Goal: Task Accomplishment & Management: Manage account settings

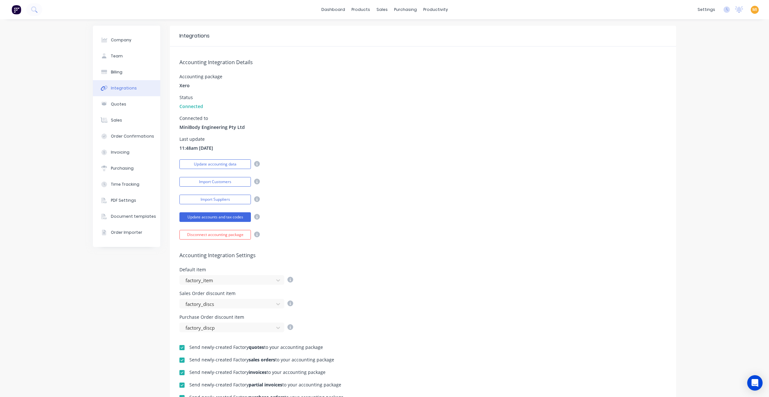
click at [17, 8] on img at bounding box center [17, 10] width 10 height 10
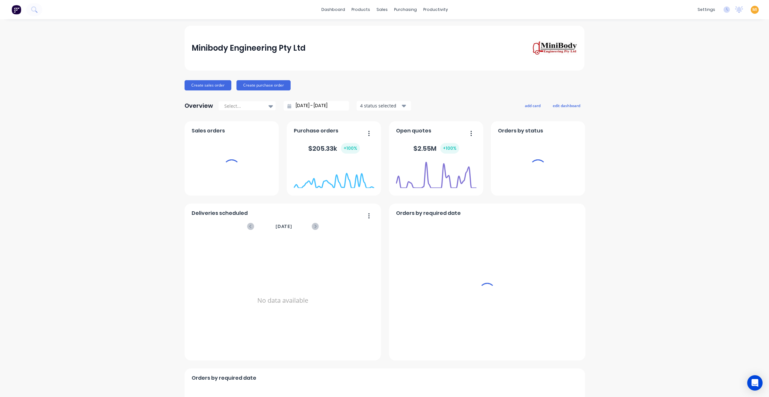
click at [752, 10] on span "MI" at bounding box center [754, 10] width 5 height 6
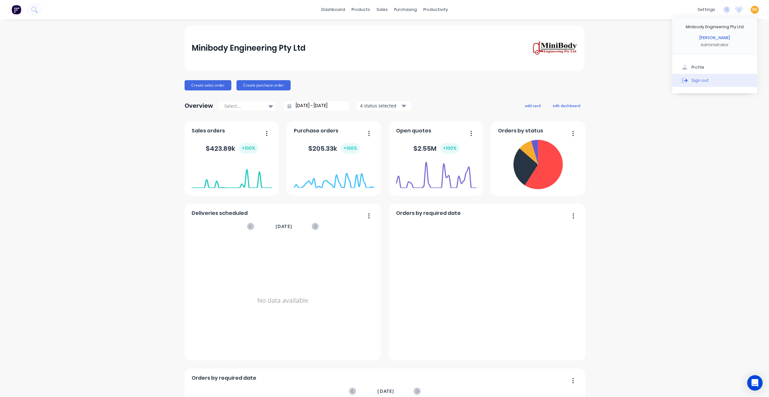
click at [737, 79] on button "Sign out" at bounding box center [714, 80] width 85 height 13
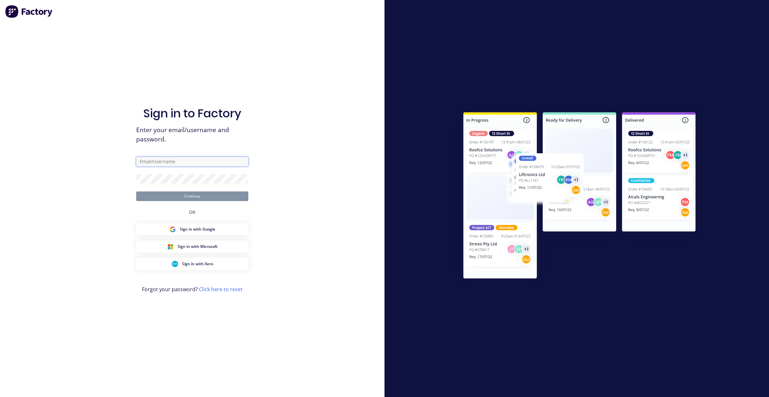
click at [228, 162] on input "text" at bounding box center [192, 162] width 112 height 10
click at [0, 396] on com-1password-button at bounding box center [0, 397] width 0 height 0
type input "team+maricardemo@factory.app"
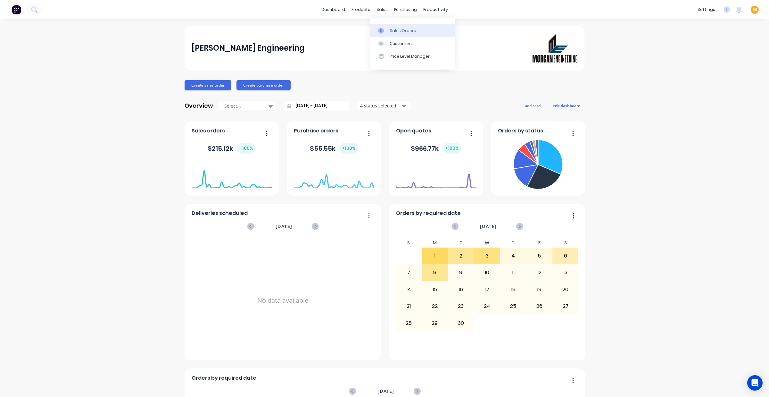
click at [402, 32] on div "Sales Orders" at bounding box center [403, 31] width 26 height 6
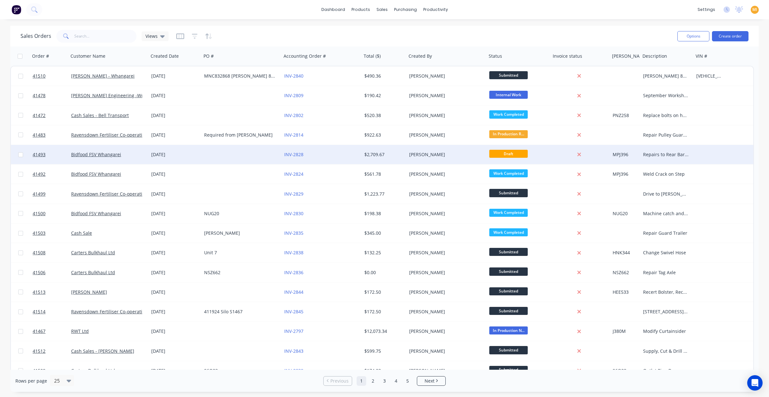
click at [268, 151] on div at bounding box center [242, 154] width 80 height 19
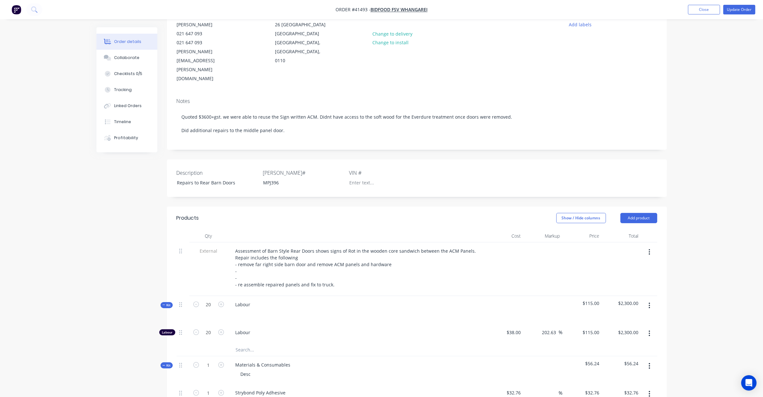
scroll to position [160, 0]
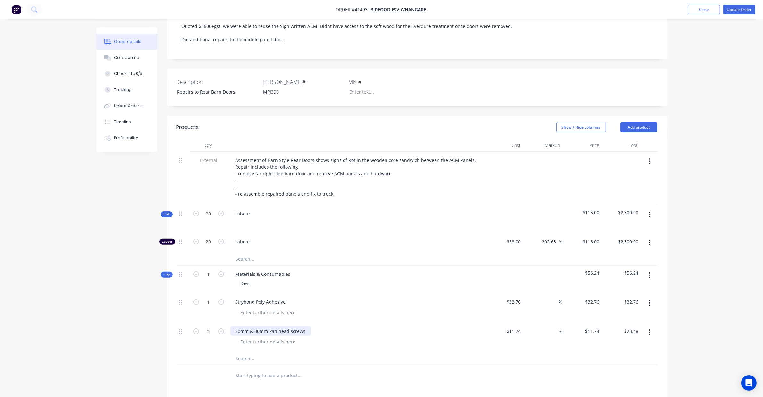
drag, startPoint x: 304, startPoint y: 305, endPoint x: 313, endPoint y: 311, distance: 10.5
click at [304, 326] on div "50mm & 30mm Pan head screws" at bounding box center [270, 330] width 80 height 9
click at [274, 326] on div "50mm & 30mm Pan head screws" at bounding box center [270, 330] width 80 height 9
click at [307, 326] on div "50mm & 30mm Pan head screws" at bounding box center [270, 330] width 80 height 9
click at [303, 324] on div "50mm & 30mm Pan head screws aassa" at bounding box center [356, 336] width 256 height 29
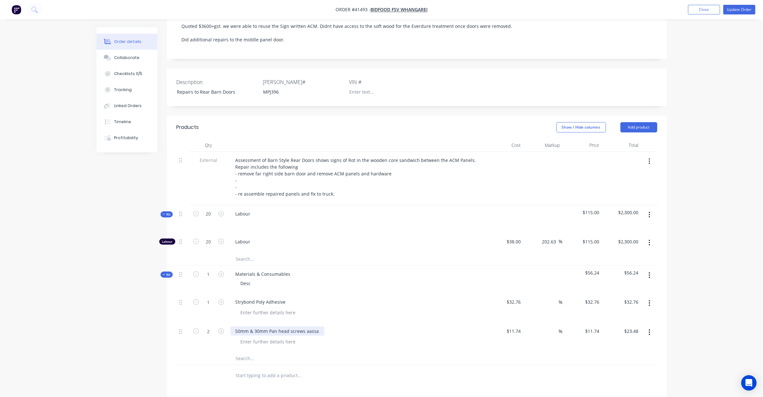
click at [314, 326] on div "50mm & 30mm Pan head screws aassa" at bounding box center [277, 330] width 94 height 9
click at [258, 368] on input "text" at bounding box center [300, 374] width 128 height 13
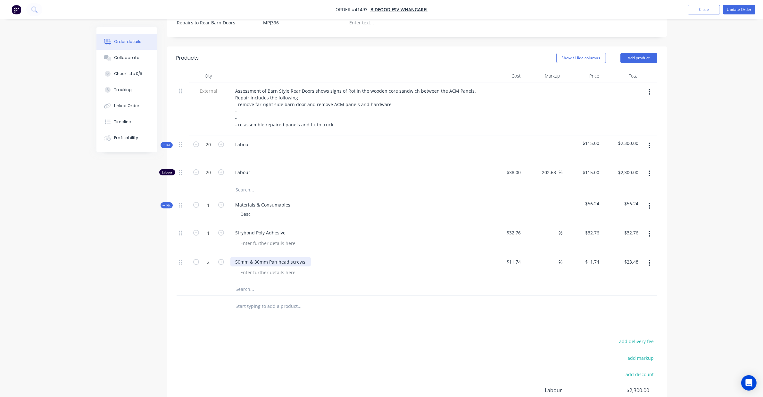
scroll to position [240, 0]
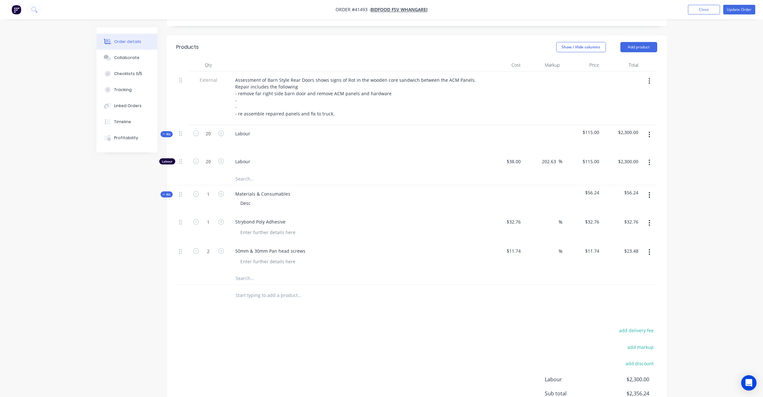
click at [241, 172] on input "text" at bounding box center [300, 178] width 128 height 13
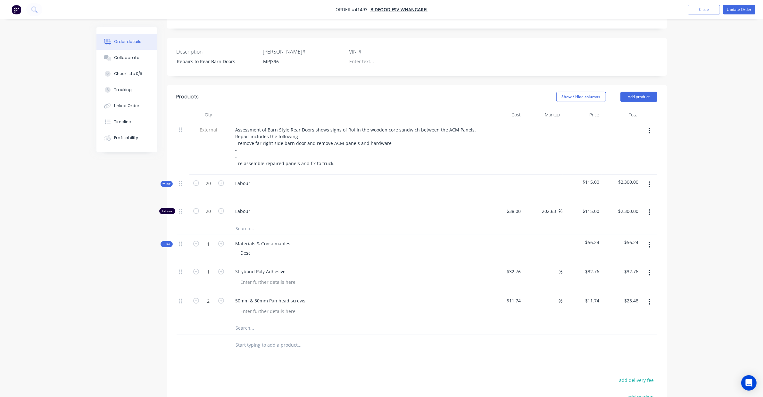
scroll to position [280, 0]
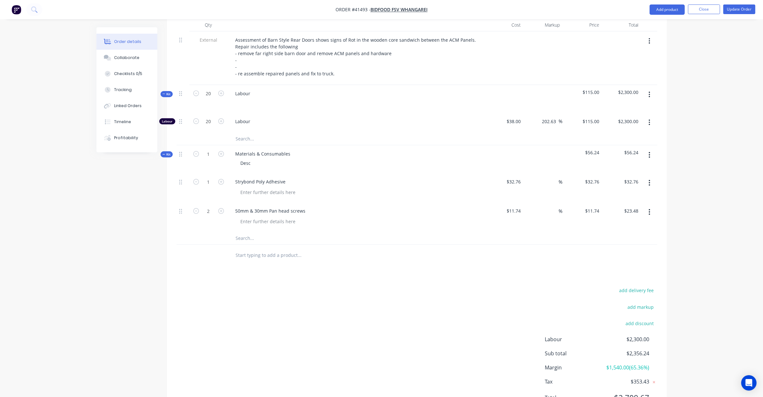
click at [260, 248] on input "text" at bounding box center [300, 254] width 128 height 13
type input "d"
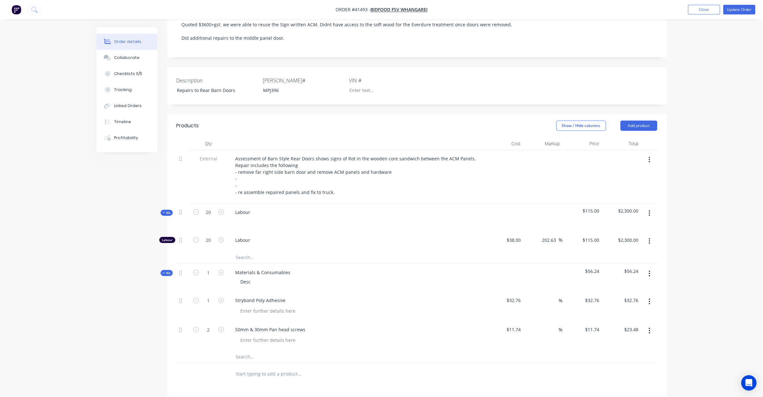
scroll to position [160, 0]
click at [638, 122] on button "Add product" at bounding box center [638, 127] width 37 height 10
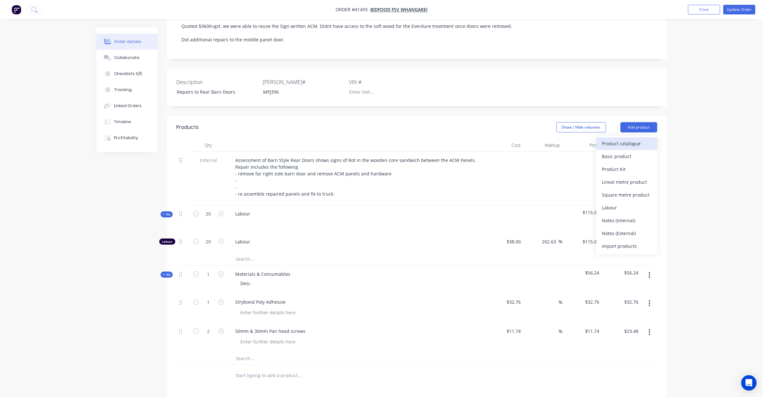
click at [630, 139] on div "Product catalogue" at bounding box center [626, 143] width 49 height 9
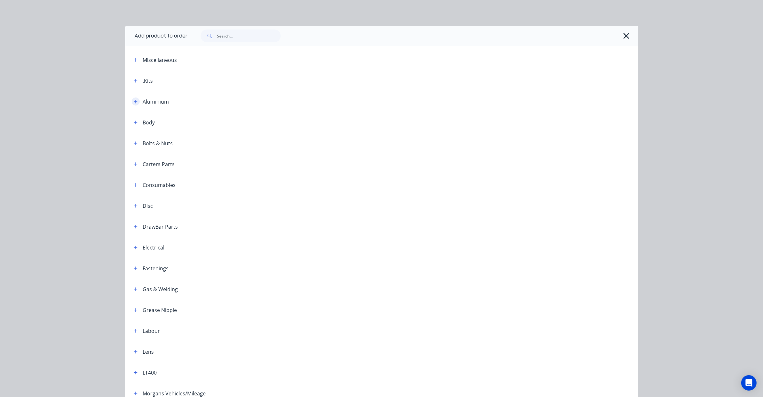
click at [134, 103] on icon "button" at bounding box center [136, 101] width 4 height 4
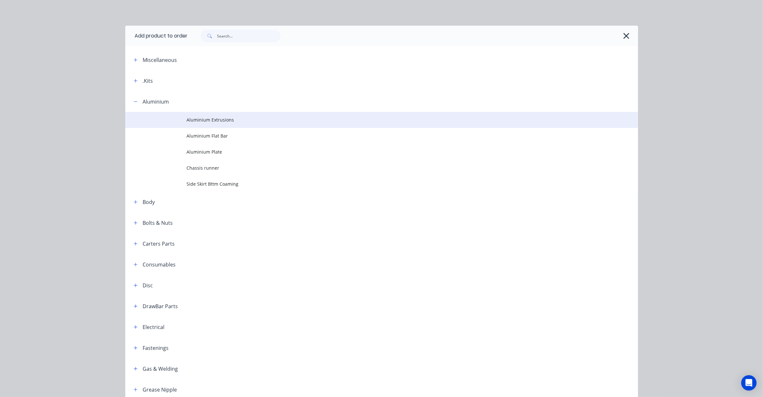
click at [164, 126] on td at bounding box center [156, 120] width 62 height 16
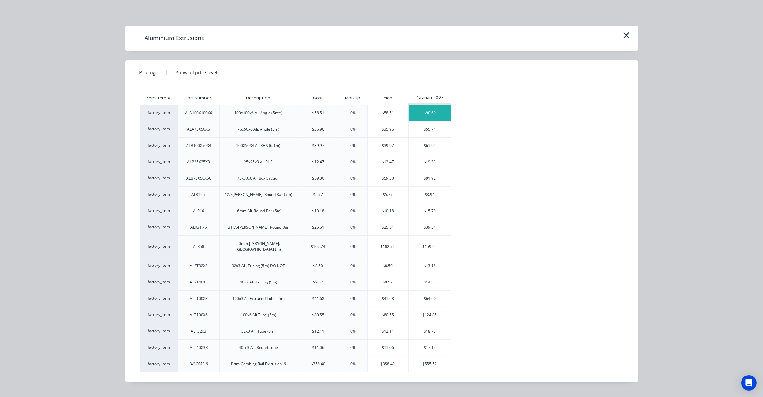
click at [430, 110] on div "$90.69" at bounding box center [430, 113] width 43 height 16
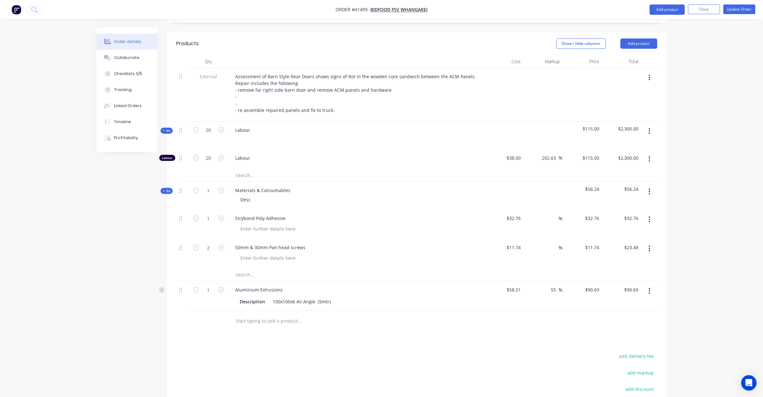
scroll to position [316, 0]
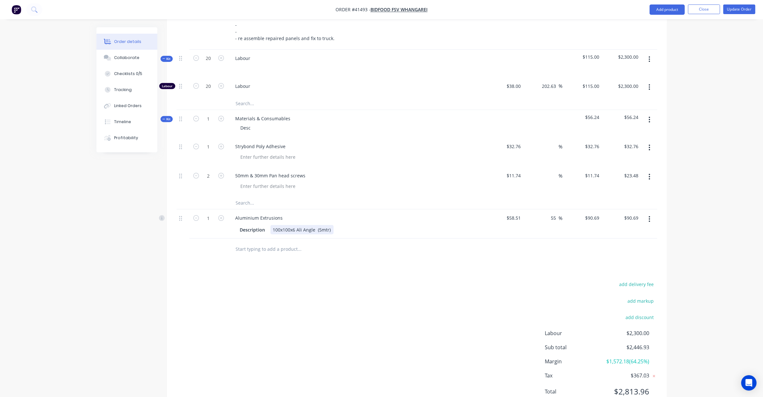
click at [280, 225] on div "100x100x6 Ali Angle (5mtr)" at bounding box center [301, 229] width 63 height 9
click at [301, 225] on div "100x100x6 Ali Angle (5mtr)" at bounding box center [301, 229] width 63 height 9
click at [329, 225] on div "100x100x6 Ali Angle (5mtr)" at bounding box center [301, 229] width 63 height 9
click at [647, 213] on button "button" at bounding box center [649, 219] width 15 height 12
click at [614, 269] on div "Delete" at bounding box center [626, 273] width 49 height 9
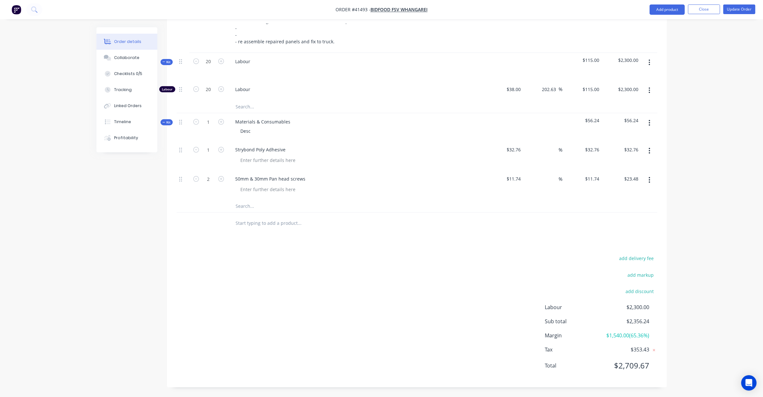
scroll to position [286, 0]
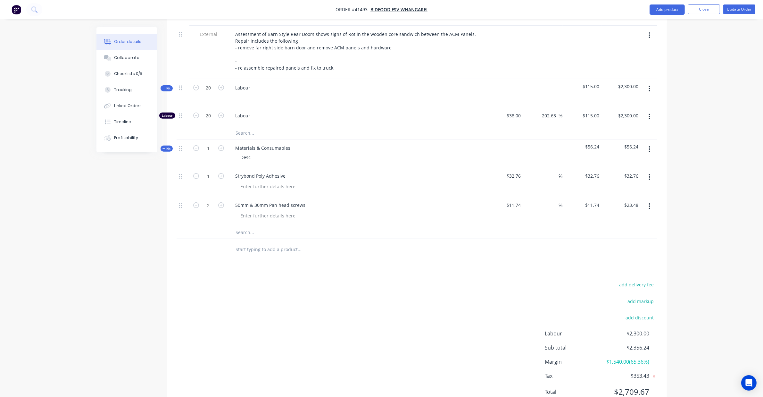
click at [265, 241] on div "Products Show / Hide columns Add product Qty Cost Markup Price Total External A…" at bounding box center [417, 202] width 500 height 424
click at [708, 5] on button "Close" at bounding box center [704, 9] width 32 height 10
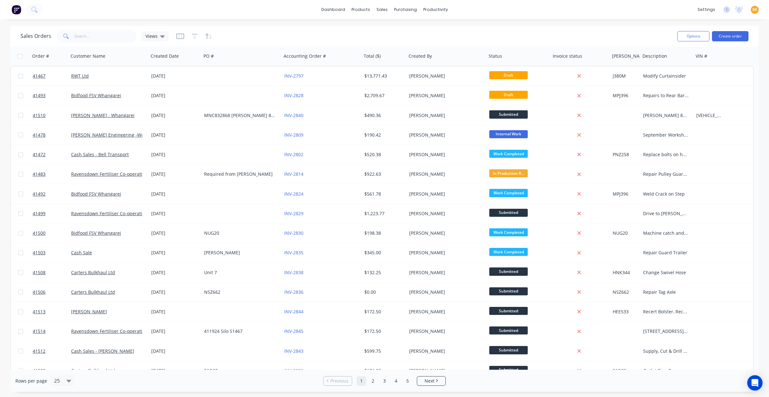
click at [15, 5] on img at bounding box center [17, 10] width 10 height 10
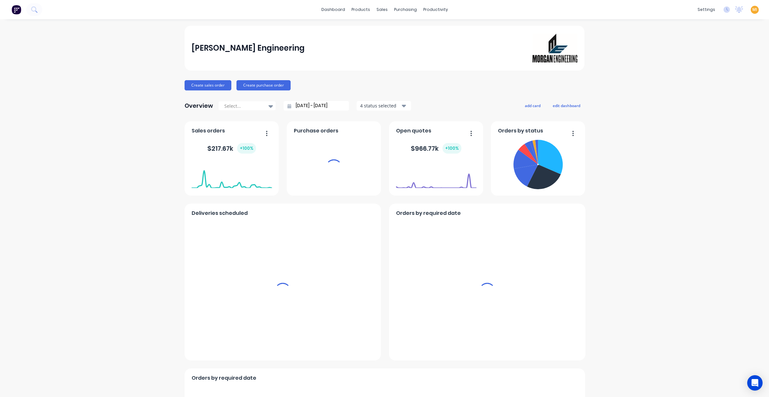
click at [752, 10] on span "MI" at bounding box center [754, 10] width 5 height 6
click at [734, 80] on button "Sign out" at bounding box center [714, 80] width 85 height 13
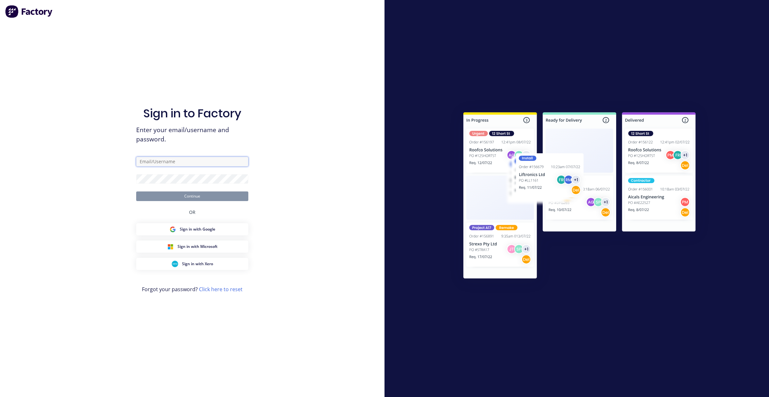
click at [189, 161] on input "text" at bounding box center [192, 162] width 112 height 10
type input "[EMAIL_ADDRESS][DOMAIN_NAME]"
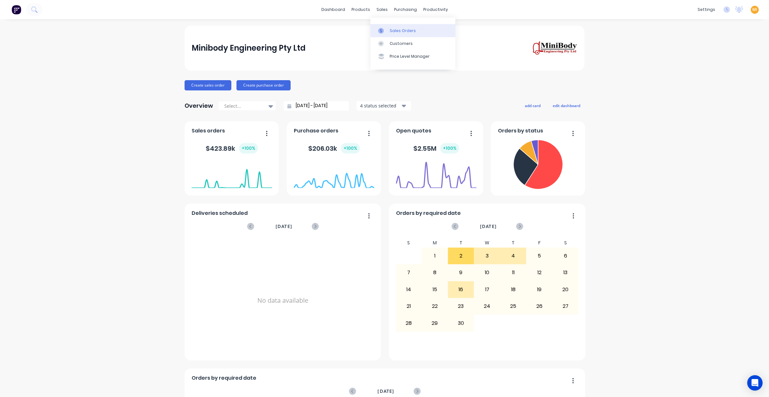
click at [390, 24] on link "Sales Orders" at bounding box center [412, 30] width 85 height 13
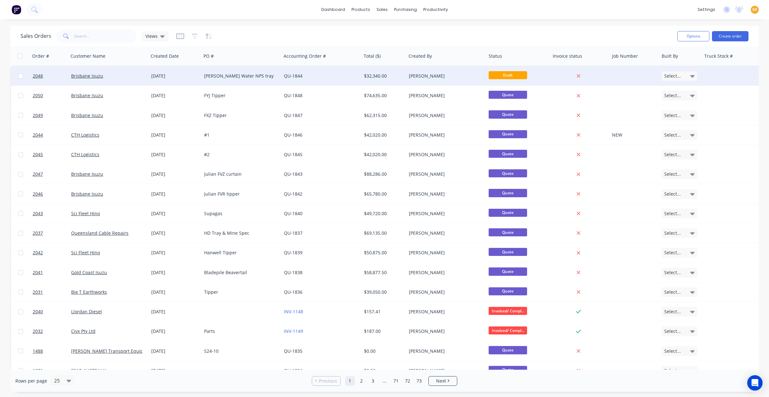
click at [193, 77] on div "05 Sep 2025" at bounding box center [175, 76] width 48 height 6
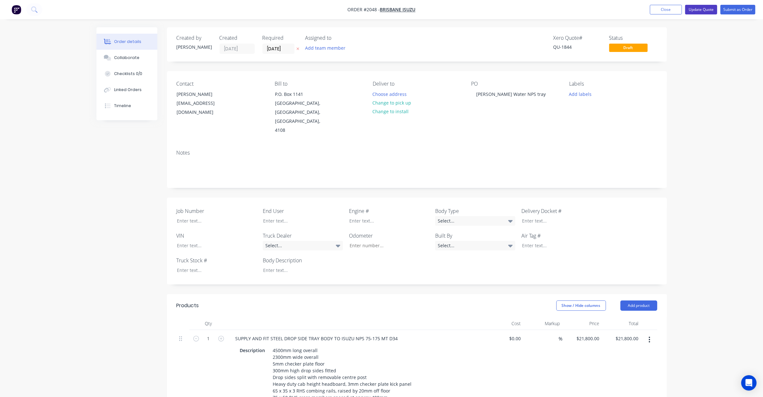
click at [703, 11] on button "Update Quote" at bounding box center [701, 10] width 32 height 10
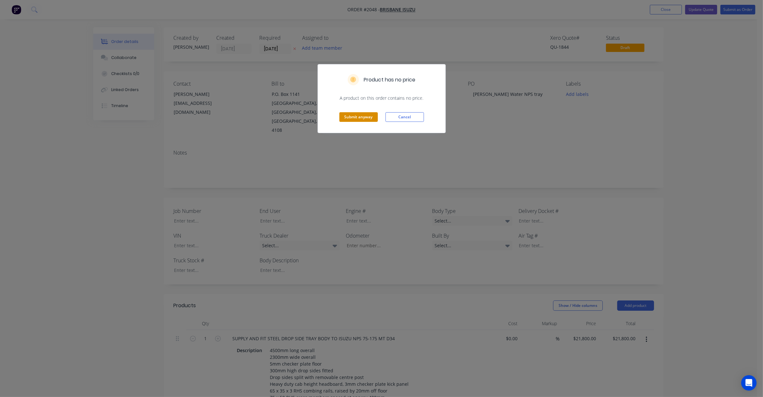
click at [367, 117] on button "Submit anyway" at bounding box center [358, 117] width 38 height 10
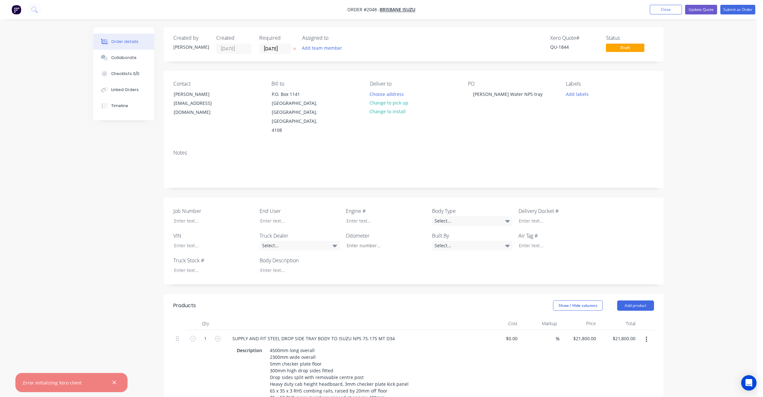
click at [66, 382] on div ",Error initializing Xero client" at bounding box center [52, 382] width 60 height 7
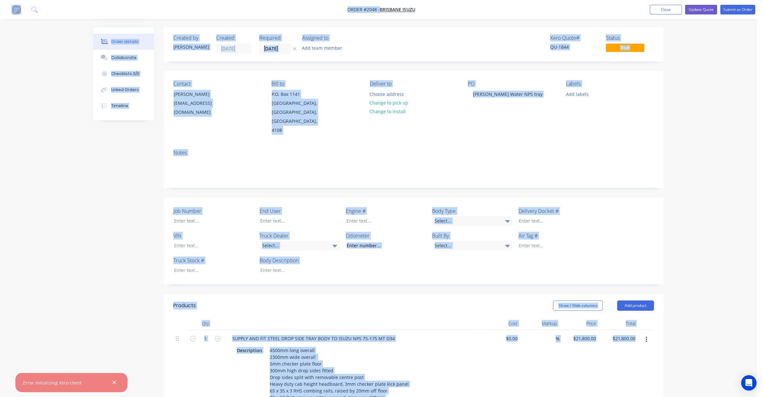
click at [66, 382] on div ",Error initializing Xero client" at bounding box center [52, 382] width 60 height 7
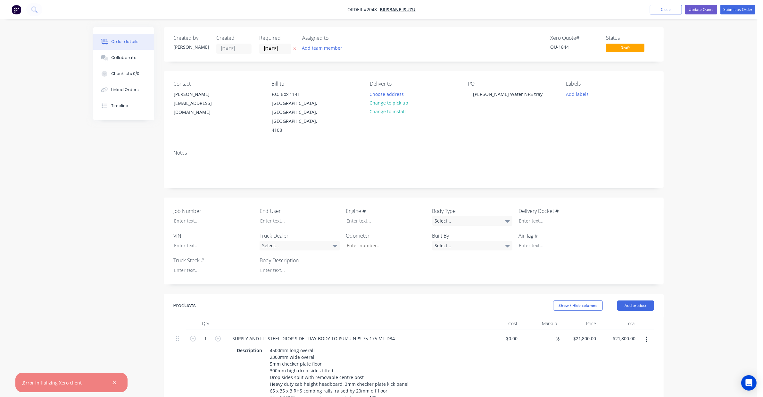
click at [369, 10] on span "Order #2048 -" at bounding box center [364, 10] width 32 height 6
copy span "2048"
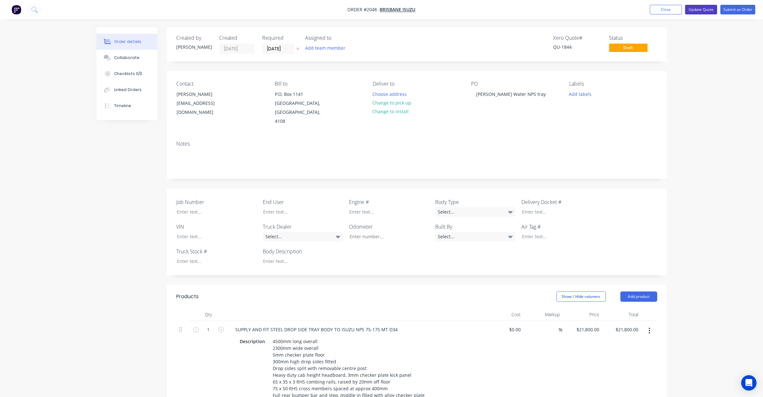
click at [700, 9] on button "Update Quote" at bounding box center [701, 10] width 32 height 10
type input "$21,800.00"
type input "$4,800.00"
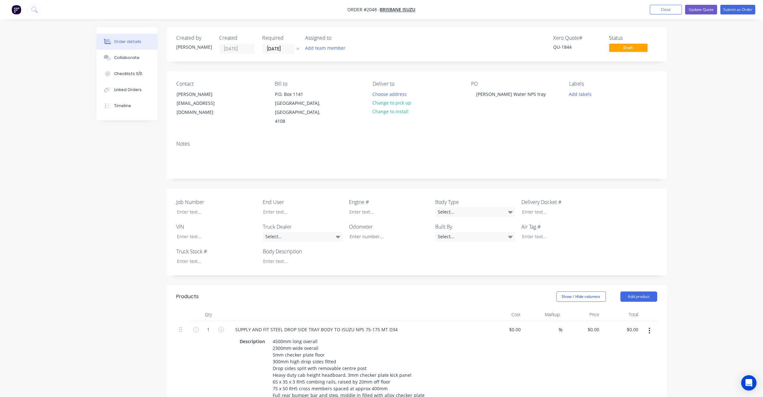
type input "$2,800.00"
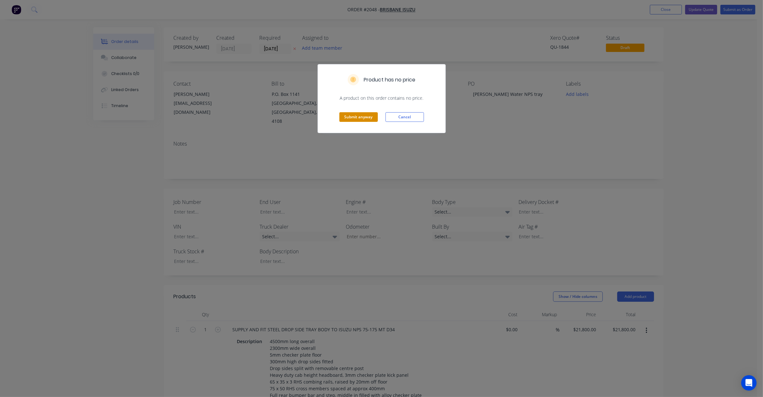
click at [348, 118] on button "Submit anyway" at bounding box center [358, 117] width 38 height 10
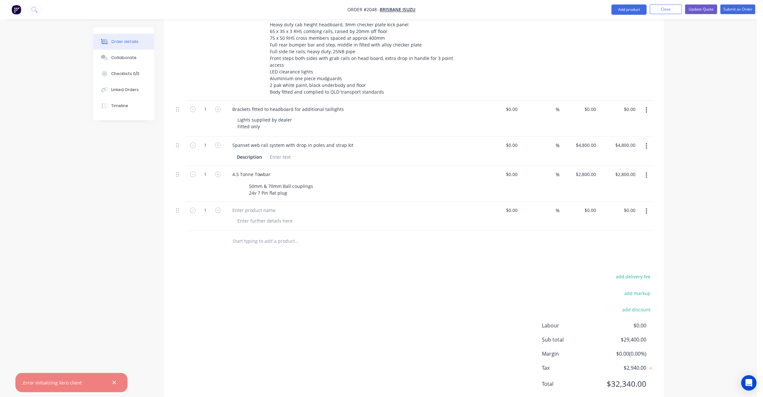
scroll to position [353, 0]
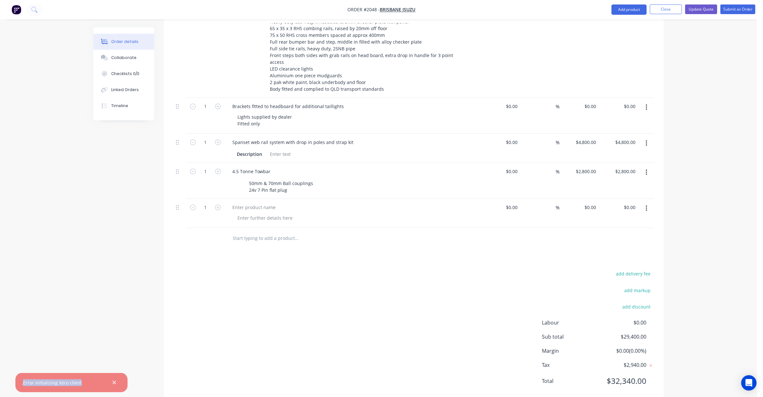
drag, startPoint x: 85, startPoint y: 382, endPoint x: 23, endPoint y: 386, distance: 62.0
click at [23, 386] on div ",Error initializing Xero client" at bounding box center [71, 382] width 112 height 19
copy div "Error initializing Xero client"
click at [113, 383] on icon "button" at bounding box center [114, 382] width 4 height 6
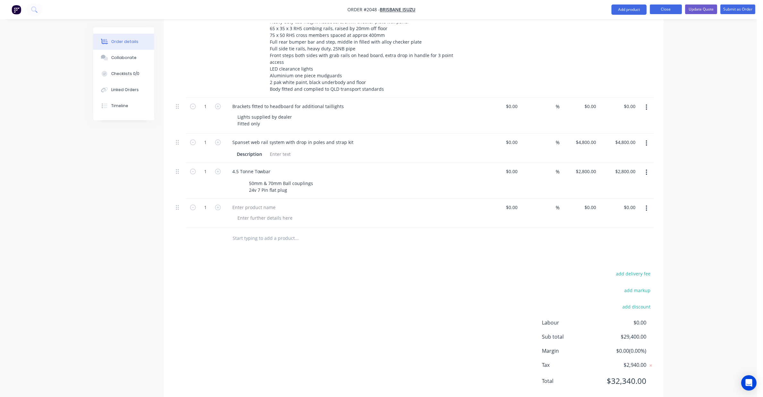
click at [661, 10] on button "Close" at bounding box center [666, 9] width 32 height 10
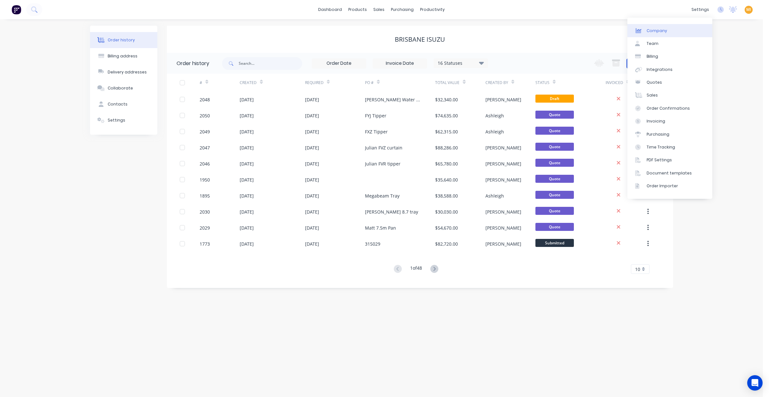
drag, startPoint x: 655, startPoint y: 69, endPoint x: 643, endPoint y: 35, distance: 36.5
click at [655, 69] on div "Integrations" at bounding box center [660, 70] width 26 height 6
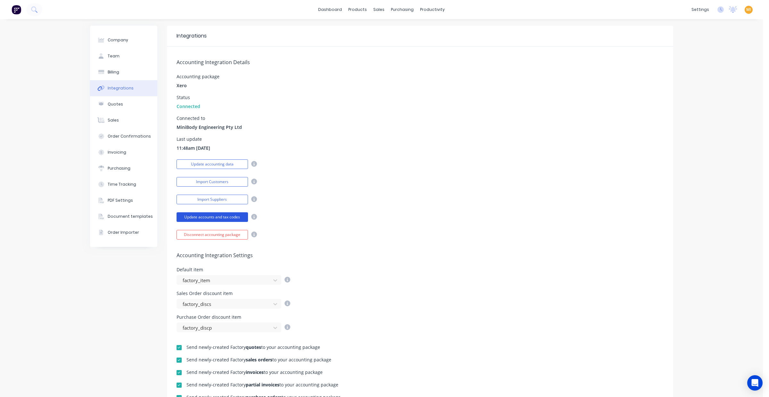
click at [217, 217] on button "Update accounts and tax codes" at bounding box center [212, 217] width 71 height 10
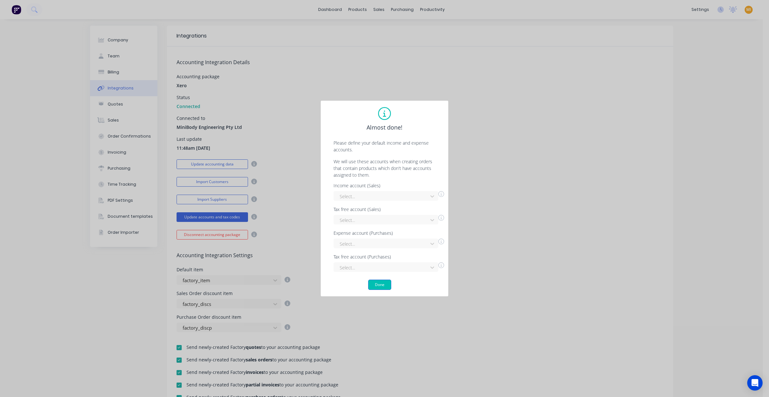
click at [381, 285] on button "Done" at bounding box center [379, 284] width 23 height 10
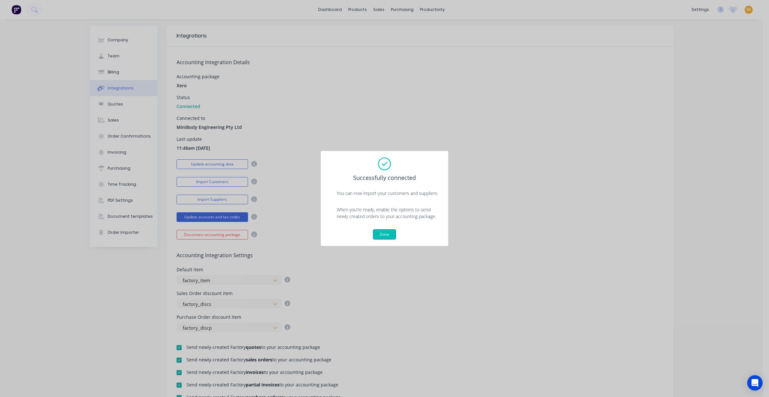
click at [386, 233] on button "Done" at bounding box center [384, 234] width 23 height 10
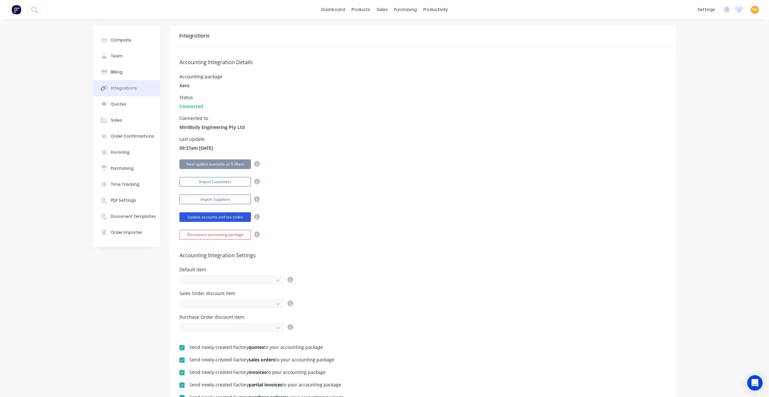
click at [225, 216] on button "Update accounts and tax codes" at bounding box center [214, 217] width 71 height 10
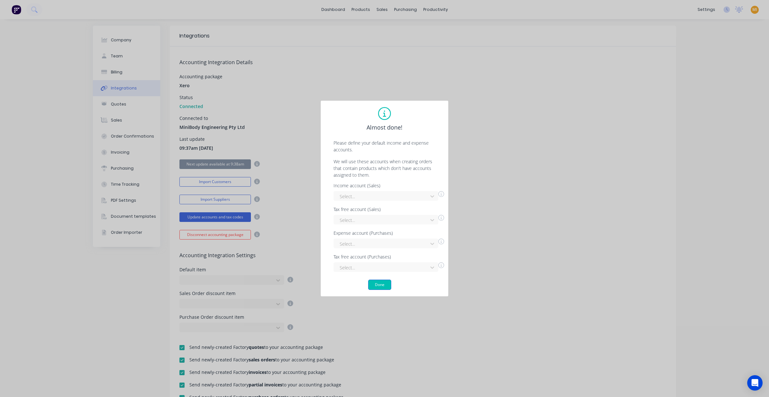
click at [378, 285] on button "Done" at bounding box center [379, 284] width 23 height 10
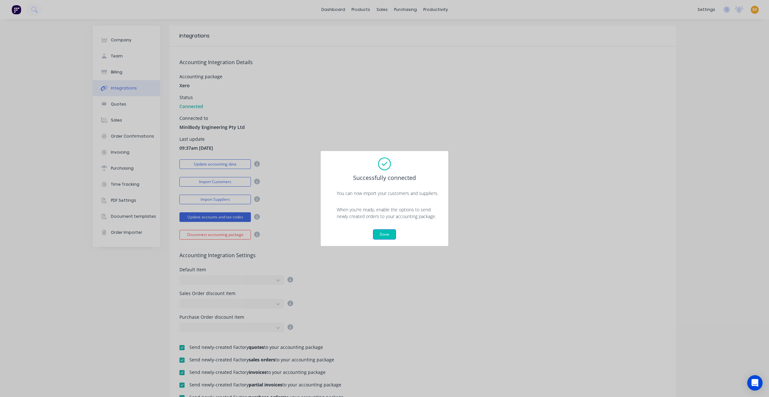
click at [392, 237] on button "Done" at bounding box center [384, 234] width 23 height 10
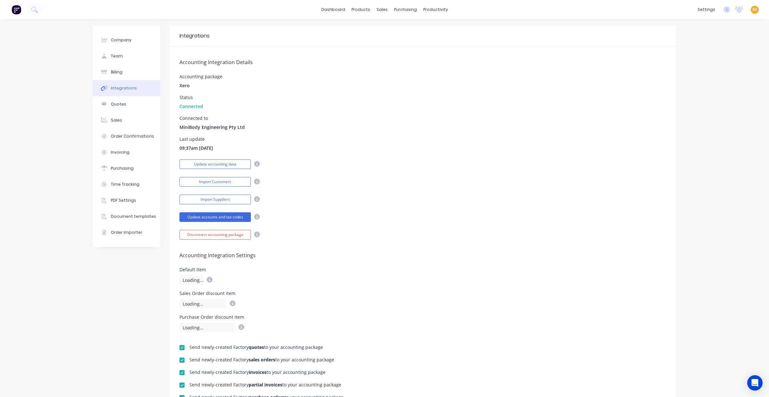
click at [16, 13] on img at bounding box center [17, 10] width 10 height 10
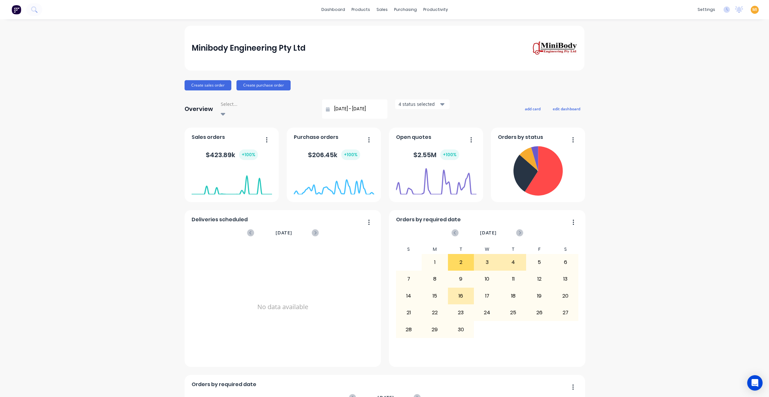
click at [752, 9] on span "MI" at bounding box center [754, 10] width 5 height 6
click at [712, 77] on button "Sign out" at bounding box center [714, 80] width 85 height 13
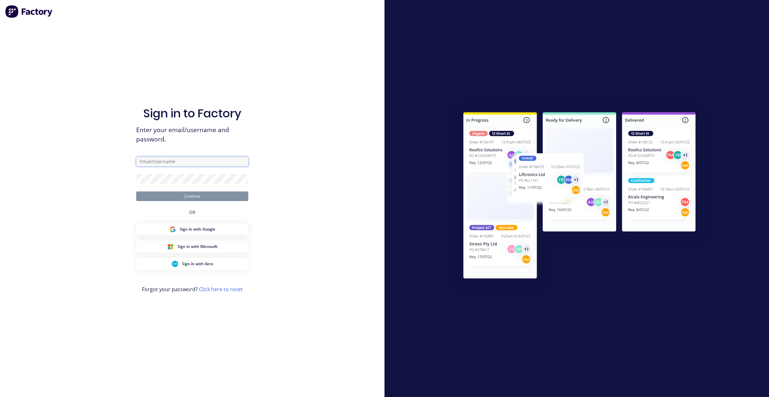
click at [192, 161] on input "text" at bounding box center [192, 162] width 112 height 10
type input "[EMAIL_ADDRESS][DOMAIN_NAME]"
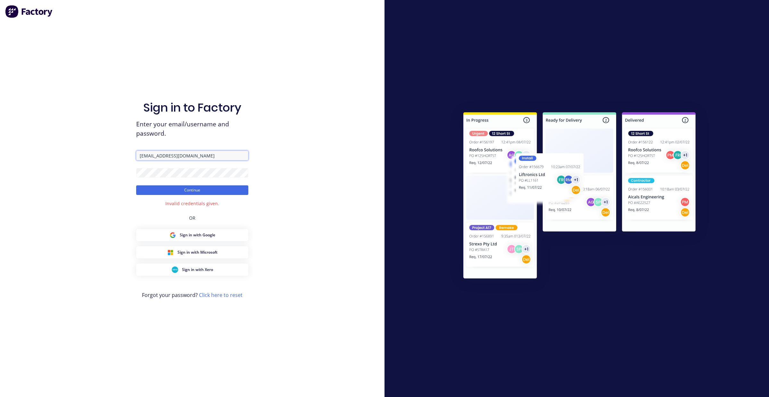
drag, startPoint x: 175, startPoint y: 152, endPoint x: 94, endPoint y: 143, distance: 81.8
click at [94, 143] on div "Sign in to Factory Enter your email/username and password. [EMAIL_ADDRESS][DOMA…" at bounding box center [192, 198] width 385 height 397
click at [196, 135] on span "Enter your email/username and password." at bounding box center [192, 129] width 112 height 19
click at [4, 155] on div "Sign in to Factory Enter your email/username and password. Continue Invalid cre…" at bounding box center [192, 198] width 385 height 397
click at [71, 155] on div "Sign in to Factory Enter your email/username and password. Continue Invalid cre…" at bounding box center [192, 198] width 385 height 397
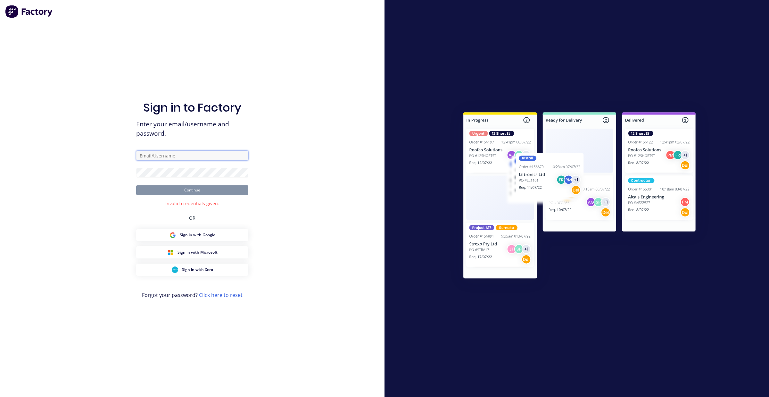
click at [180, 155] on input "text" at bounding box center [192, 156] width 112 height 10
type input "[EMAIL_ADDRESS][DOMAIN_NAME]"
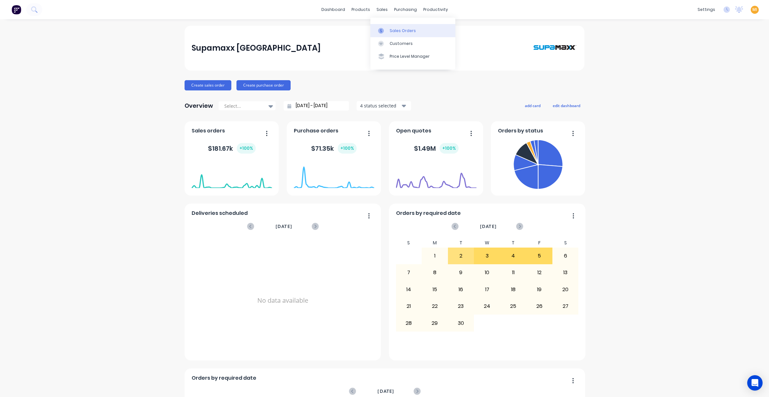
click at [387, 26] on link "Sales Orders" at bounding box center [412, 30] width 85 height 13
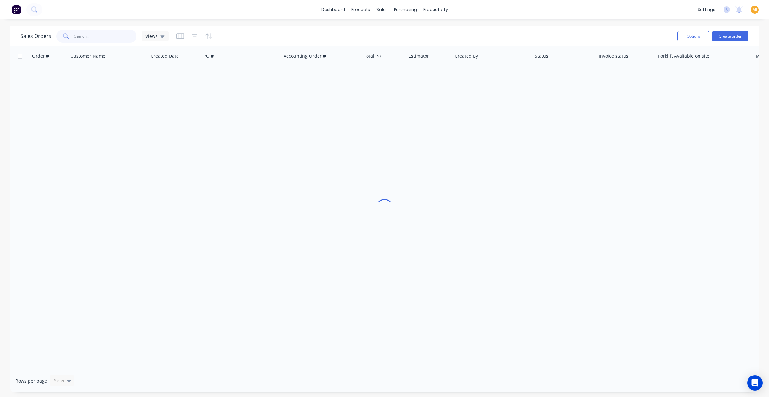
click at [92, 30] on input "text" at bounding box center [105, 36] width 62 height 13
paste input "238"
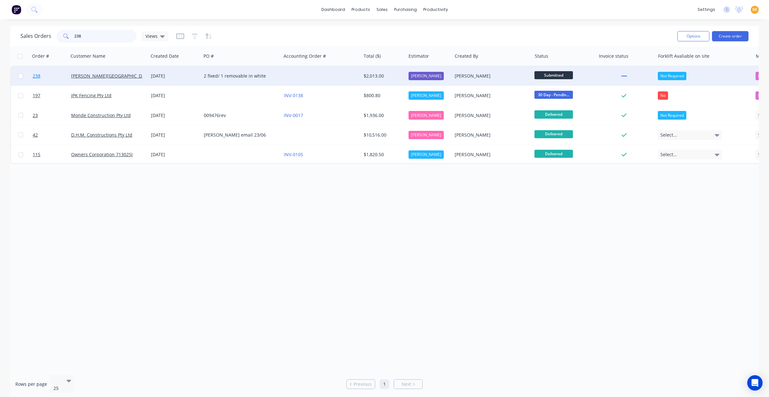
type input "238"
click at [60, 74] on link "238" at bounding box center [52, 75] width 38 height 19
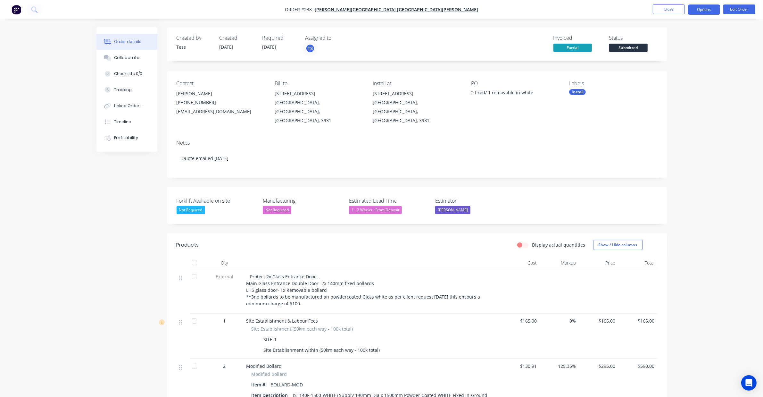
click at [703, 14] on button "Options" at bounding box center [704, 9] width 32 height 10
drag, startPoint x: 673, startPoint y: 36, endPoint x: 673, endPoint y: 52, distance: 16.7
click at [673, 52] on div "EMAIL / PRINT Invoice Partial Invoice Order Confirmation Work Order Delivery Do…" at bounding box center [684, 98] width 70 height 160
click at [673, 52] on div "Partial Invoice" at bounding box center [684, 51] width 59 height 9
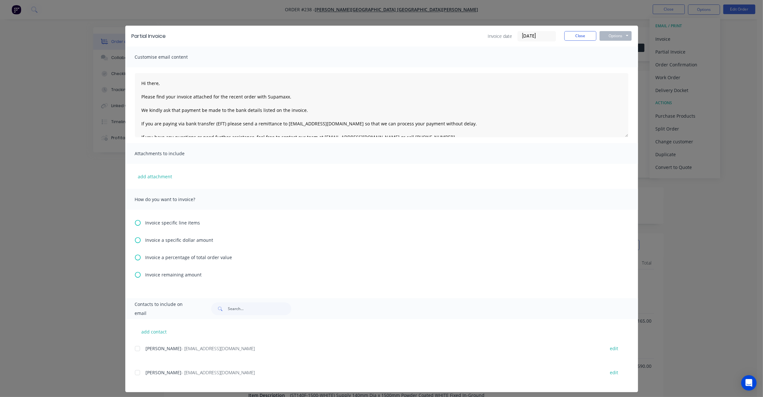
click at [162, 221] on span "Invoice specific line items" at bounding box center [172, 222] width 55 height 7
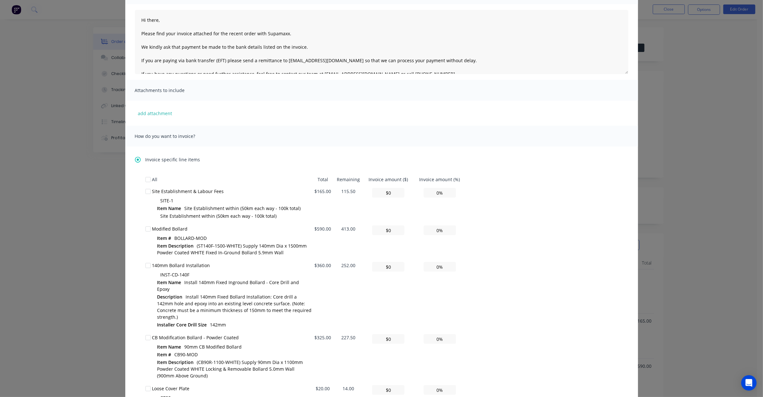
scroll to position [80, 0]
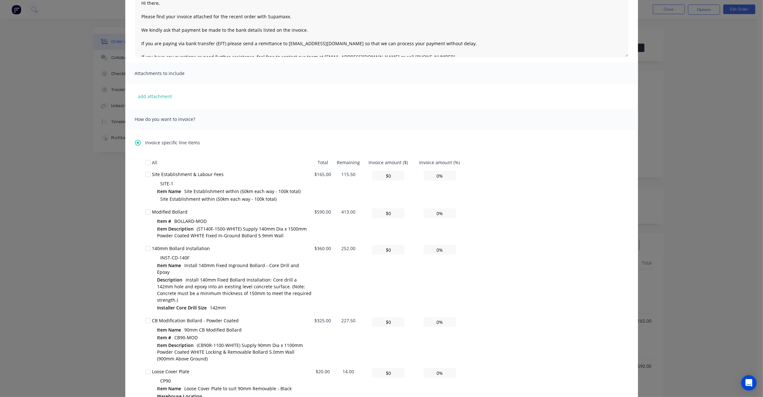
click at [145, 175] on div at bounding box center [148, 174] width 13 height 13
click at [430, 174] on input "0%" at bounding box center [440, 176] width 32 height 10
type input "$16.50"
type input "10%"
type input "$115.50"
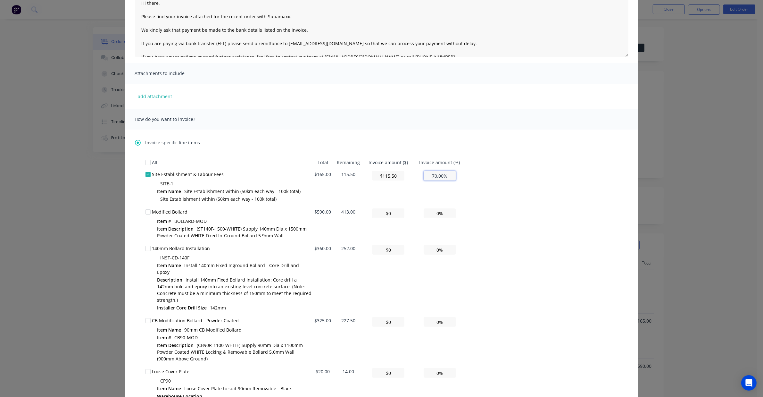
type input "70.00%"
click at [550, 118] on div "How do you want to invoice?" at bounding box center [381, 119] width 513 height 21
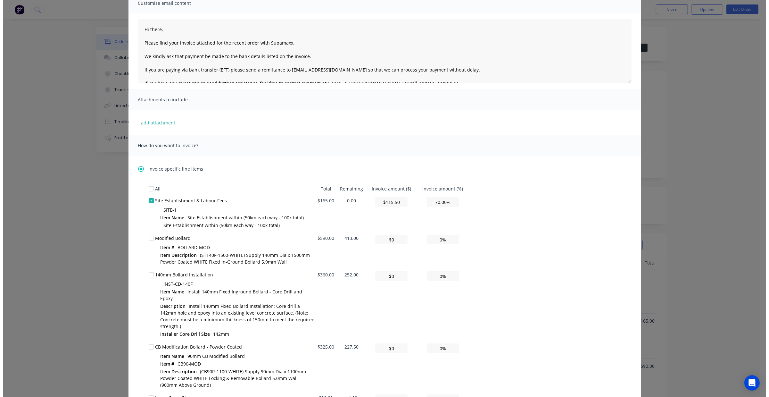
scroll to position [0, 0]
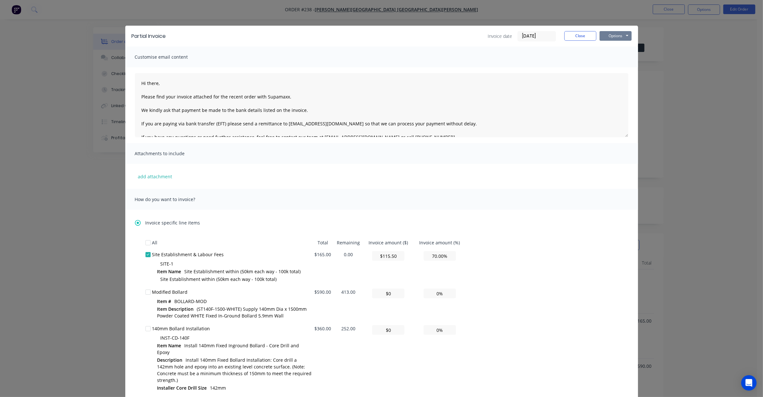
click at [605, 35] on button "Options" at bounding box center [616, 36] width 32 height 10
click at [614, 44] on button "Preview" at bounding box center [620, 47] width 41 height 11
click at [575, 31] on button "Close" at bounding box center [580, 36] width 32 height 10
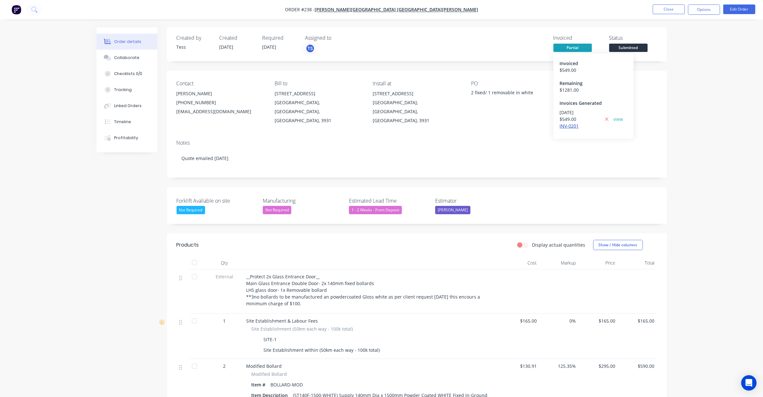
click at [568, 125] on link "INV-0201" at bounding box center [569, 126] width 19 height 6
click at [659, 5] on button "Close" at bounding box center [669, 9] width 32 height 10
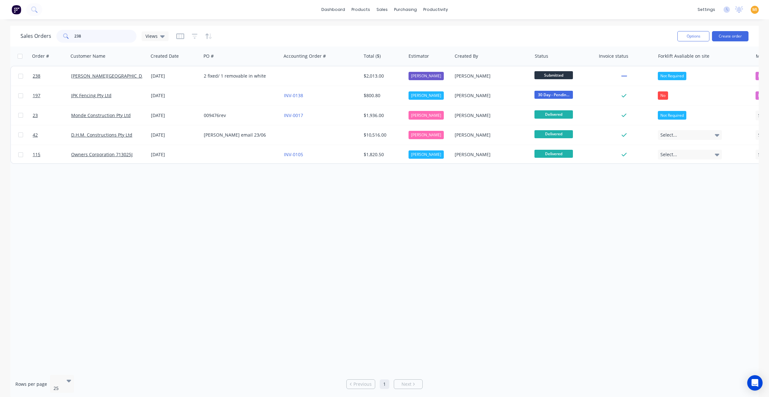
drag, startPoint x: 103, startPoint y: 35, endPoint x: 10, endPoint y: 36, distance: 92.9
click at [10, 36] on div "Sales Orders 238 Views Options Create order Order # Customer Name Created Date …" at bounding box center [384, 212] width 769 height 373
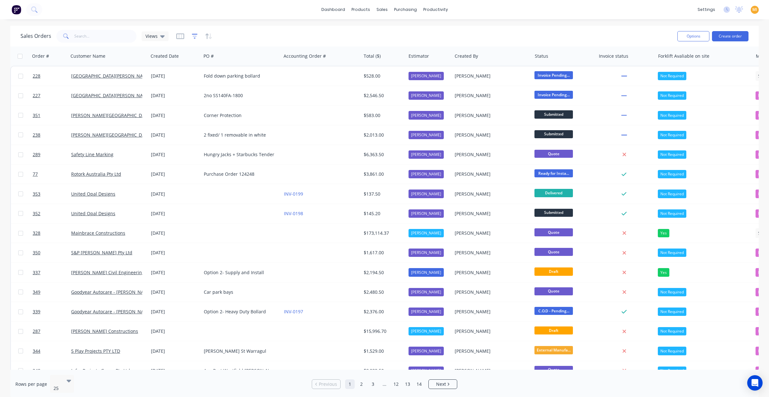
click at [193, 34] on icon "button" at bounding box center [195, 36] width 6 height 5
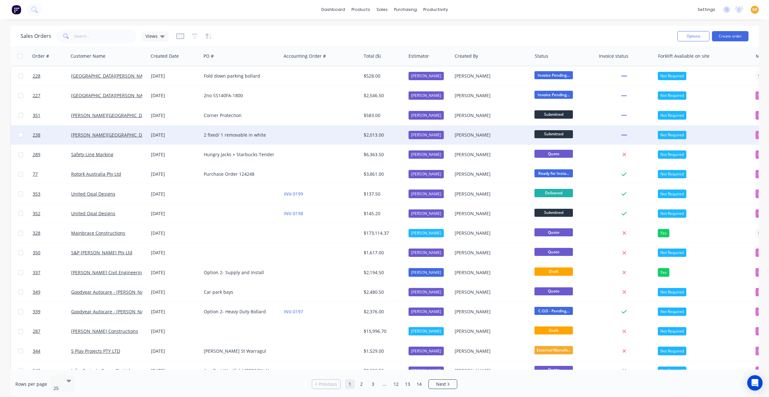
click at [603, 129] on div at bounding box center [625, 134] width 59 height 19
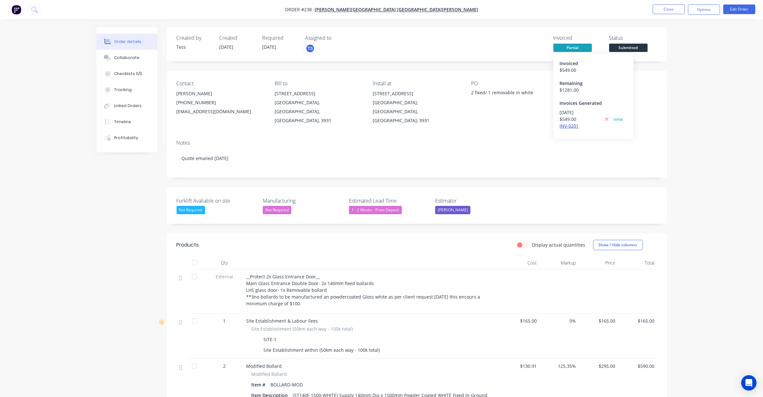
click at [571, 126] on link "INV-0201" at bounding box center [569, 126] width 19 height 6
click at [619, 116] on link "view" at bounding box center [619, 119] width 10 height 7
click at [672, 10] on button "Close" at bounding box center [669, 9] width 32 height 10
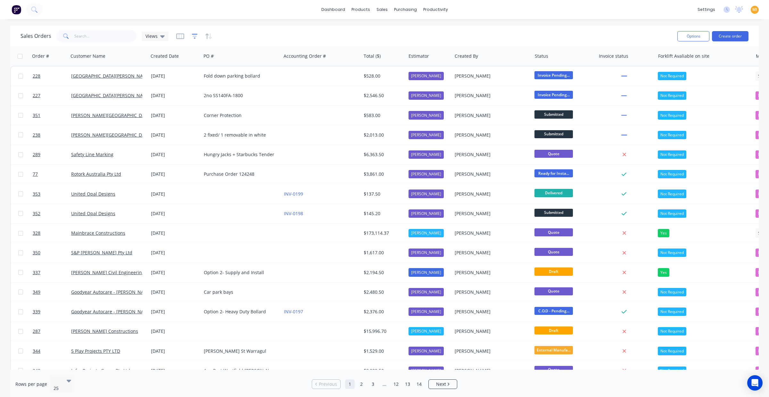
click at [193, 37] on icon "button" at bounding box center [195, 36] width 6 height 6
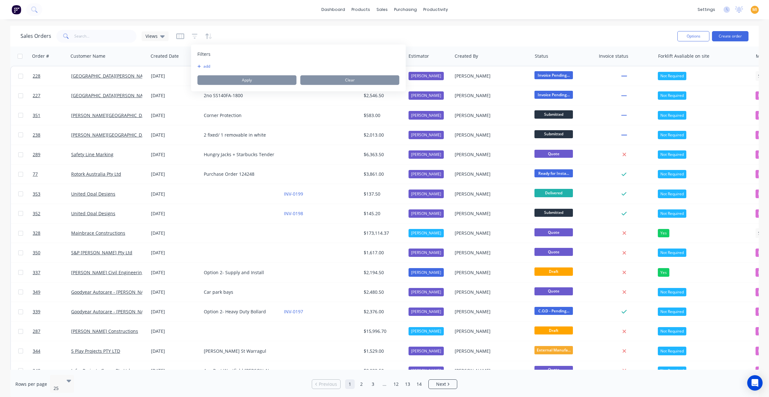
click at [213, 65] on button "add" at bounding box center [205, 66] width 16 height 5
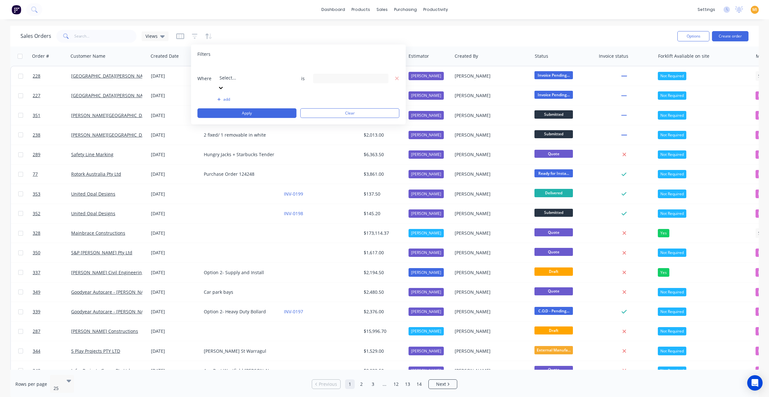
click at [232, 69] on div at bounding box center [265, 69] width 92 height 8
type input "inv"
click at [232, 396] on div "Invoice status" at bounding box center [384, 400] width 769 height 7
drag, startPoint x: 320, startPoint y: 68, endPoint x: 319, endPoint y: 75, distance: 7.7
click at [320, 75] on div "3 Invoice status selected" at bounding box center [346, 78] width 58 height 7
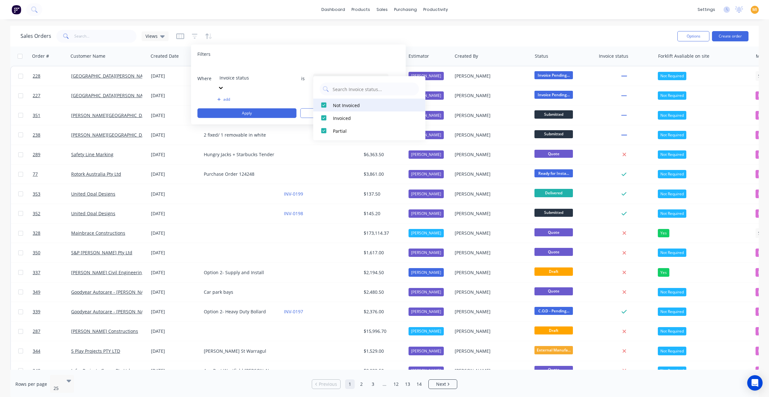
click at [323, 103] on div at bounding box center [324, 105] width 13 height 13
click at [321, 116] on div at bounding box center [324, 118] width 13 height 13
click at [266, 108] on button "Apply" at bounding box center [246, 113] width 99 height 10
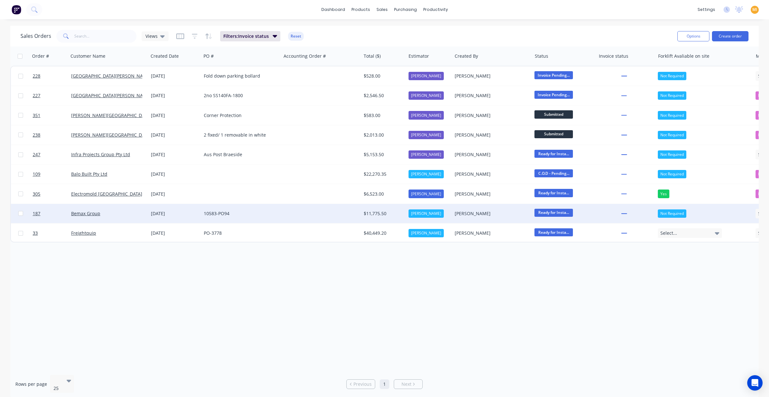
click at [501, 219] on div "Budd Martin" at bounding box center [492, 213] width 80 height 19
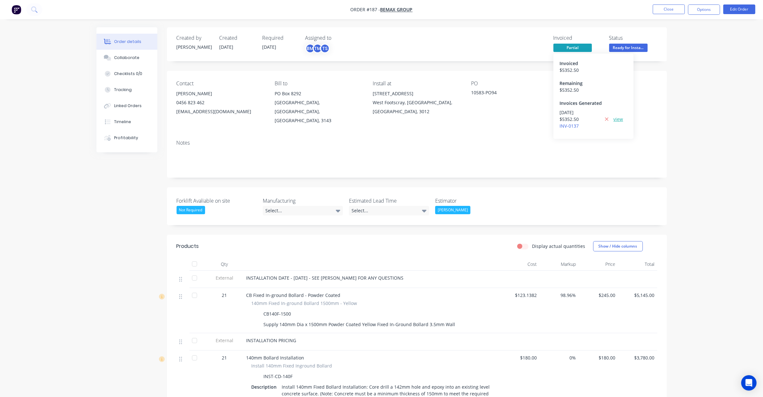
click at [618, 116] on link "view" at bounding box center [619, 119] width 10 height 7
click at [677, 8] on button "Close" at bounding box center [669, 9] width 32 height 10
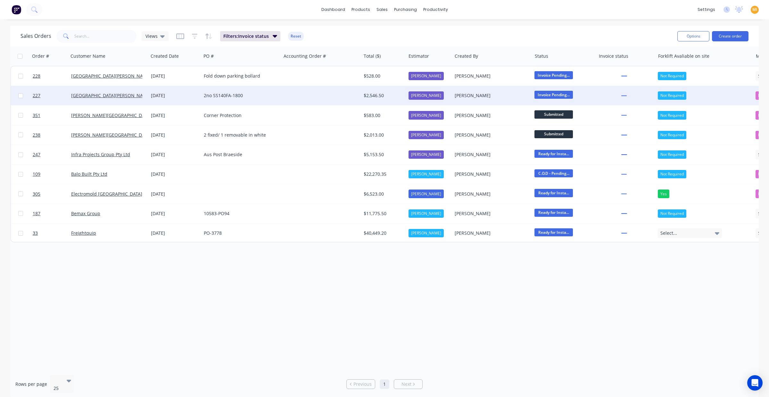
click at [587, 94] on div "Invoice Pending..." at bounding box center [562, 96] width 56 height 10
click at [321, 97] on div at bounding box center [321, 95] width 80 height 19
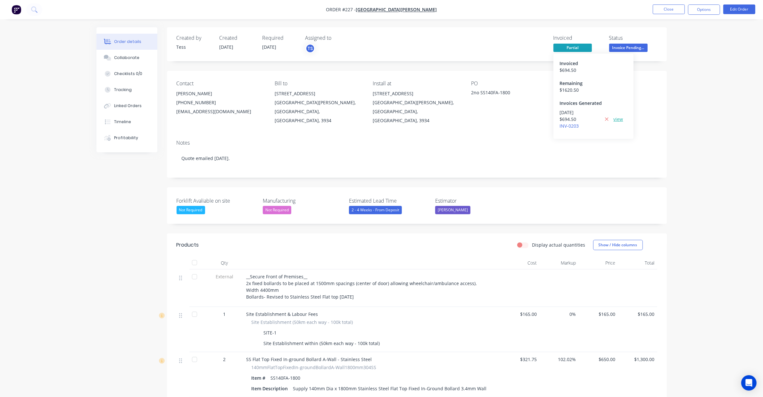
click at [619, 121] on link "view" at bounding box center [619, 119] width 10 height 7
click at [666, 11] on button "Close" at bounding box center [669, 9] width 32 height 10
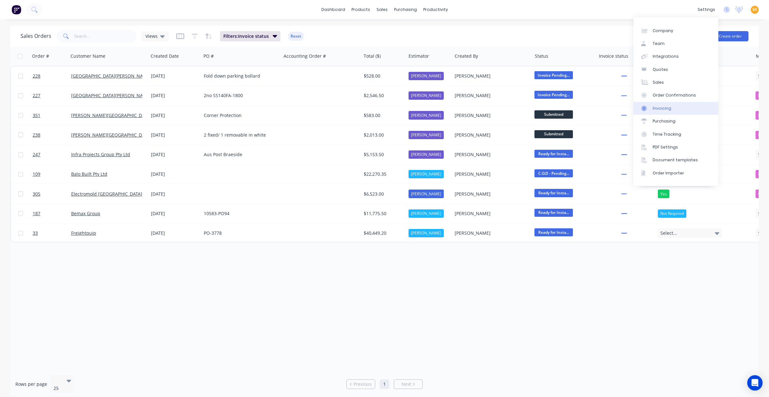
click at [675, 108] on link "Invoicing" at bounding box center [675, 108] width 85 height 13
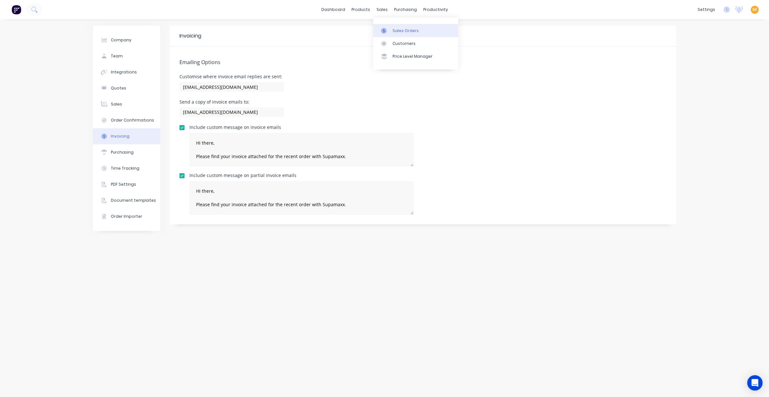
click at [391, 28] on link "Sales Orders" at bounding box center [415, 30] width 85 height 13
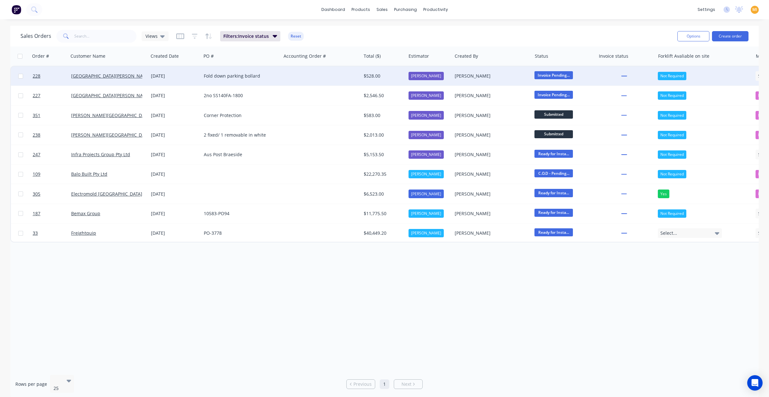
click at [346, 76] on div at bounding box center [321, 75] width 80 height 19
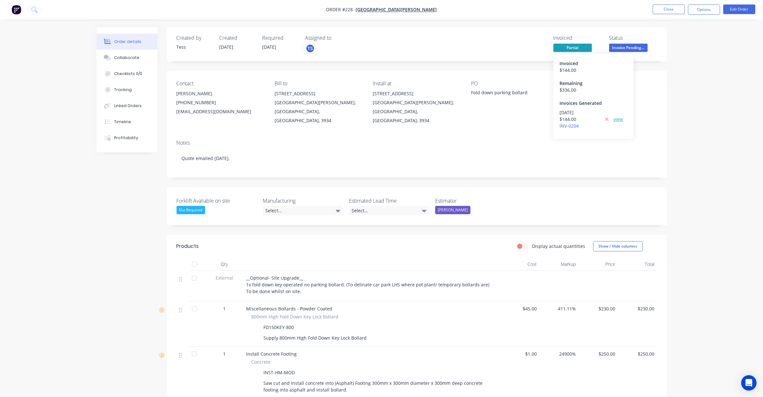
click at [621, 119] on link "view" at bounding box center [619, 119] width 10 height 7
click at [17, 13] on img "button" at bounding box center [17, 10] width 10 height 10
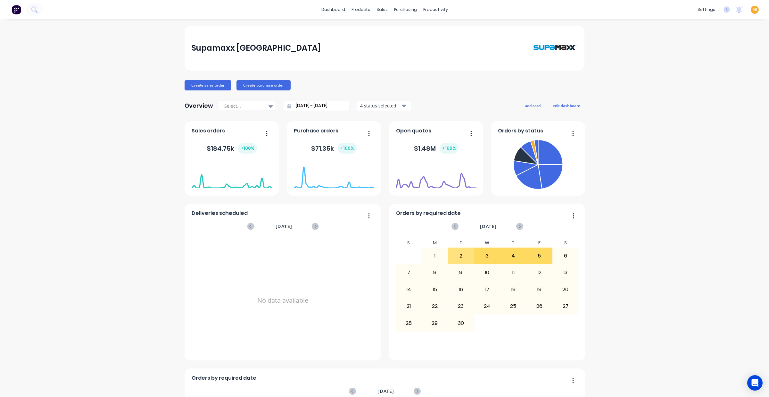
click at [752, 10] on span "MI" at bounding box center [754, 10] width 5 height 6
click at [723, 76] on button "Sign out" at bounding box center [714, 80] width 85 height 13
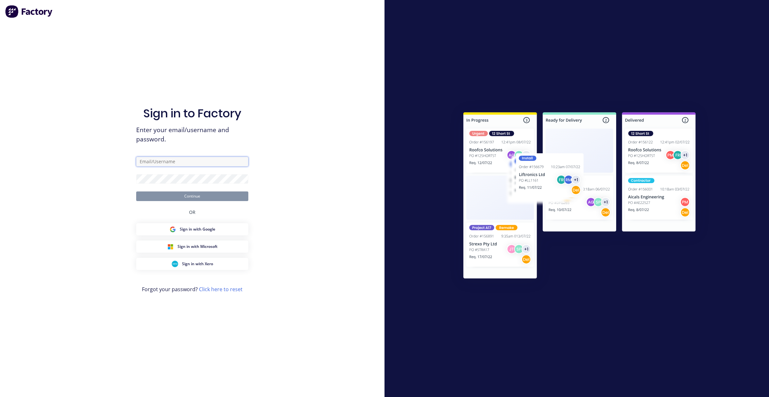
click at [161, 164] on input "text" at bounding box center [192, 162] width 112 height 10
type input "[EMAIL_ADDRESS][DOMAIN_NAME]"
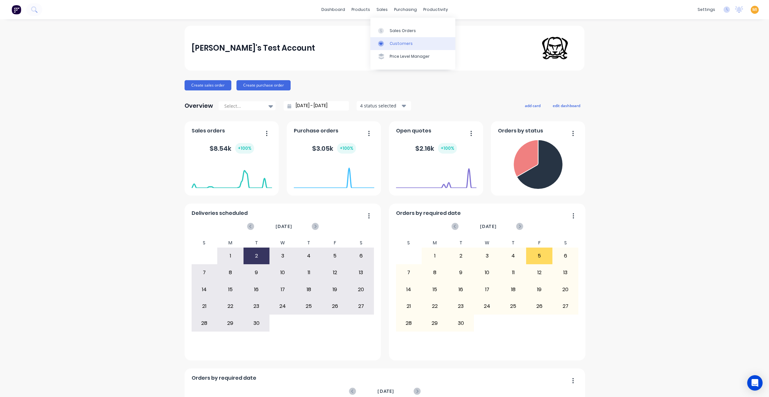
click at [392, 37] on link "Customers" at bounding box center [412, 43] width 85 height 13
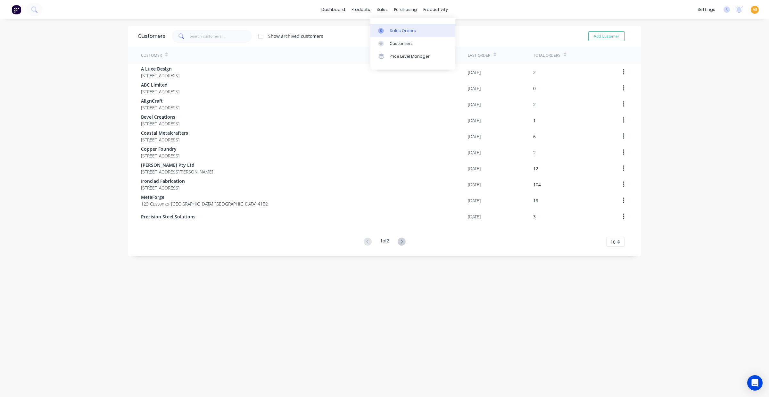
click at [393, 34] on link "Sales Orders" at bounding box center [412, 30] width 85 height 13
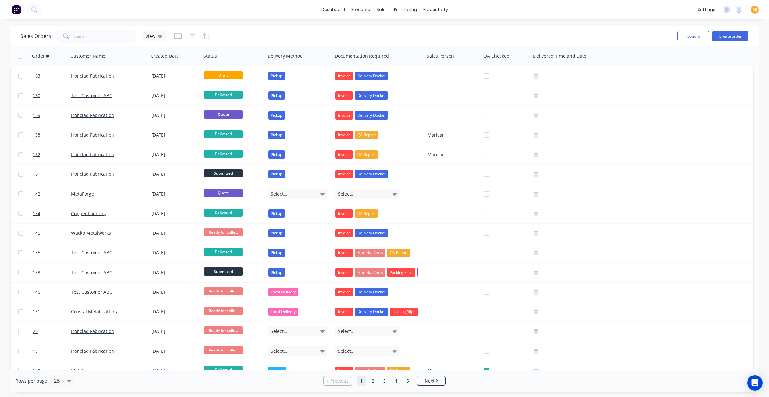
click at [183, 35] on div at bounding box center [192, 36] width 36 height 10
click at [181, 35] on div at bounding box center [192, 36] width 36 height 10
click at [180, 36] on icon "button" at bounding box center [178, 36] width 8 height 6
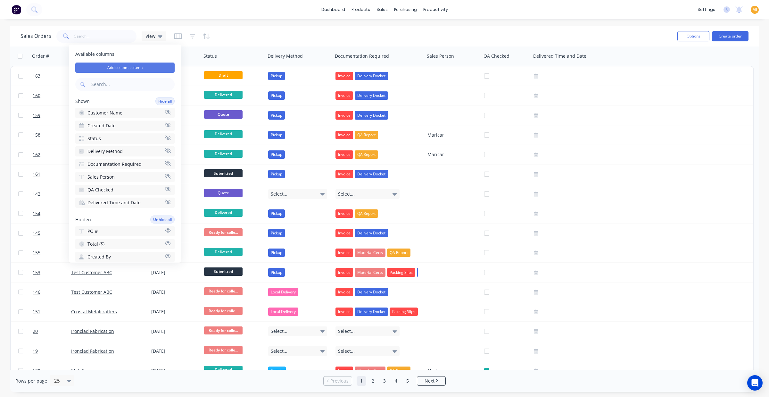
click at [135, 65] on button "Add custom column" at bounding box center [124, 67] width 99 height 10
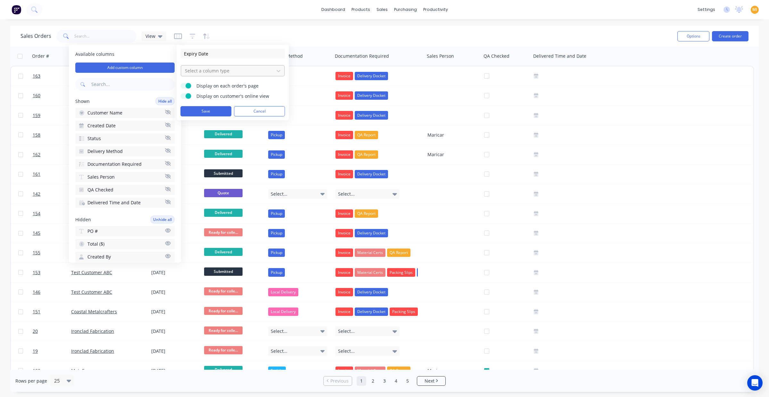
type input "Expiry Date"
click at [201, 70] on div at bounding box center [227, 71] width 87 height 8
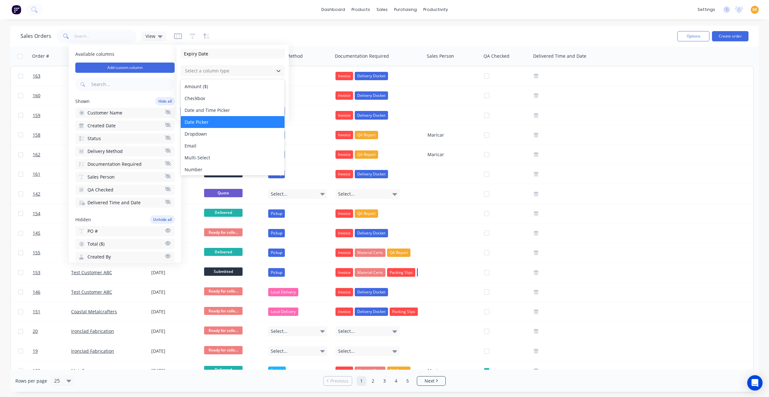
click at [214, 118] on div "Date Picker" at bounding box center [233, 122] width 104 height 12
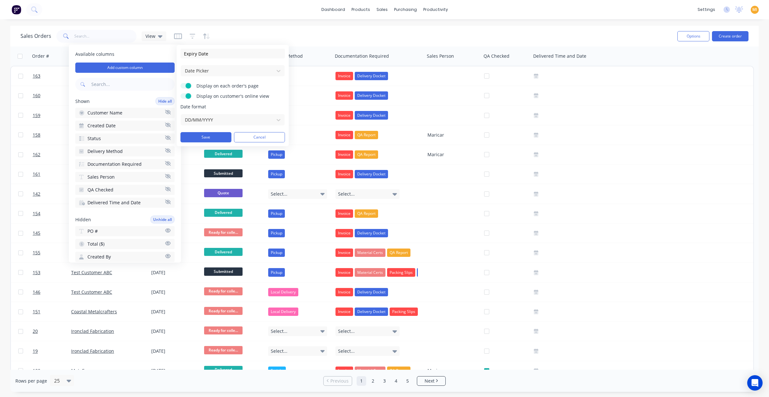
click at [191, 84] on label "Display on each order's page" at bounding box center [185, 85] width 11 height 5
click at [180, 83] on input "Display on each order's page" at bounding box center [180, 83] width 0 height 0
click at [198, 124] on div at bounding box center [227, 120] width 87 height 8
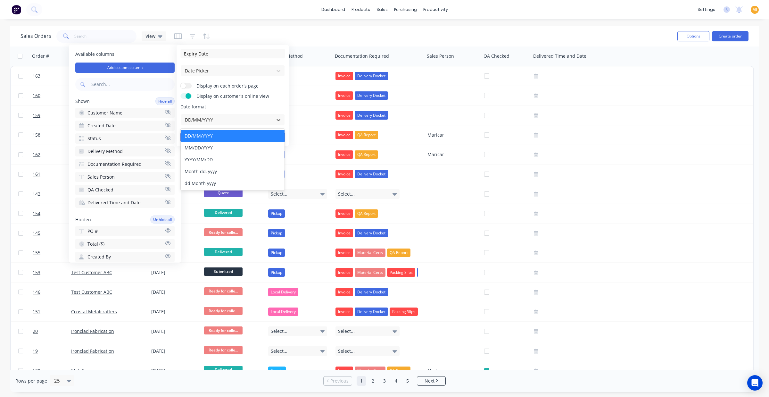
click at [244, 108] on span "Date format" at bounding box center [232, 106] width 104 height 6
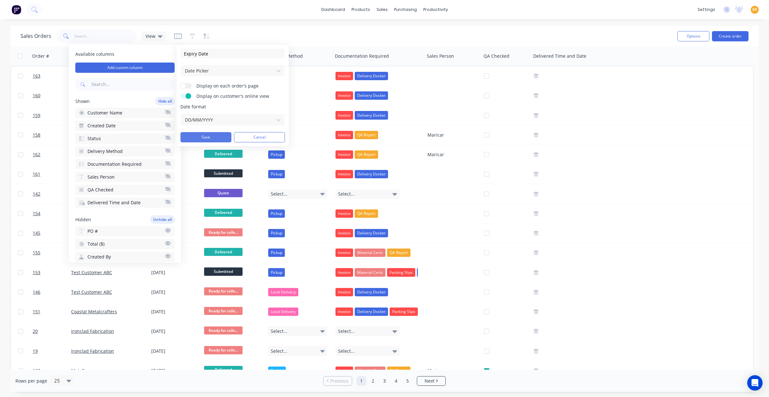
click at [220, 135] on button "Save" at bounding box center [205, 137] width 51 height 10
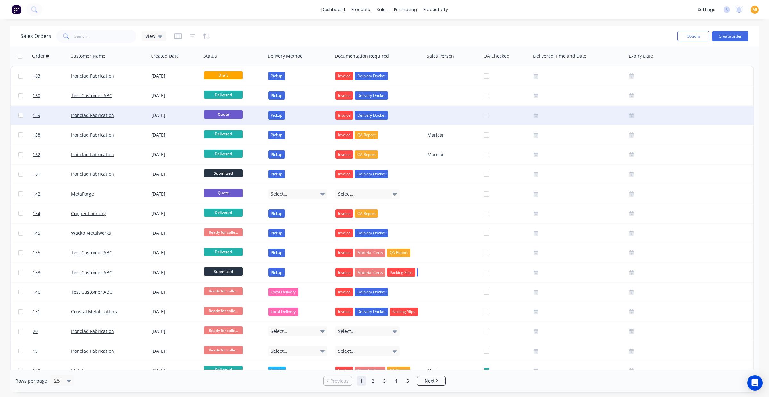
click at [255, 117] on div "Quote" at bounding box center [232, 115] width 56 height 10
click at [54, 118] on link "159" at bounding box center [52, 115] width 38 height 19
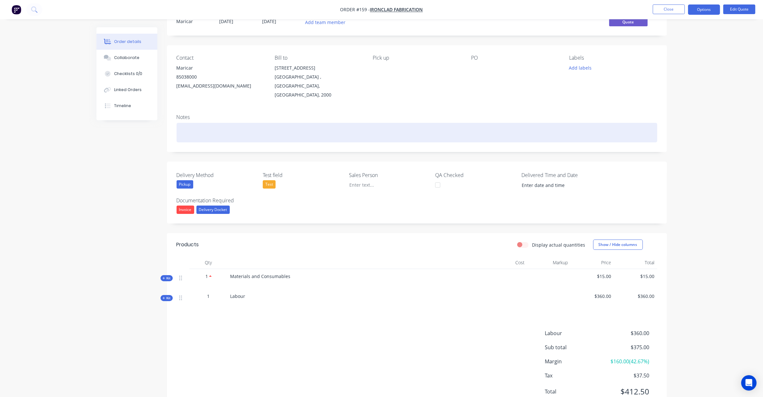
scroll to position [43, 0]
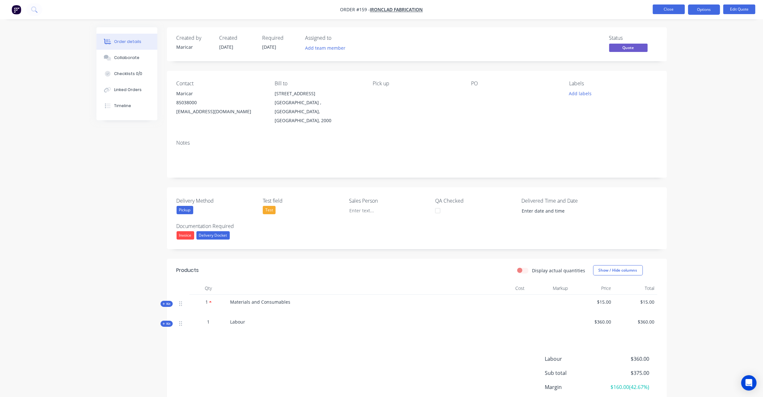
click at [659, 9] on button "Close" at bounding box center [669, 9] width 32 height 10
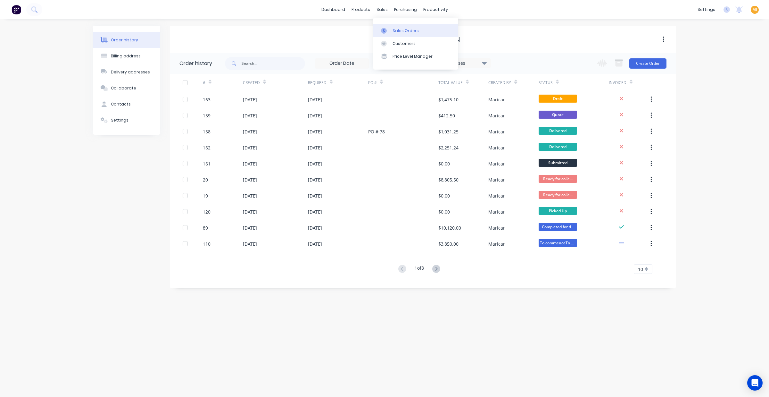
click at [402, 29] on div "Sales Orders" at bounding box center [406, 31] width 26 height 6
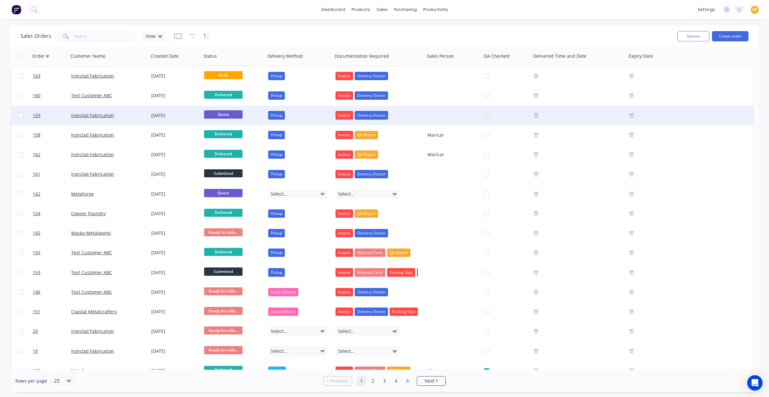
click at [631, 116] on g at bounding box center [631, 115] width 4 height 5
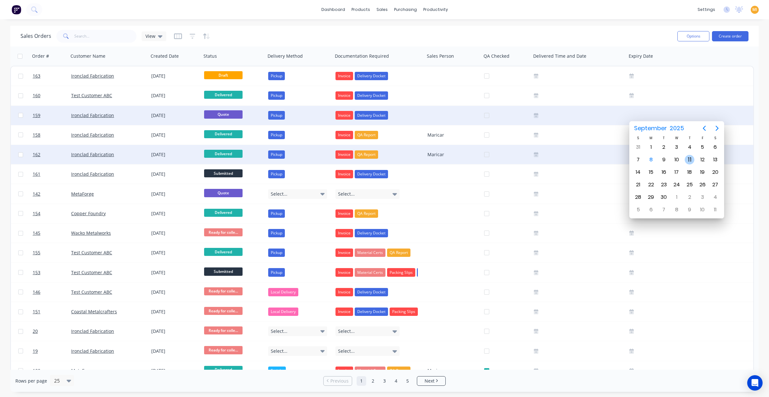
drag, startPoint x: 683, startPoint y: 161, endPoint x: 678, endPoint y: 162, distance: 5.9
click at [684, 161] on div "11" at bounding box center [689, 159] width 13 height 12
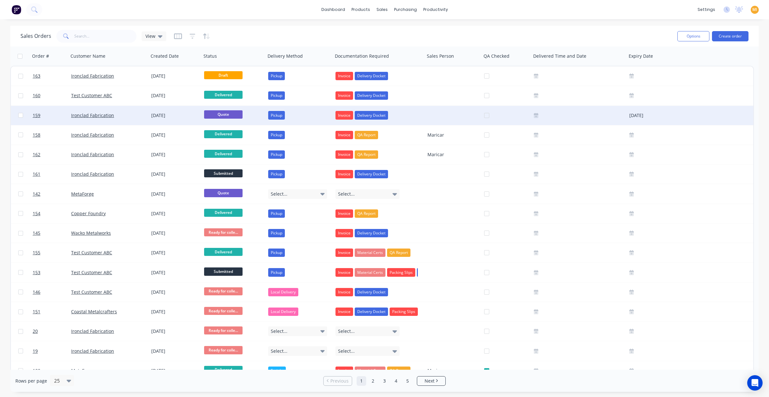
click at [135, 115] on div "Ironclad Fabrication" at bounding box center [106, 115] width 71 height 6
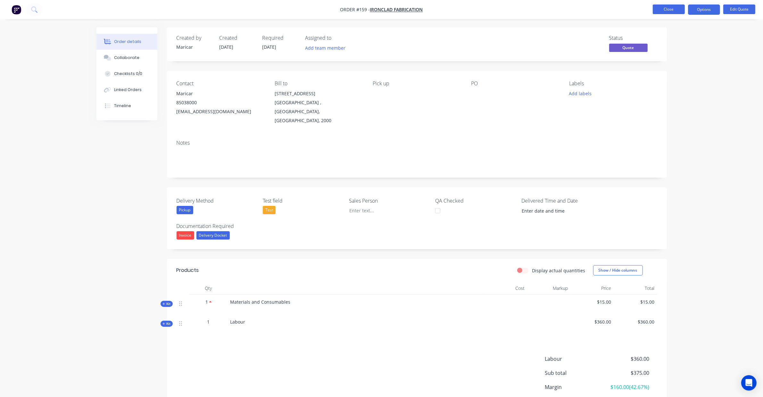
click at [660, 12] on button "Close" at bounding box center [669, 9] width 32 height 10
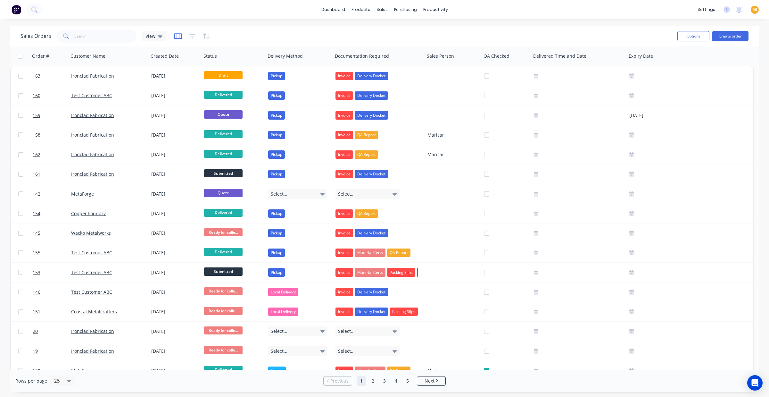
click at [175, 37] on icon "button" at bounding box center [178, 36] width 8 height 6
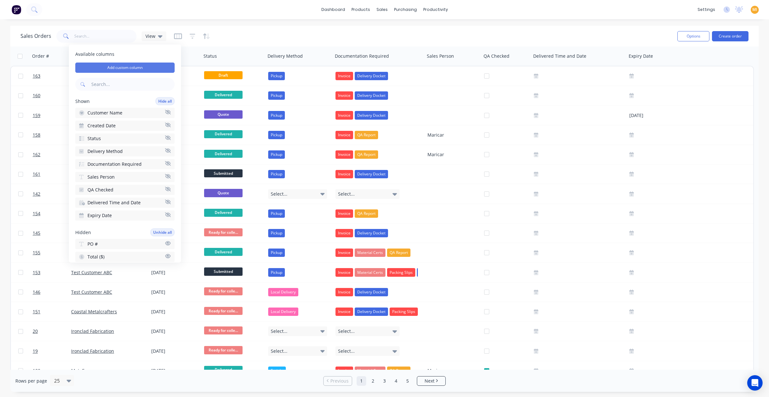
click at [126, 65] on button "Add custom column" at bounding box center [124, 67] width 99 height 10
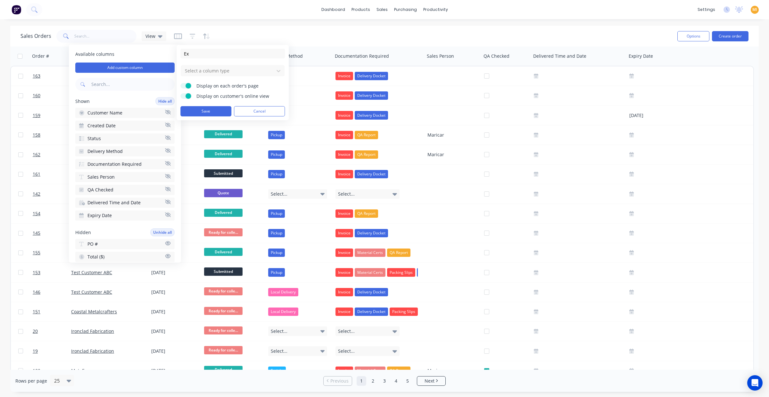
type input "E"
type input "Quote Expiry DATE"
click at [235, 69] on div at bounding box center [227, 71] width 87 height 8
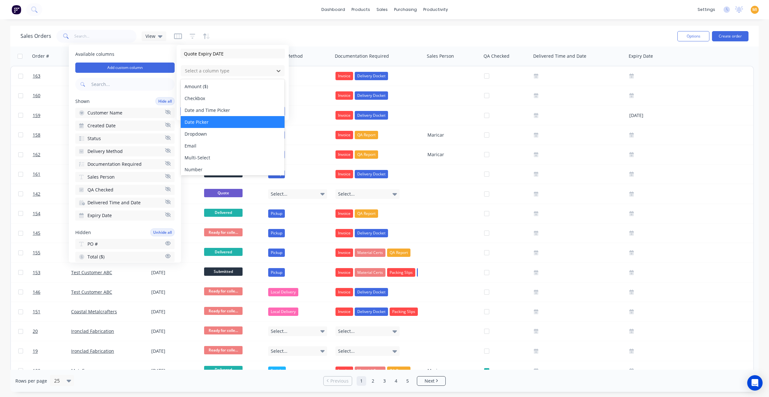
click at [208, 122] on div "Date Picker" at bounding box center [233, 122] width 104 height 12
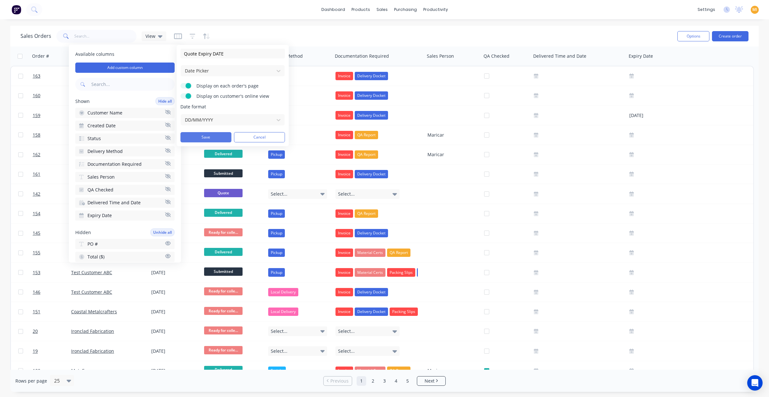
click at [203, 136] on button "Save" at bounding box center [205, 137] width 51 height 10
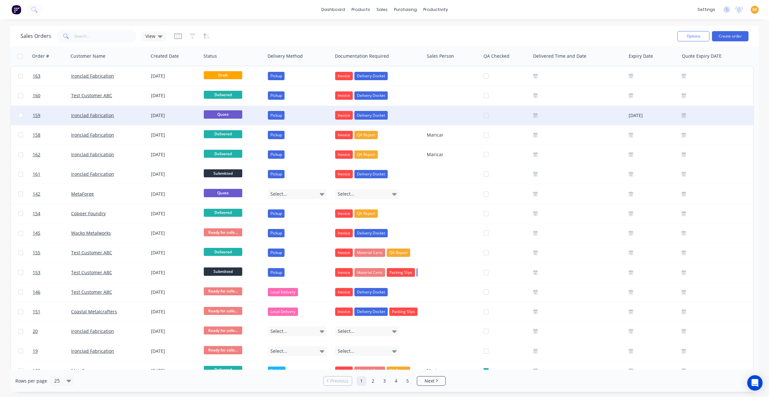
click at [127, 117] on div "Ironclad Fabrication" at bounding box center [106, 115] width 71 height 6
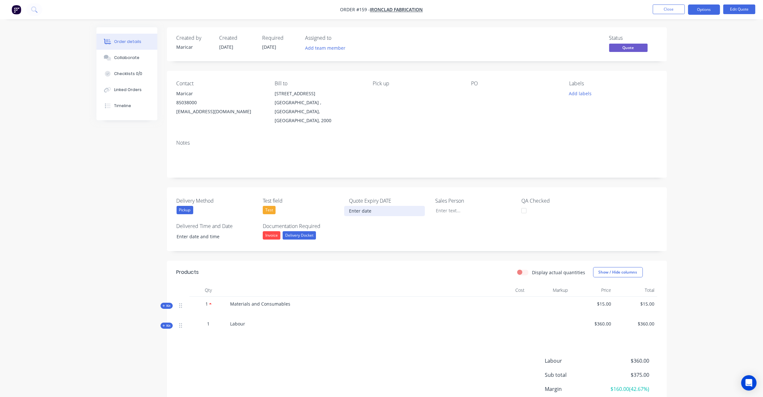
click at [366, 206] on input at bounding box center [384, 211] width 80 height 10
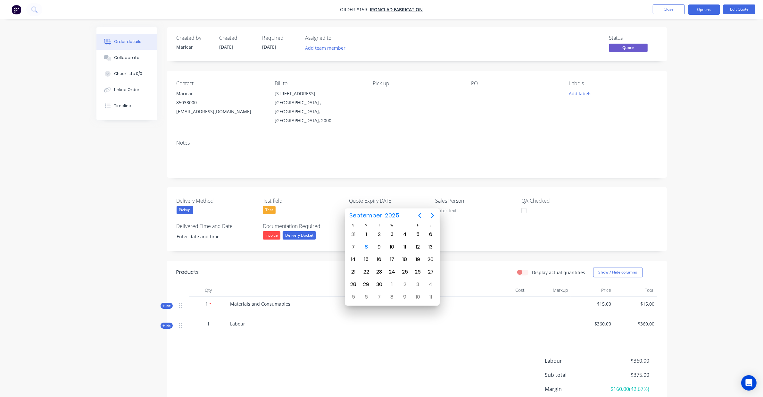
click at [330, 187] on div "Delivery Method Pickup Test field Test Quote Expiry DATE Sales Person QA Checke…" at bounding box center [417, 219] width 500 height 64
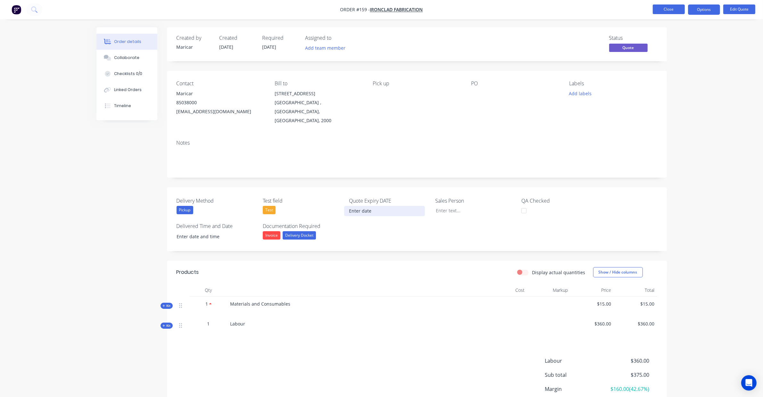
click at [657, 10] on button "Close" at bounding box center [669, 9] width 32 height 10
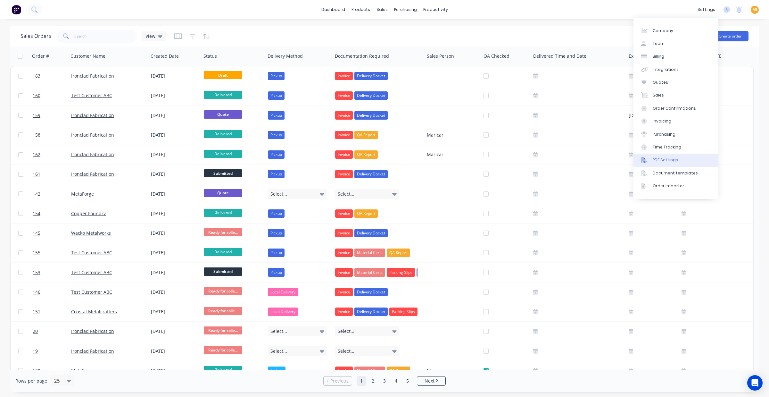
drag, startPoint x: 667, startPoint y: 170, endPoint x: 643, endPoint y: 153, distance: 29.5
click at [667, 170] on div "Document templates" at bounding box center [675, 173] width 45 height 6
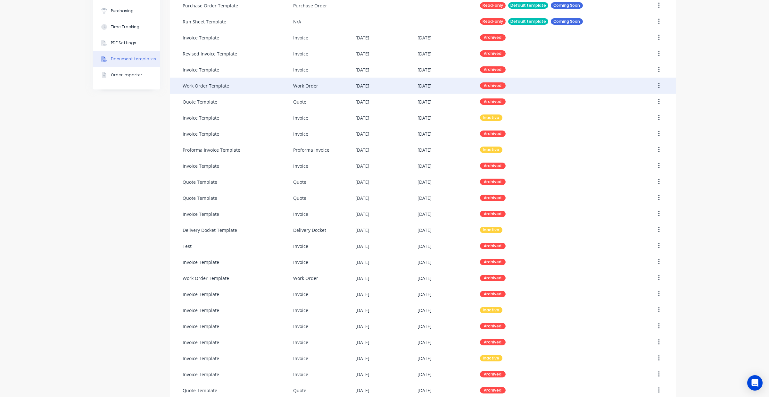
scroll to position [143, 0]
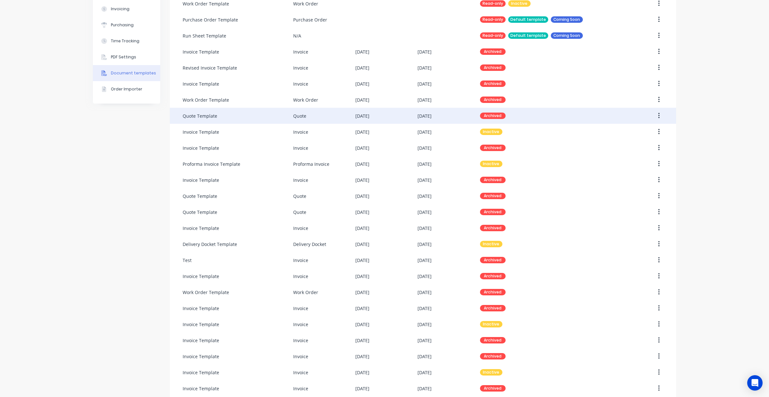
click at [204, 113] on div "Quote Template" at bounding box center [200, 115] width 35 height 7
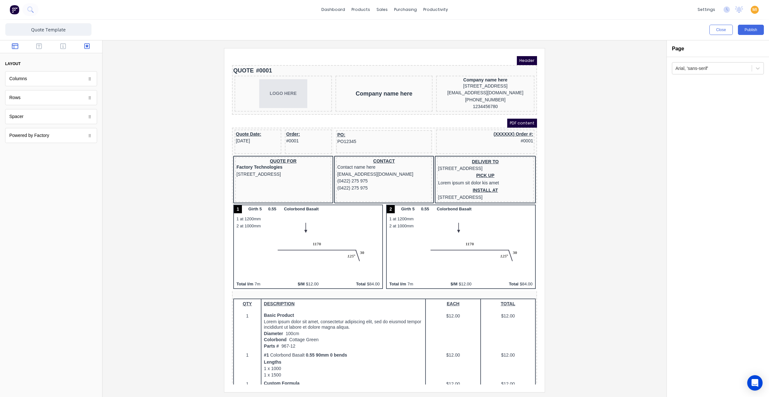
click at [83, 47] on button "button" at bounding box center [87, 47] width 20 height 8
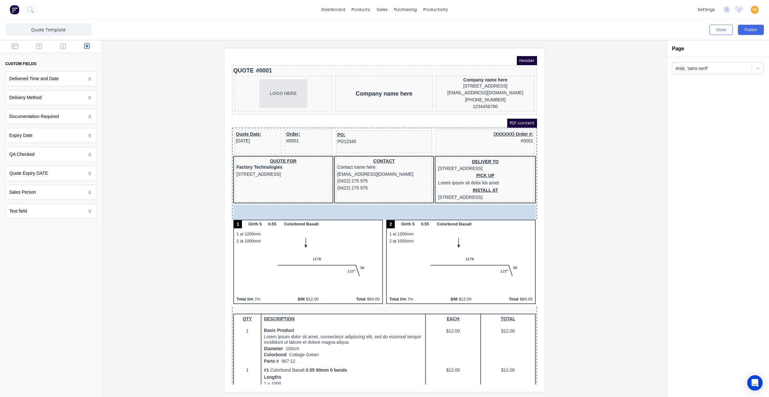
drag, startPoint x: 29, startPoint y: 174, endPoint x: 319, endPoint y: 169, distance: 290.0
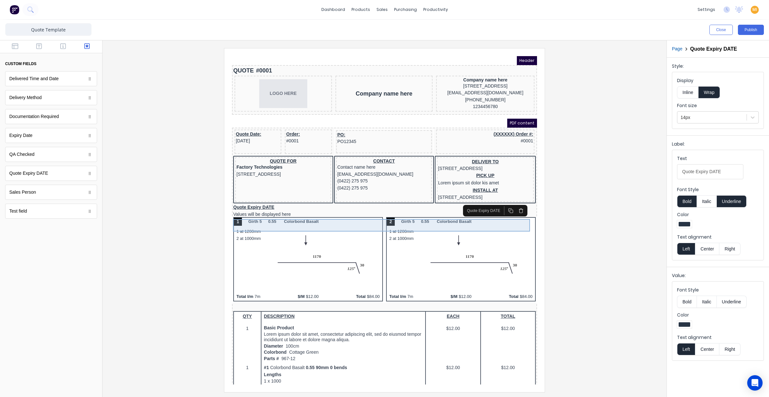
click at [269, 209] on div "Quote Expiry DATE Values will be displayed here" at bounding box center [377, 203] width 302 height 12
click at [17, 13] on img at bounding box center [15, 10] width 10 height 10
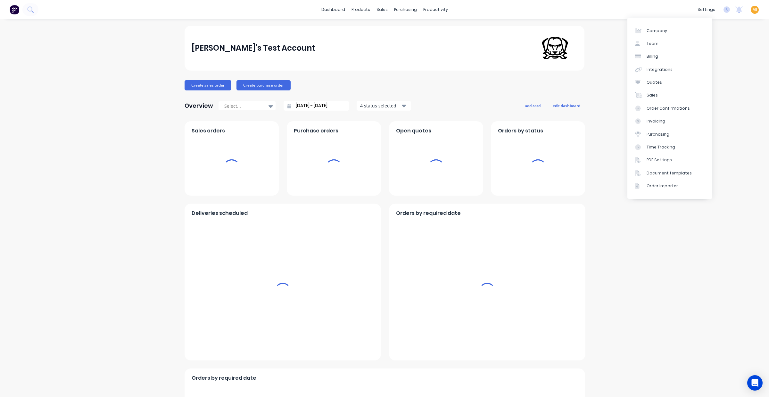
click at [752, 10] on span "MI" at bounding box center [754, 10] width 5 height 6
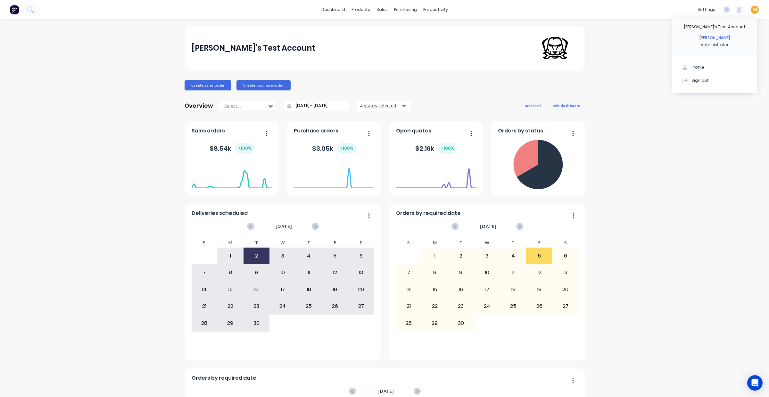
drag, startPoint x: 732, startPoint y: 83, endPoint x: 534, endPoint y: 16, distance: 207.9
click at [732, 83] on button "Sign out" at bounding box center [714, 80] width 85 height 13
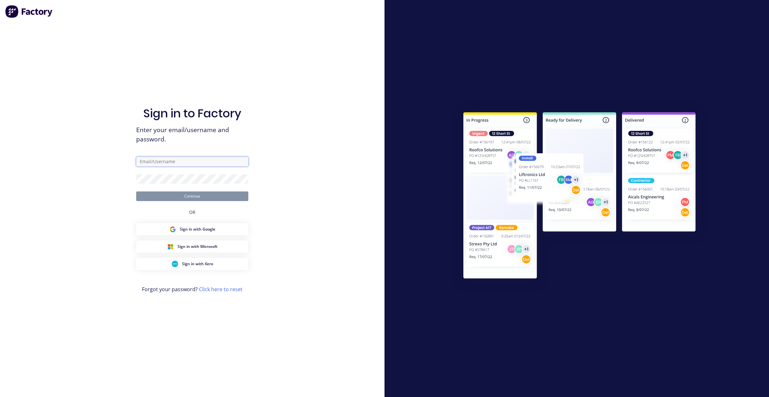
click at [168, 159] on input "text" at bounding box center [192, 162] width 112 height 10
type input "[EMAIL_ADDRESS][DOMAIN_NAME]"
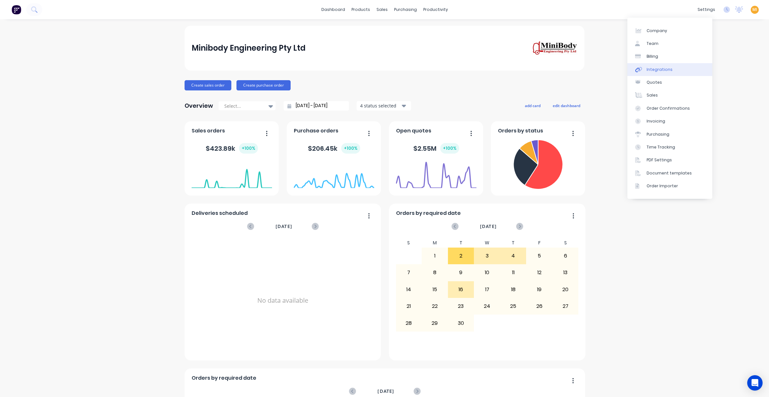
click at [672, 67] on link "Integrations" at bounding box center [669, 69] width 85 height 13
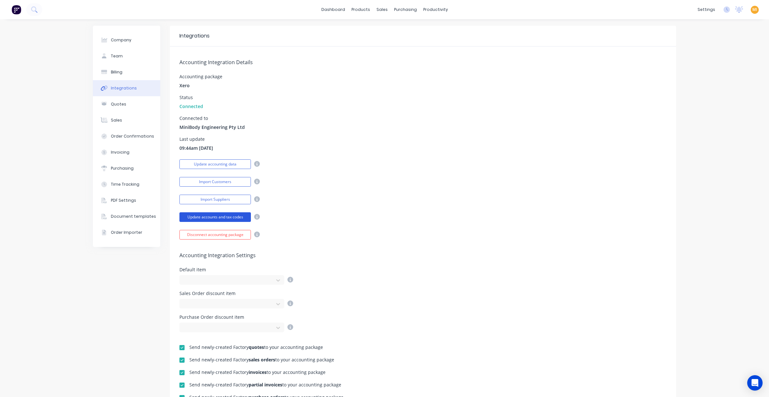
click at [218, 219] on button "Update accounts and tax codes" at bounding box center [214, 217] width 71 height 10
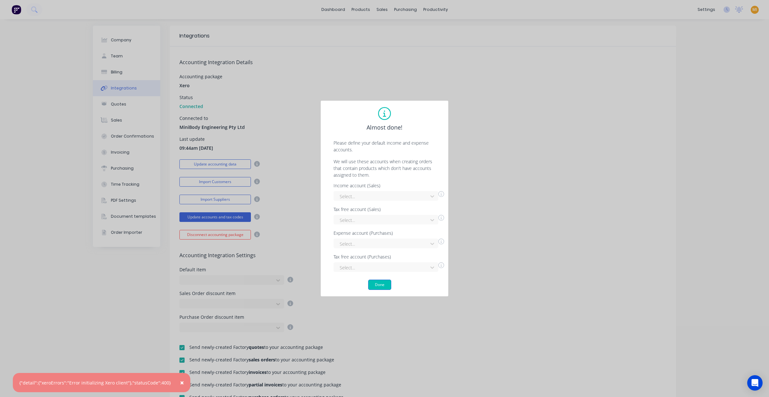
click at [379, 287] on button "Done" at bounding box center [379, 284] width 23 height 10
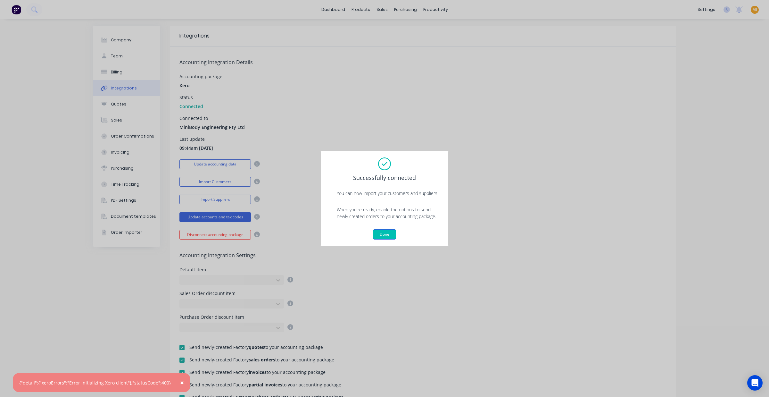
click at [385, 232] on button "Done" at bounding box center [384, 234] width 23 height 10
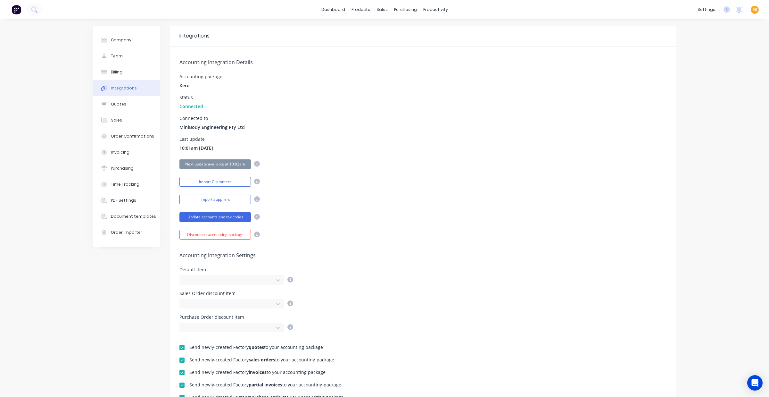
click at [13, 12] on img at bounding box center [17, 10] width 10 height 10
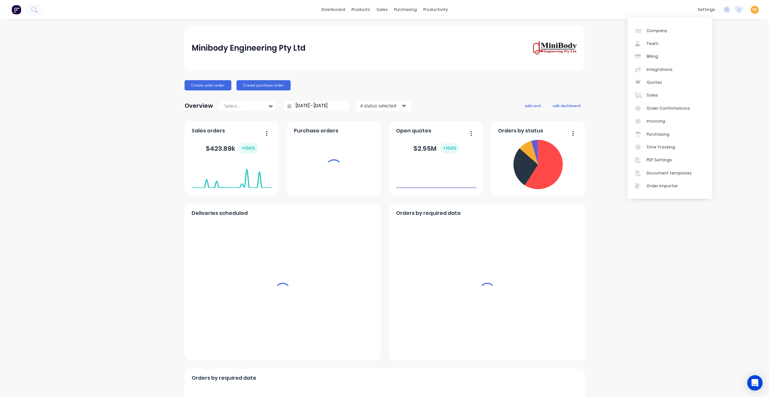
click at [752, 10] on span "MI" at bounding box center [754, 10] width 5 height 6
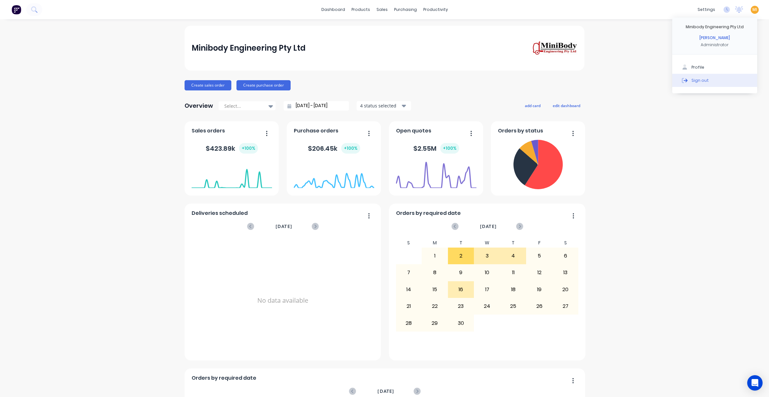
click at [731, 82] on button "Sign out" at bounding box center [714, 80] width 85 height 13
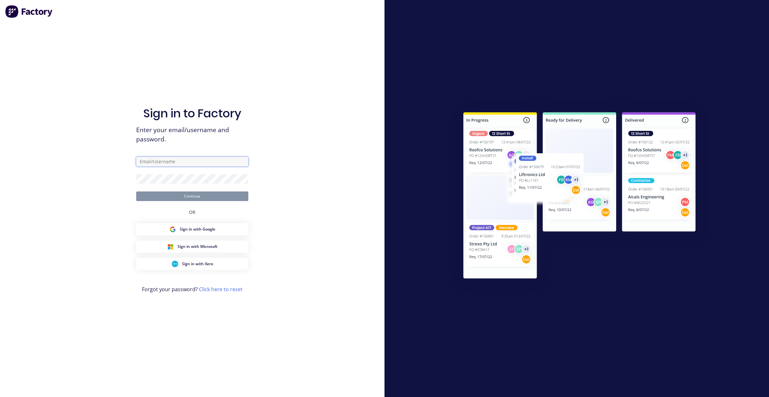
click at [177, 159] on input "text" at bounding box center [192, 162] width 112 height 10
type input "[EMAIL_ADDRESS][DOMAIN_NAME]"
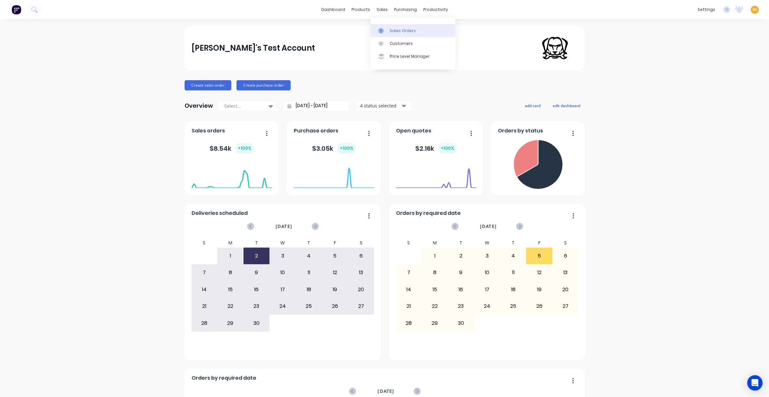
drag, startPoint x: 389, startPoint y: 29, endPoint x: 395, endPoint y: 33, distance: 6.7
click at [390, 29] on div "Sales Orders" at bounding box center [403, 31] width 26 height 6
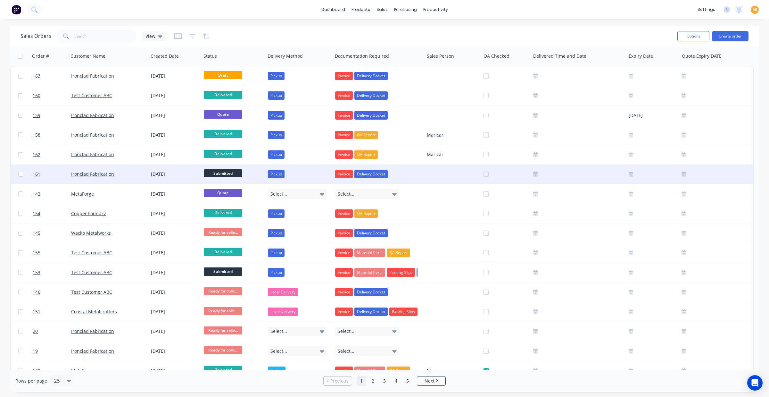
click at [261, 170] on div "Submitted" at bounding box center [233, 174] width 59 height 10
click at [55, 176] on link "161" at bounding box center [52, 173] width 38 height 19
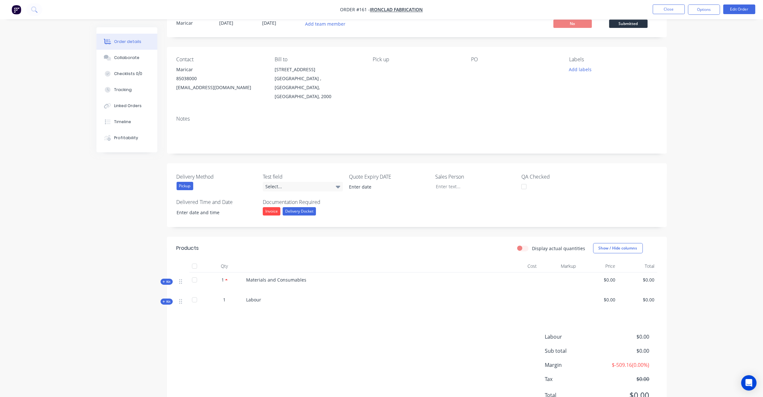
scroll to position [5, 0]
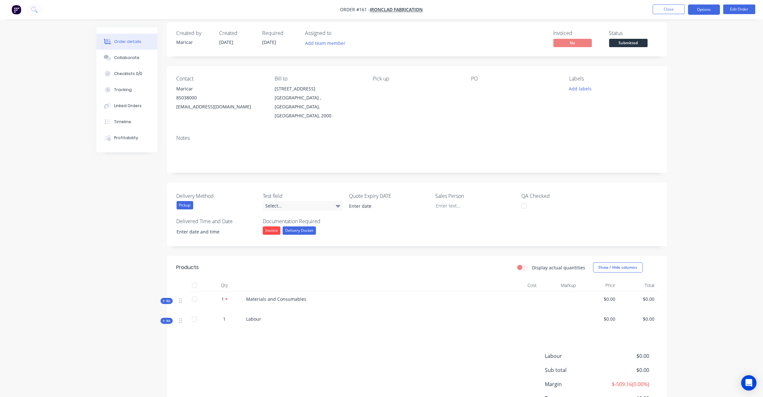
click at [705, 12] on button "Options" at bounding box center [704, 9] width 32 height 10
click at [675, 10] on button "Close" at bounding box center [669, 9] width 32 height 10
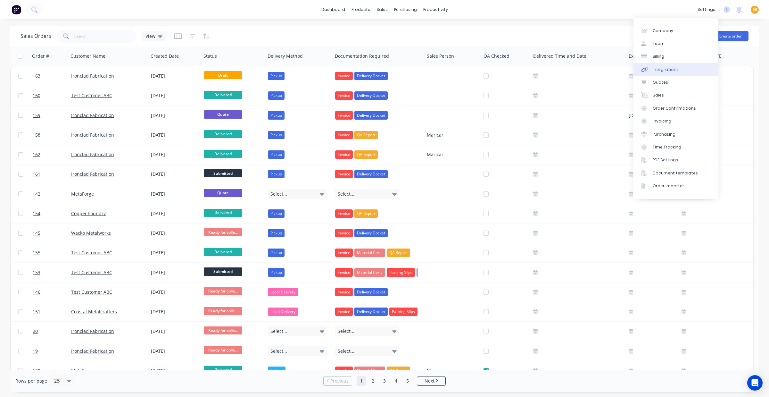
click at [670, 64] on link "Integrations" at bounding box center [675, 69] width 85 height 13
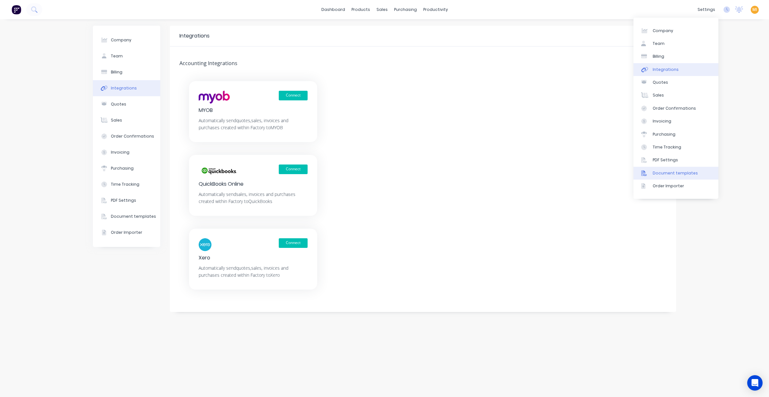
click at [668, 173] on div "Document templates" at bounding box center [675, 173] width 45 height 6
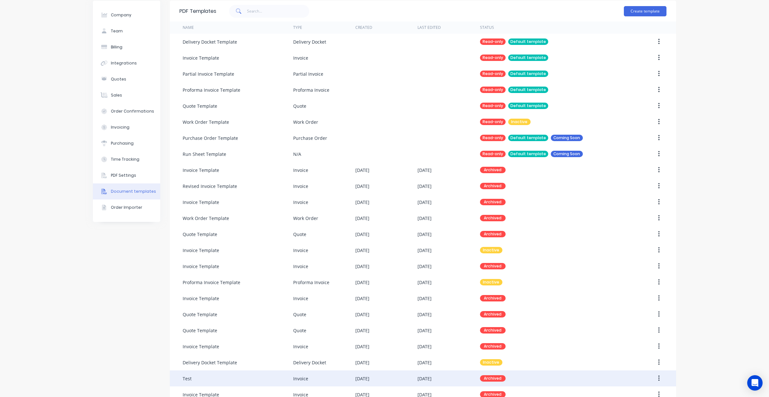
scroll to position [23, 0]
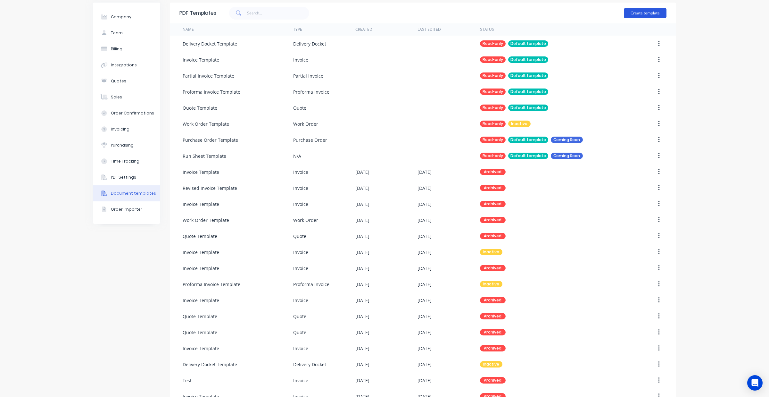
click at [632, 14] on button "Create template" at bounding box center [645, 13] width 43 height 10
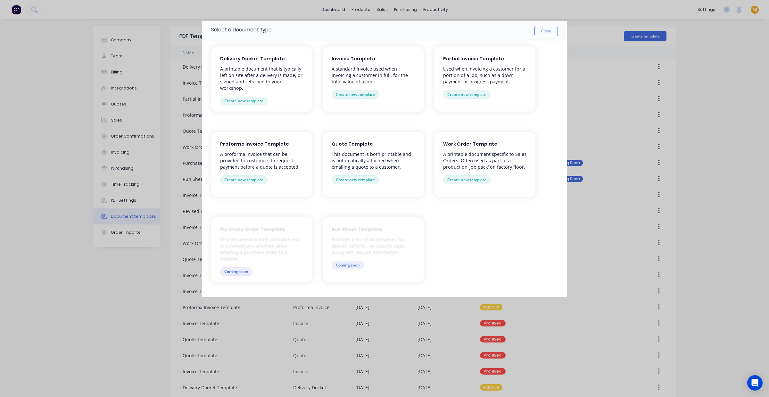
click at [460, 81] on p "Used when invoicing a customer for a portion of a job, such as a down payment o…" at bounding box center [484, 75] width 83 height 19
click at [460, 91] on button "Create new template" at bounding box center [466, 94] width 47 height 8
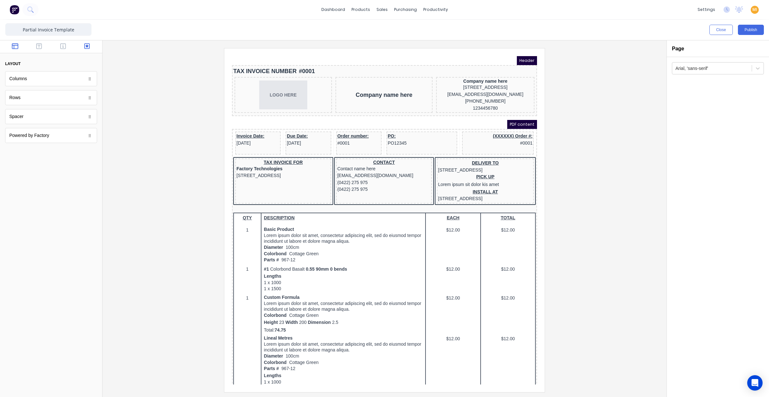
click at [92, 47] on button "button" at bounding box center [87, 47] width 20 height 8
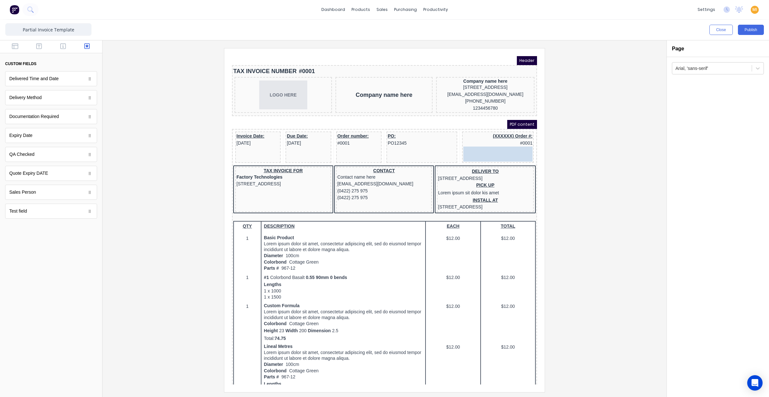
drag, startPoint x: 45, startPoint y: 121, endPoint x: 492, endPoint y: 156, distance: 448.3
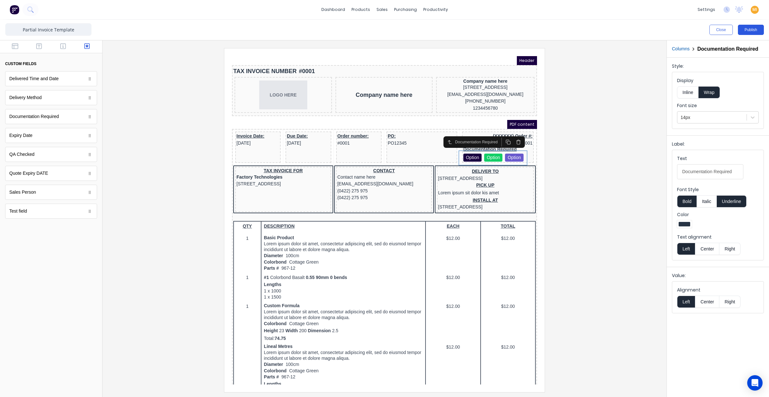
click at [747, 31] on button "Publish" at bounding box center [751, 30] width 26 height 10
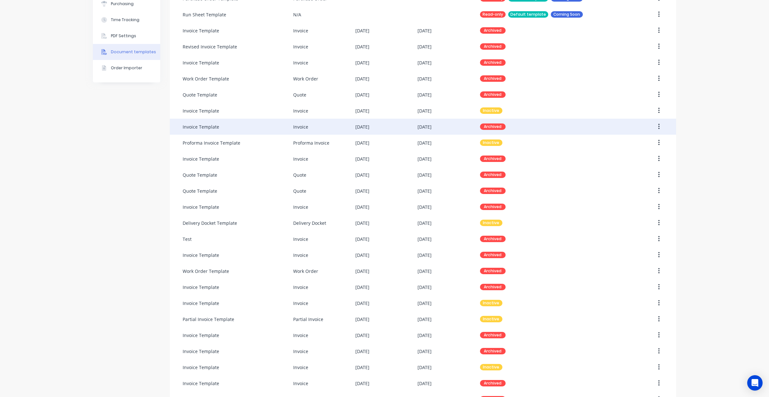
scroll to position [199, 0]
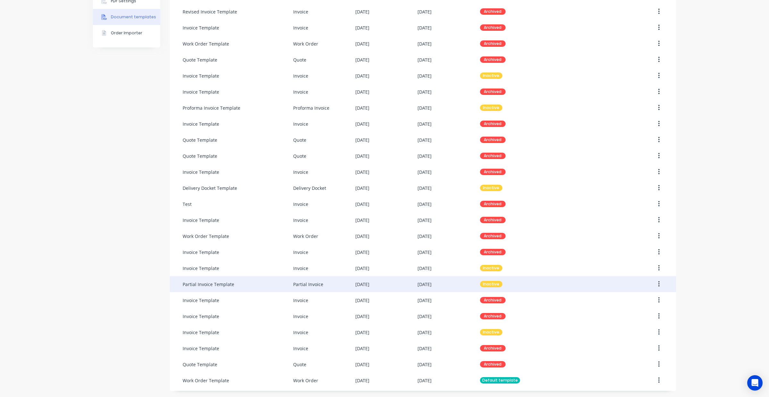
click at [653, 284] on button "button" at bounding box center [658, 284] width 15 height 12
click at [630, 313] on div "Make default" at bounding box center [635, 313] width 49 height 9
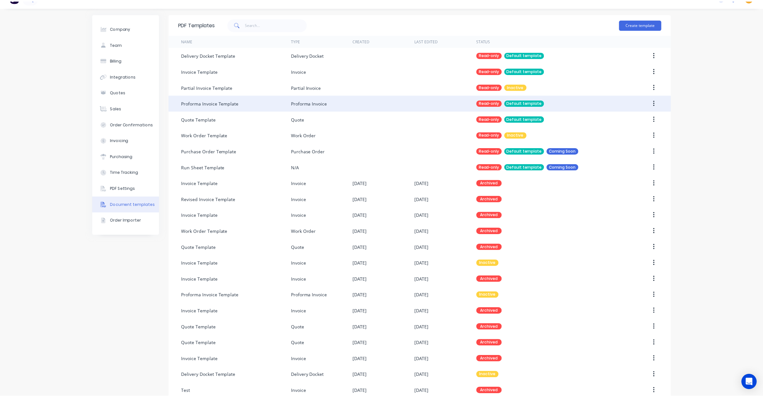
scroll to position [0, 0]
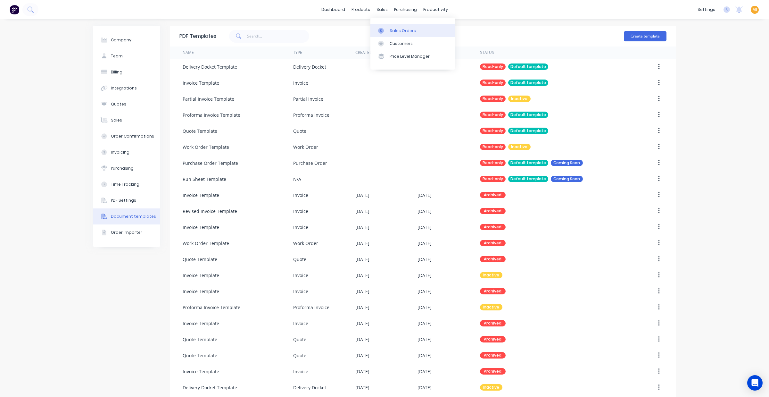
click at [401, 29] on div "Sales Orders" at bounding box center [403, 31] width 26 height 6
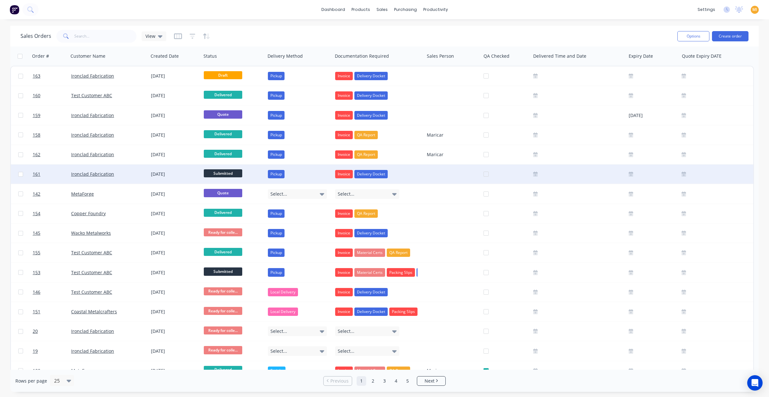
click at [163, 171] on div "29 Aug 2025" at bounding box center [175, 174] width 48 height 6
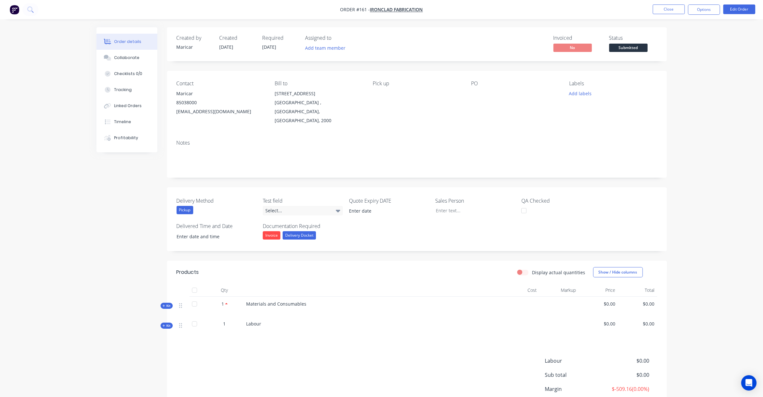
click at [192, 206] on div "Pickup" at bounding box center [185, 210] width 17 height 8
click at [384, 224] on div "Delivery Method Pickup Test field Select... Quote Expiry DATE Sales Person QA C…" at bounding box center [417, 219] width 500 height 64
click at [705, 8] on button "Options" at bounding box center [704, 9] width 32 height 10
click at [676, 50] on div "Partial Invoice" at bounding box center [684, 51] width 59 height 9
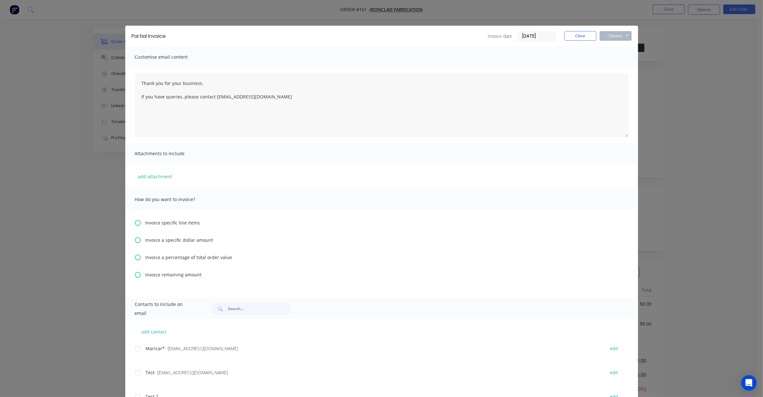
click at [181, 257] on span "Invoice a percentage of total order value" at bounding box center [188, 257] width 87 height 7
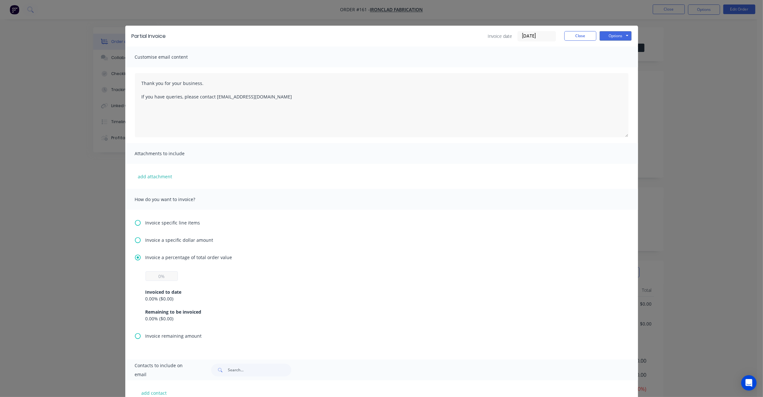
drag, startPoint x: 167, startPoint y: 270, endPoint x: 166, endPoint y: 277, distance: 7.4
click at [166, 273] on div "Invoice a percentage of total order value Invoiced to date 0.00 % ( $0.00 ) Rem…" at bounding box center [381, 293] width 493 height 79
click at [166, 278] on input "text" at bounding box center [161, 276] width 32 height 10
type input "0%"
click at [615, 34] on button "Options" at bounding box center [616, 36] width 32 height 10
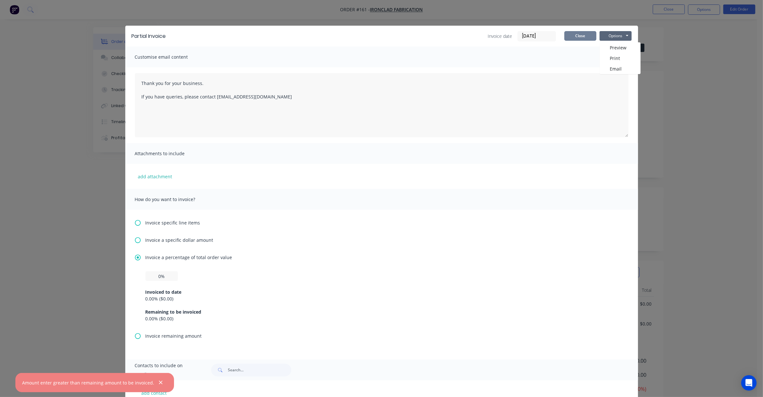
click at [569, 32] on button "Close" at bounding box center [580, 36] width 32 height 10
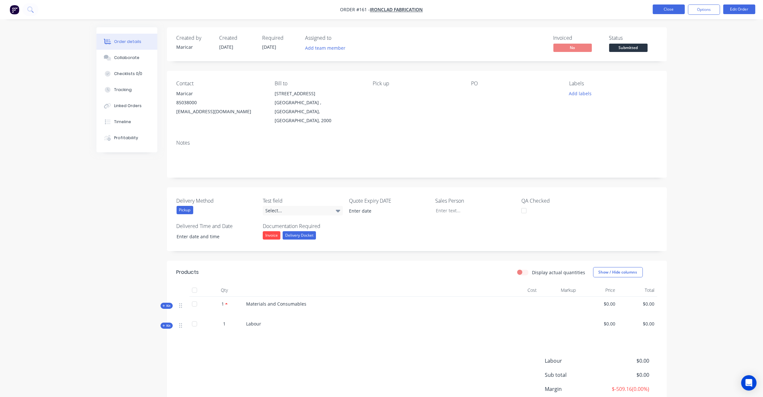
click at [664, 13] on button "Close" at bounding box center [669, 9] width 32 height 10
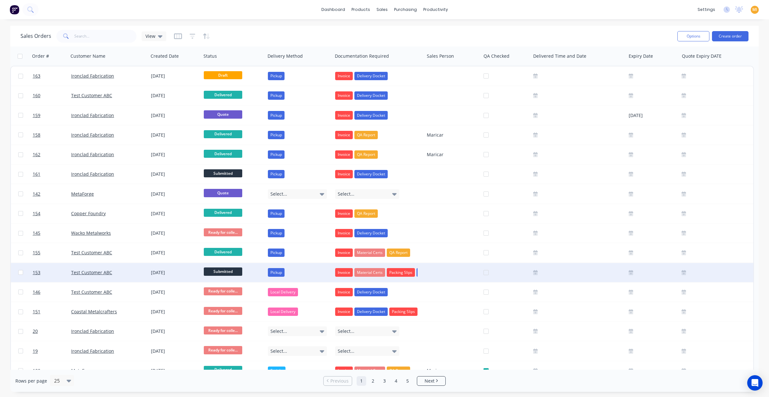
click at [186, 267] on div "14 Aug 2025" at bounding box center [174, 272] width 53 height 19
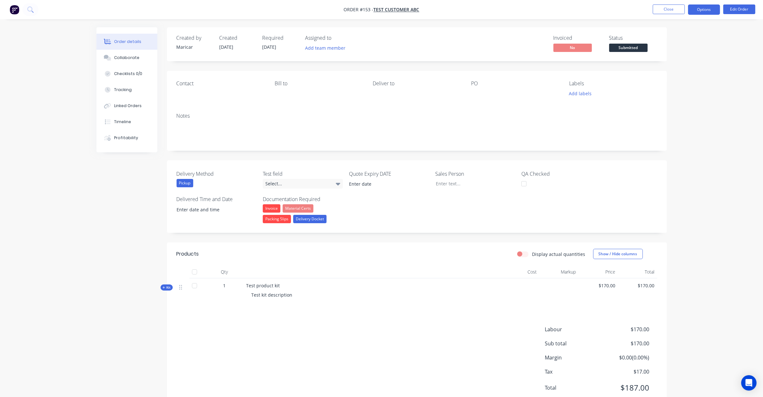
click at [707, 8] on button "Options" at bounding box center [704, 9] width 32 height 10
click at [685, 53] on div "Partial Invoice" at bounding box center [684, 51] width 59 height 9
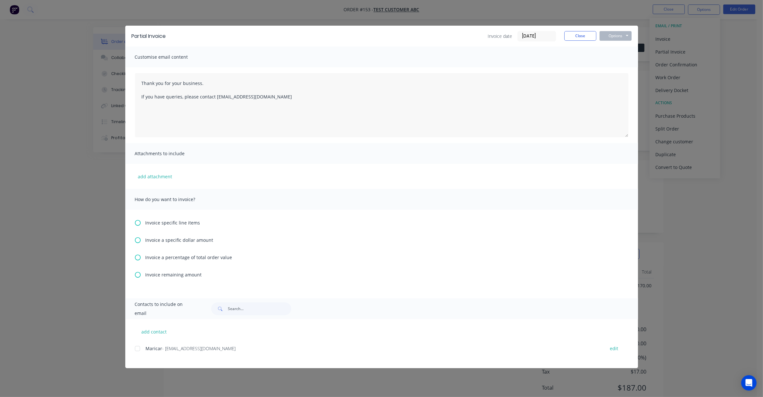
click at [175, 238] on span "Invoice a specific dollar amount" at bounding box center [179, 239] width 68 height 7
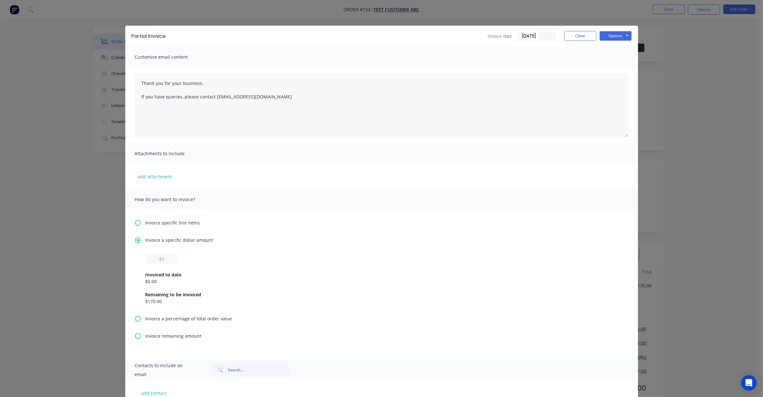
scroll to position [41, 0]
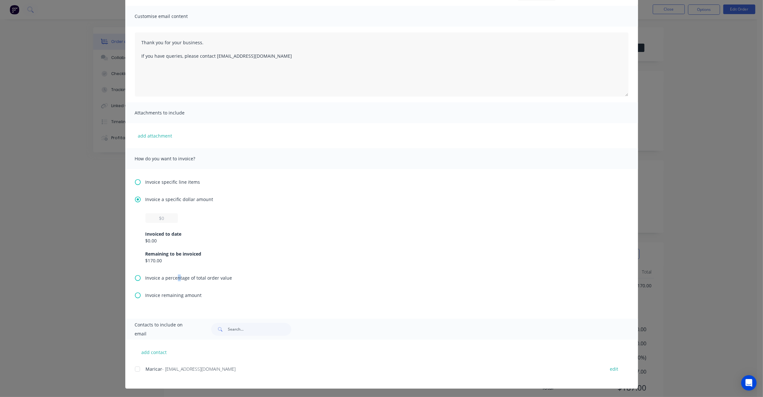
click at [175, 277] on span "Invoice a percentage of total order value" at bounding box center [188, 277] width 87 height 7
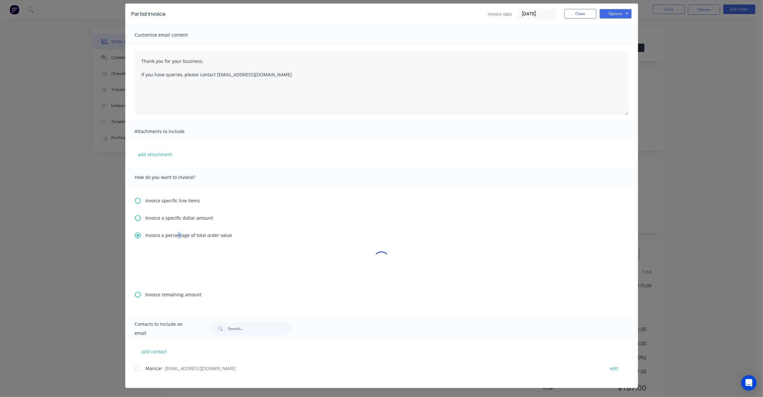
scroll to position [0, 0]
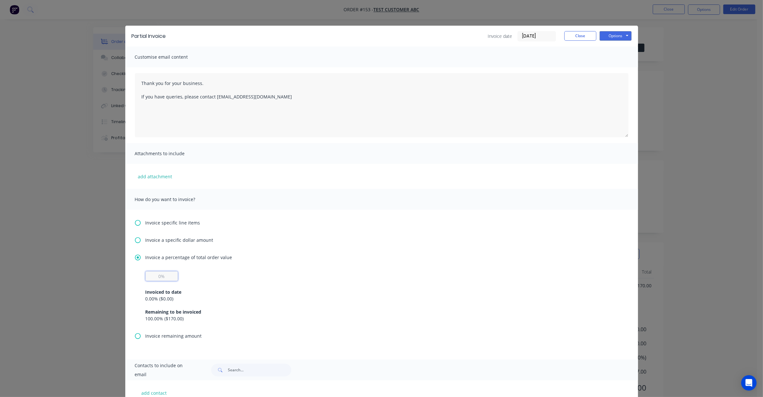
click at [159, 278] on input "text" at bounding box center [161, 276] width 32 height 10
type input "50%"
click at [250, 279] on div "50% Invoiced to date 0.00 % ( $0.00 ) Remaining to be invoiced 100.00 % ( $170.…" at bounding box center [381, 296] width 472 height 51
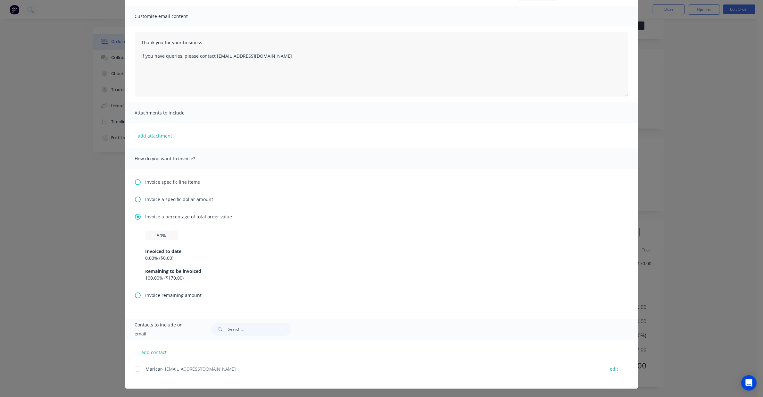
click at [135, 370] on div at bounding box center [137, 368] width 13 height 13
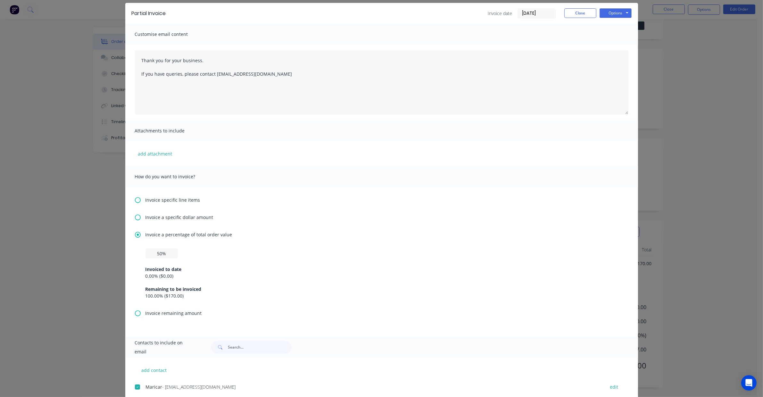
scroll to position [0, 0]
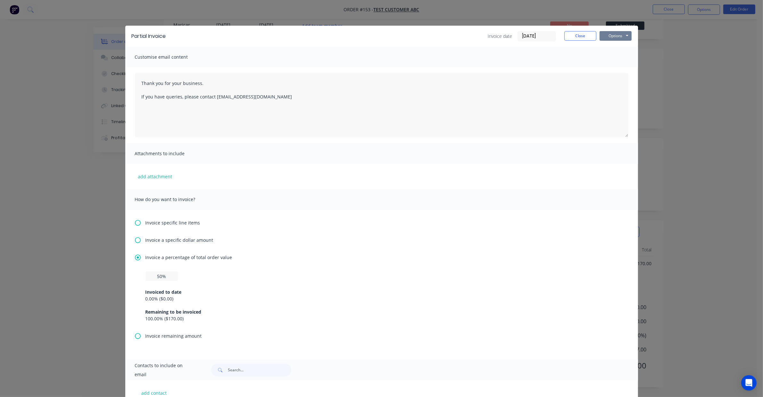
click at [615, 38] on button "Options" at bounding box center [616, 36] width 32 height 10
click at [616, 56] on button "Print" at bounding box center [620, 58] width 41 height 11
drag, startPoint x: 566, startPoint y: 34, endPoint x: 563, endPoint y: 29, distance: 5.5
click at [567, 34] on button "Close" at bounding box center [580, 36] width 32 height 10
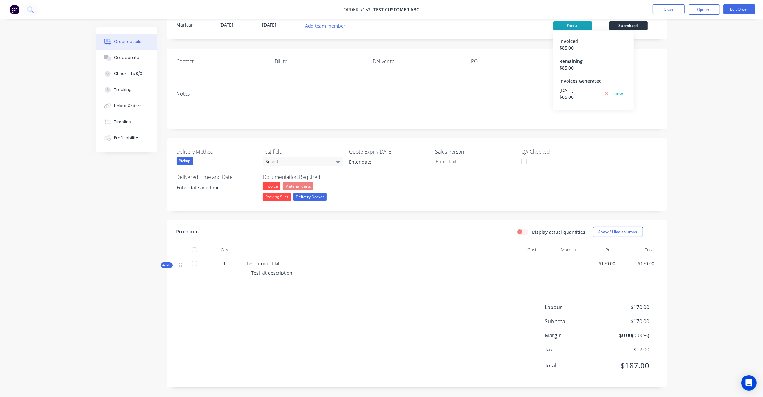
click at [619, 91] on link "view" at bounding box center [619, 93] width 10 height 7
click at [675, 9] on button "Close" at bounding box center [669, 9] width 32 height 10
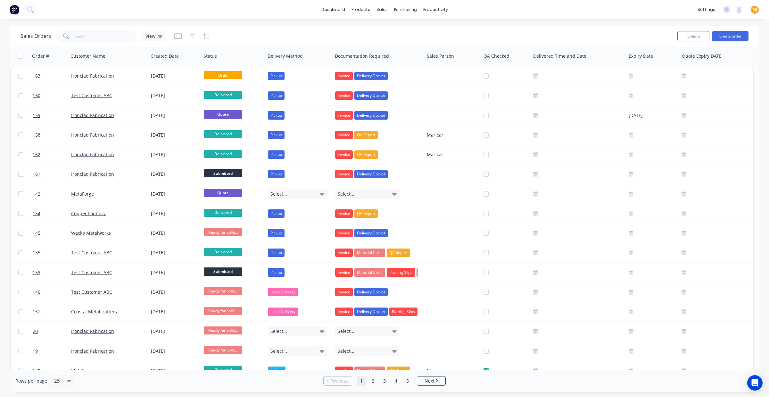
click at [19, 12] on img at bounding box center [15, 10] width 10 height 10
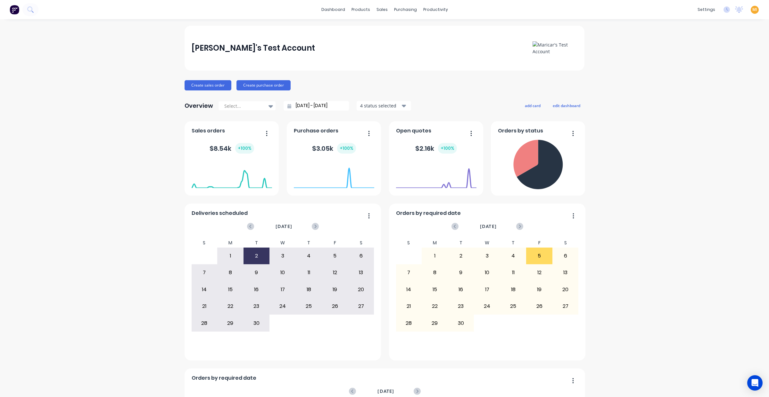
click at [751, 6] on div "MI Maricar's Test Account Maricar Infante Administrator Profile Sign out" at bounding box center [755, 10] width 8 height 8
click at [752, 7] on span "MI" at bounding box center [754, 10] width 5 height 6
click at [691, 78] on div "Sign out" at bounding box center [699, 80] width 17 height 6
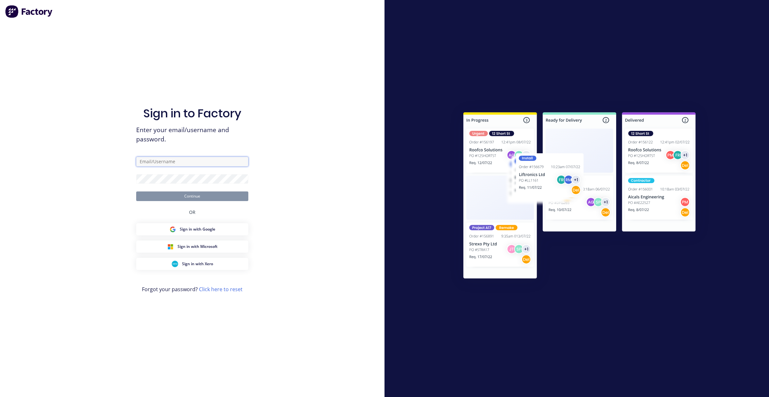
click at [165, 157] on input "text" at bounding box center [192, 162] width 112 height 10
type input "[EMAIL_ADDRESS][DOMAIN_NAME]"
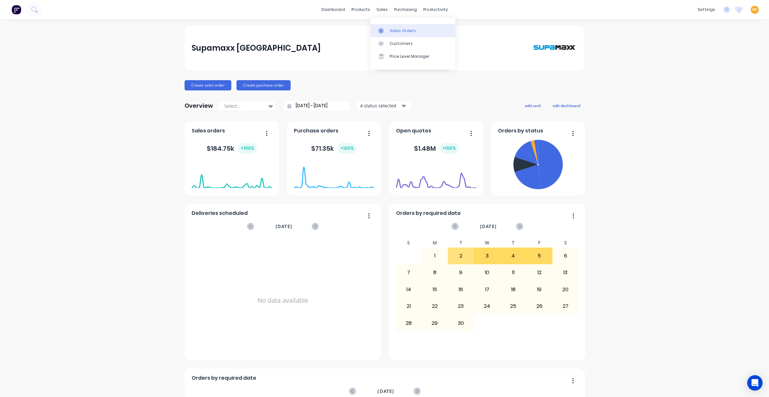
click at [396, 34] on link "Sales Orders" at bounding box center [412, 30] width 85 height 13
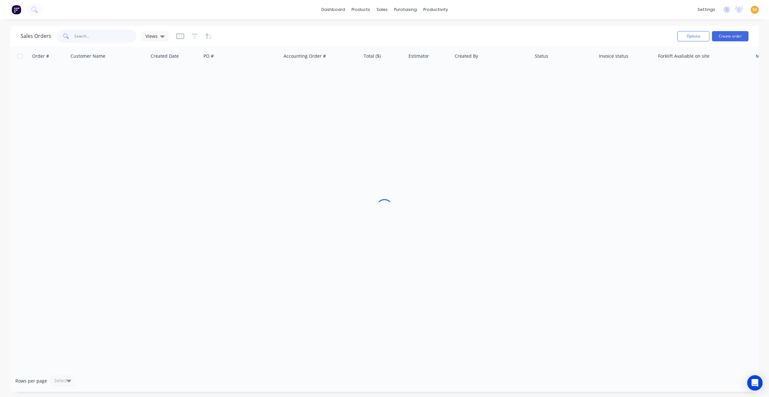
click at [79, 33] on input "text" at bounding box center [105, 36] width 62 height 13
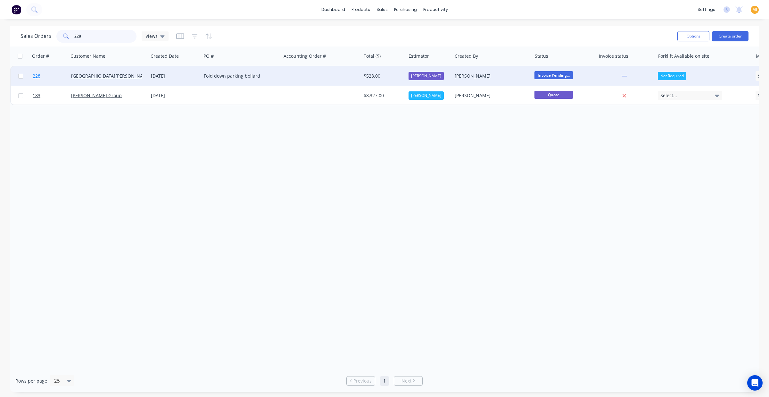
type input "228"
click at [50, 75] on link "228" at bounding box center [52, 75] width 38 height 19
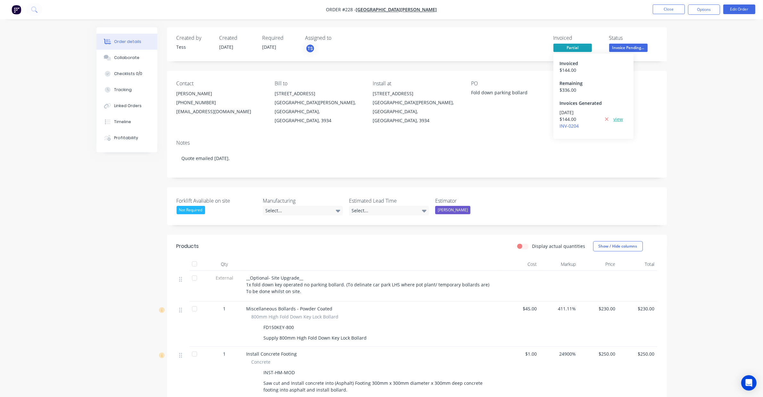
click at [619, 117] on link "view" at bounding box center [619, 119] width 10 height 7
click at [703, 5] on button "Options" at bounding box center [704, 9] width 32 height 10
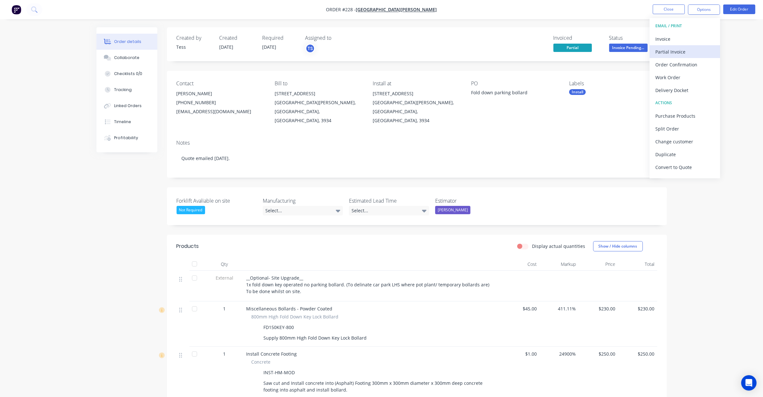
click at [680, 56] on div "Partial Invoice" at bounding box center [684, 51] width 59 height 9
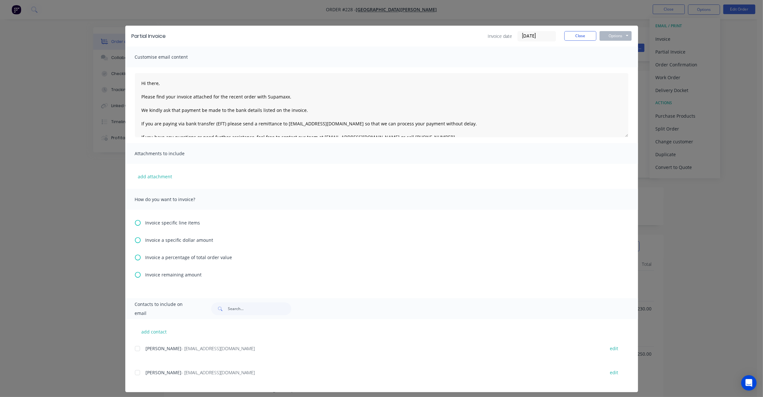
click at [184, 254] on span "Invoice a percentage of total order value" at bounding box center [188, 257] width 87 height 7
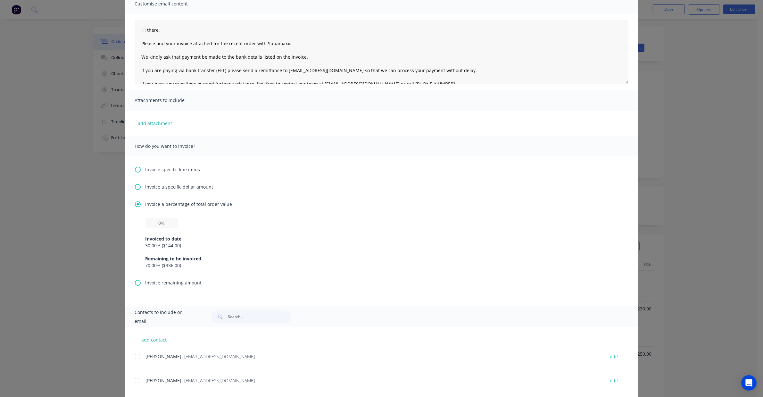
scroll to position [65, 0]
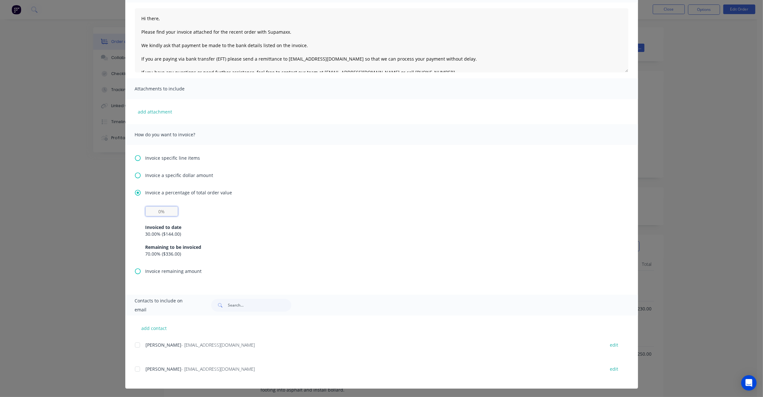
click at [165, 210] on input "text" at bounding box center [161, 211] width 32 height 10
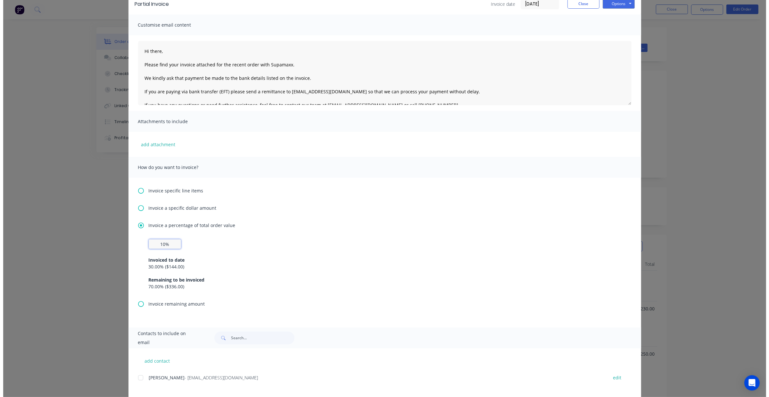
scroll to position [0, 0]
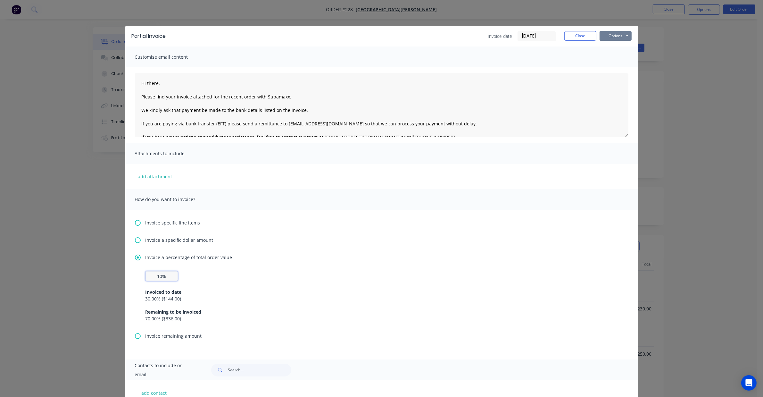
type input "10%"
click at [608, 33] on button "Options" at bounding box center [616, 36] width 32 height 10
click at [609, 43] on button "Preview" at bounding box center [620, 47] width 41 height 11
click at [573, 35] on button "Close" at bounding box center [580, 36] width 32 height 10
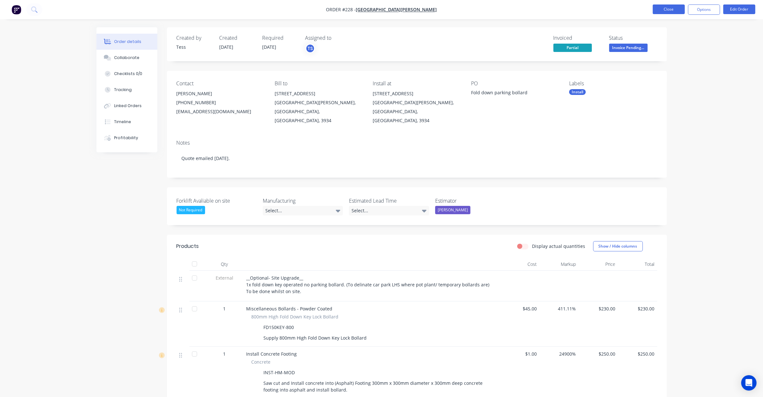
click at [670, 9] on button "Close" at bounding box center [669, 9] width 32 height 10
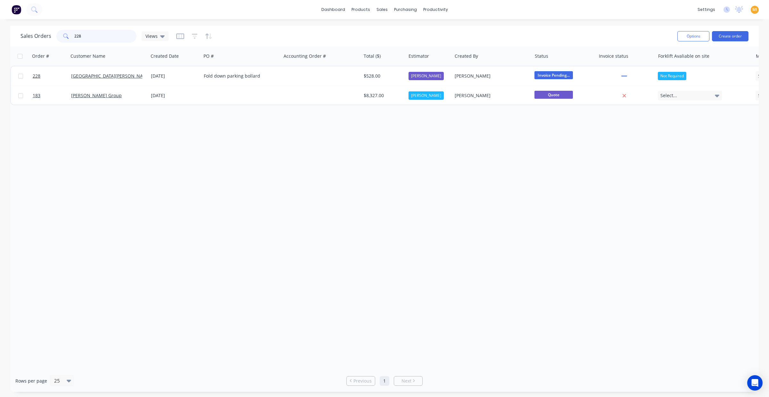
drag, startPoint x: 94, startPoint y: 34, endPoint x: -36, endPoint y: 26, distance: 130.0
click at [0, 26] on html "dashboard products sales purchasing productivity dashboard products Product Cat…" at bounding box center [384, 198] width 769 height 397
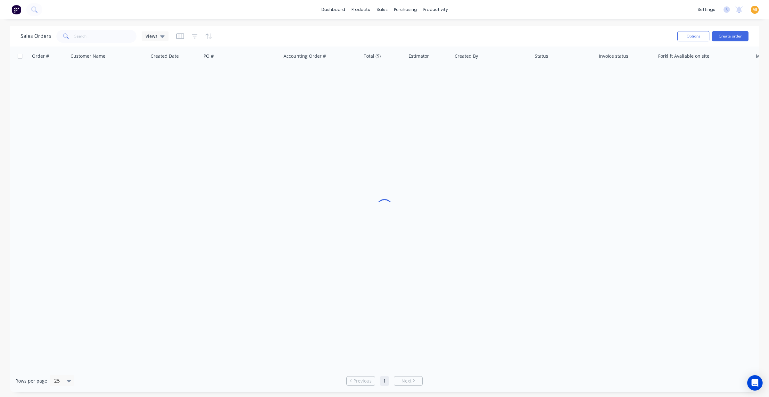
click at [18, 9] on img at bounding box center [17, 10] width 10 height 10
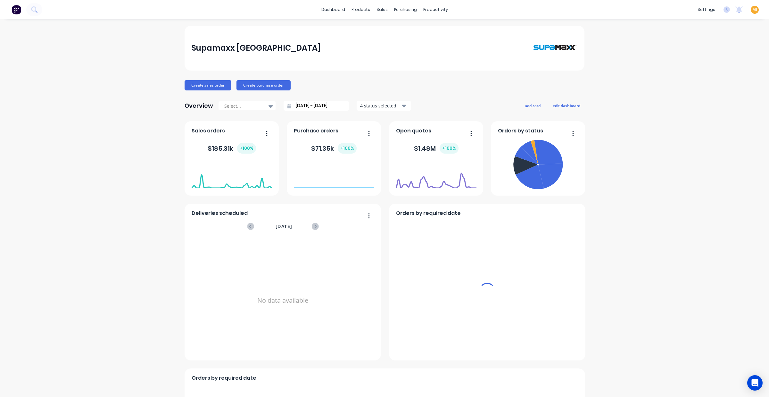
click at [752, 8] on span "MI" at bounding box center [754, 10] width 5 height 6
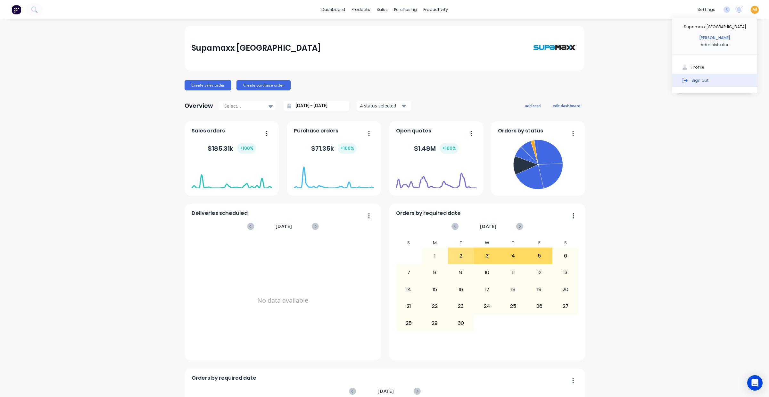
click at [720, 79] on button "Sign out" at bounding box center [714, 80] width 85 height 13
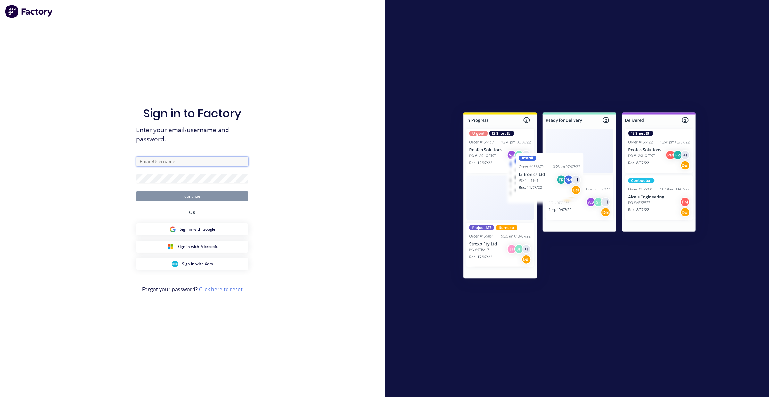
click at [203, 164] on input "text" at bounding box center [192, 162] width 112 height 10
type input "[EMAIL_ADDRESS][DOMAIN_NAME]"
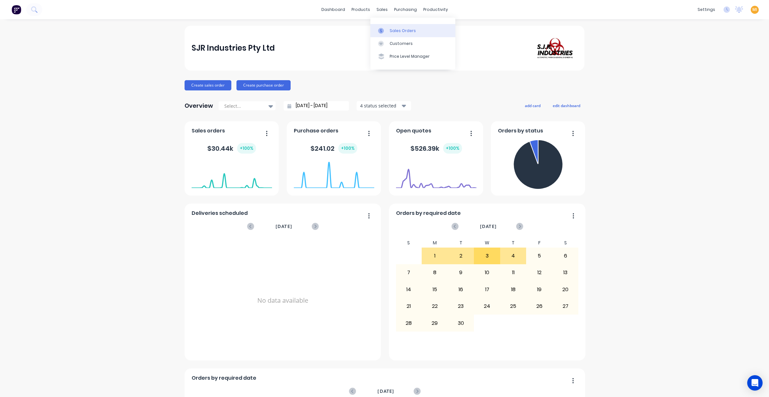
click at [392, 30] on div "Sales Orders" at bounding box center [403, 31] width 26 height 6
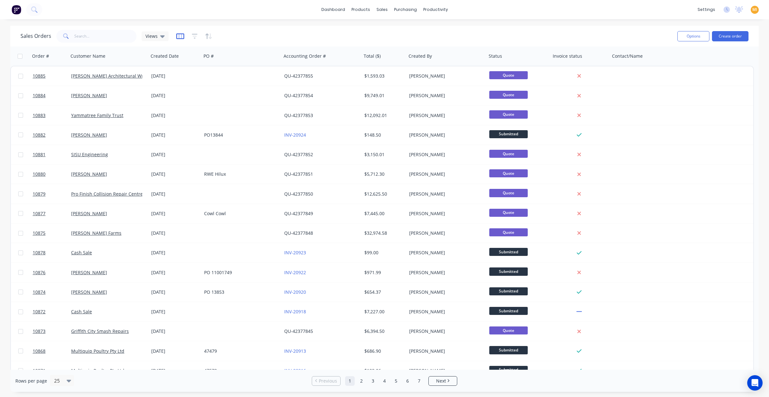
click at [178, 35] on icon "button" at bounding box center [179, 36] width 3 height 4
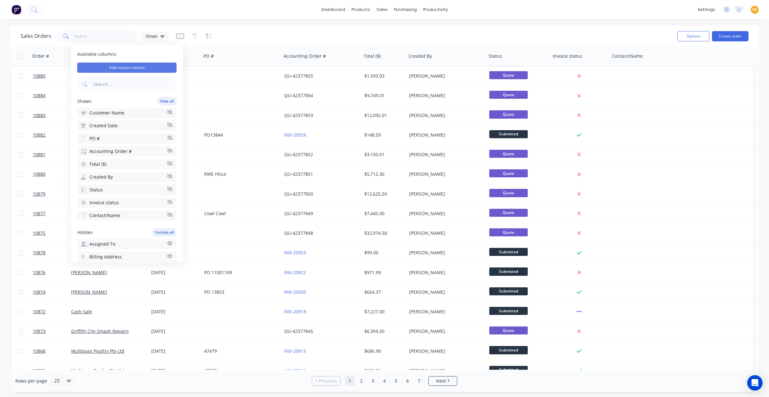
click at [144, 67] on button "Add custom column" at bounding box center [126, 67] width 99 height 10
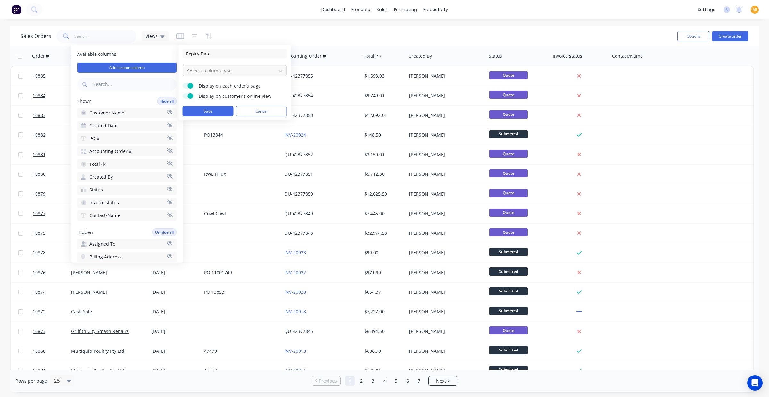
type input "Expiry Date"
click at [218, 71] on div at bounding box center [229, 71] width 87 height 8
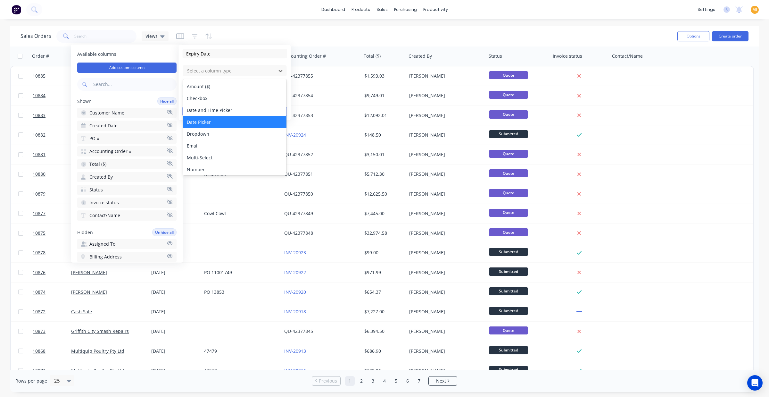
click at [215, 122] on div "Date Picker" at bounding box center [235, 122] width 104 height 12
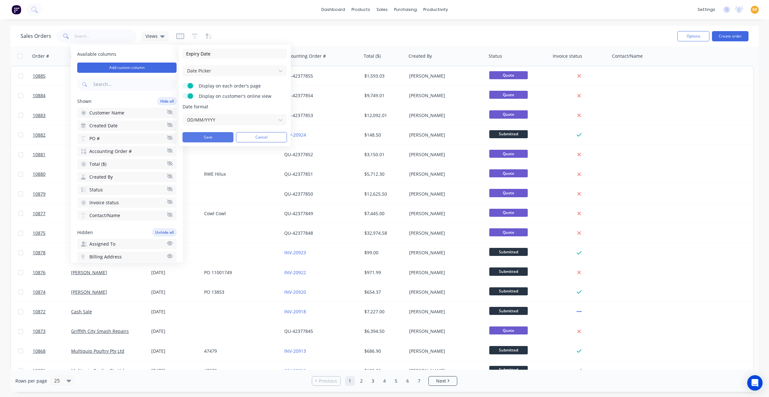
click at [208, 138] on button "Save" at bounding box center [208, 137] width 51 height 10
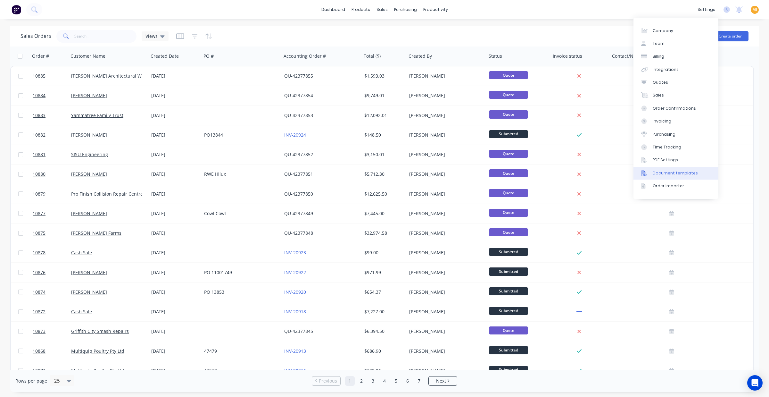
drag, startPoint x: 673, startPoint y: 173, endPoint x: 640, endPoint y: 172, distance: 33.7
click at [673, 173] on div "Document templates" at bounding box center [675, 173] width 45 height 6
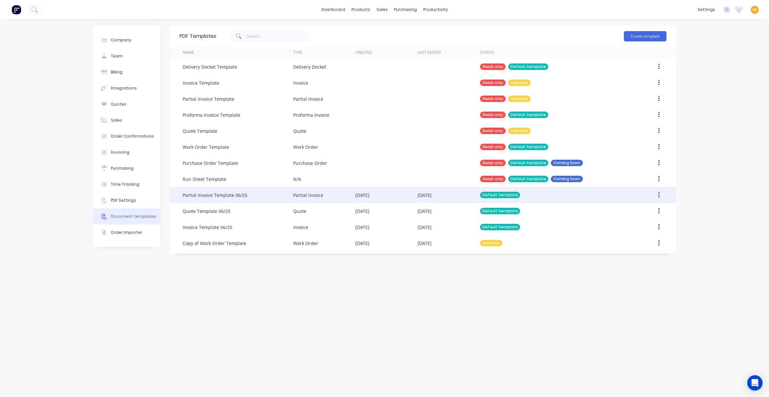
click at [242, 194] on div "Partial Invoice Template 06/25" at bounding box center [215, 195] width 65 height 7
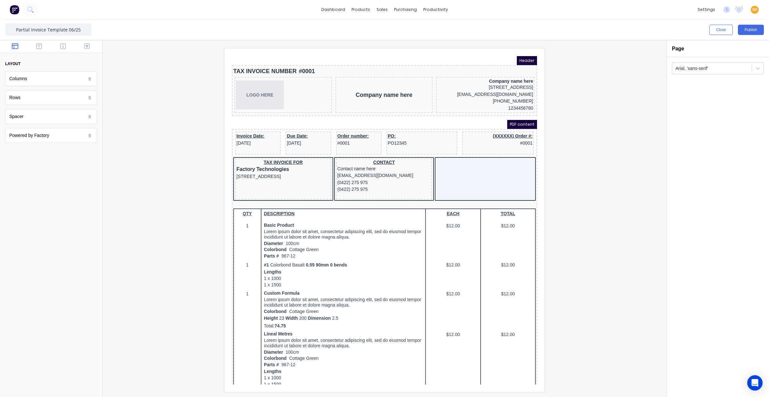
click at [165, 181] on div at bounding box center [385, 219] width 554 height 343
drag, startPoint x: 412, startPoint y: 133, endPoint x: 475, endPoint y: 167, distance: 71.6
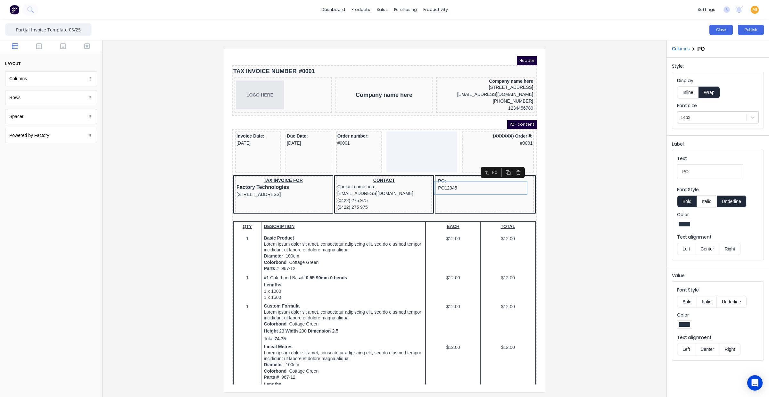
click at [723, 31] on button "Close" at bounding box center [720, 30] width 23 height 10
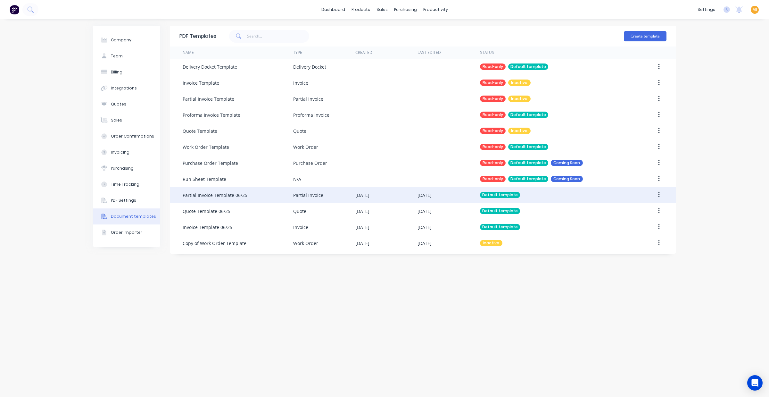
click at [320, 195] on div "Partial Invoice" at bounding box center [308, 195] width 30 height 7
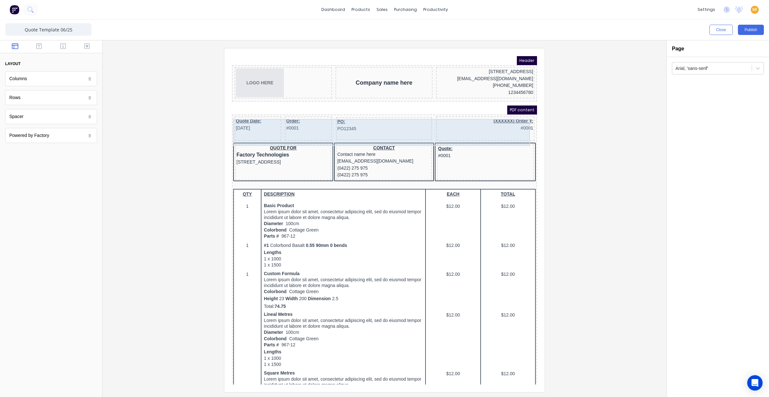
click at [399, 131] on div "PO: PO12345" at bounding box center [376, 120] width 96 height 23
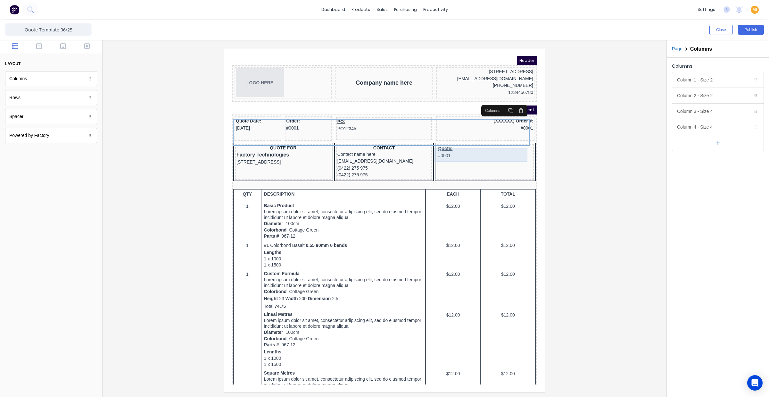
click at [436, 142] on div "Quote: #0001" at bounding box center [477, 144] width 95 height 14
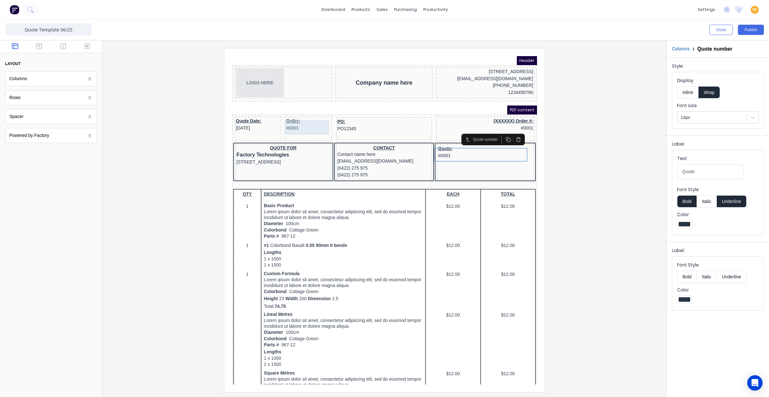
click at [303, 118] on div "Order: #0001" at bounding box center [300, 117] width 44 height 14
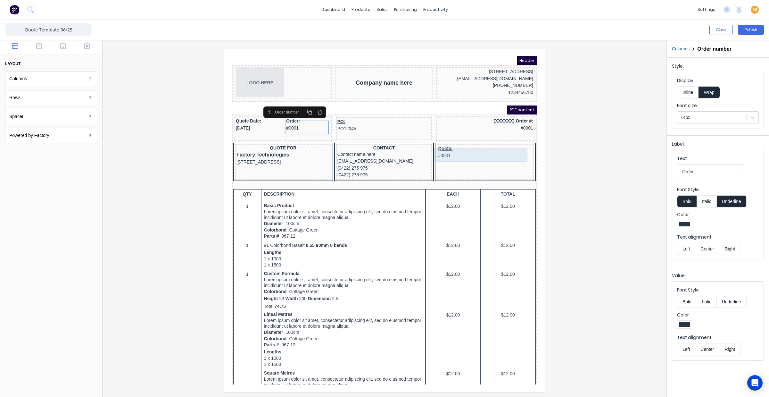
click at [442, 142] on div "Quote: #0001" at bounding box center [477, 144] width 95 height 14
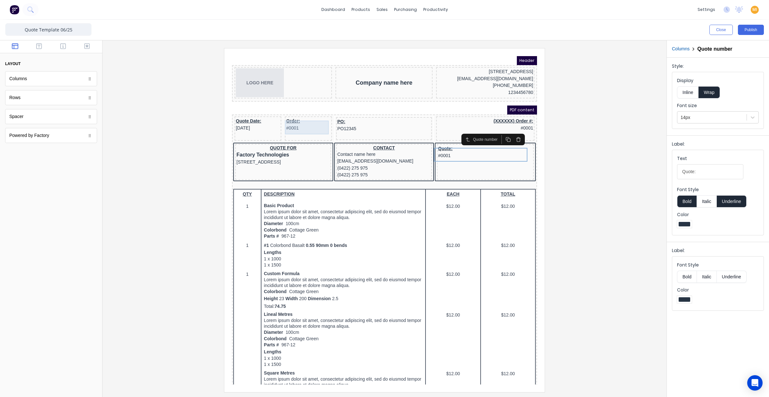
click at [283, 119] on div "Order: #0001" at bounding box center [300, 117] width 44 height 14
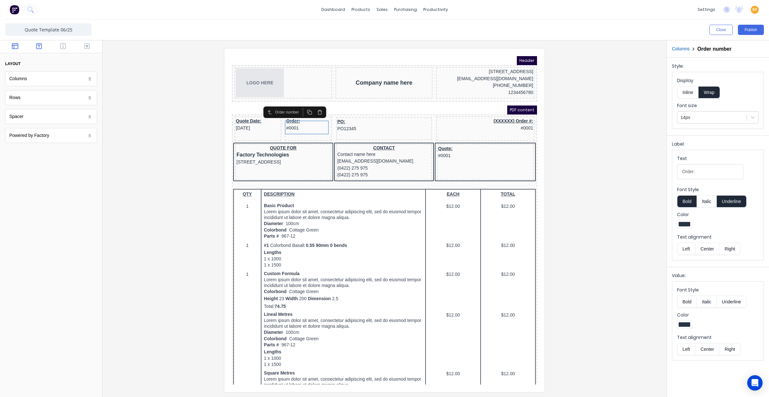
click at [36, 45] on icon "button" at bounding box center [39, 46] width 6 height 6
click at [59, 47] on button "button" at bounding box center [63, 47] width 20 height 8
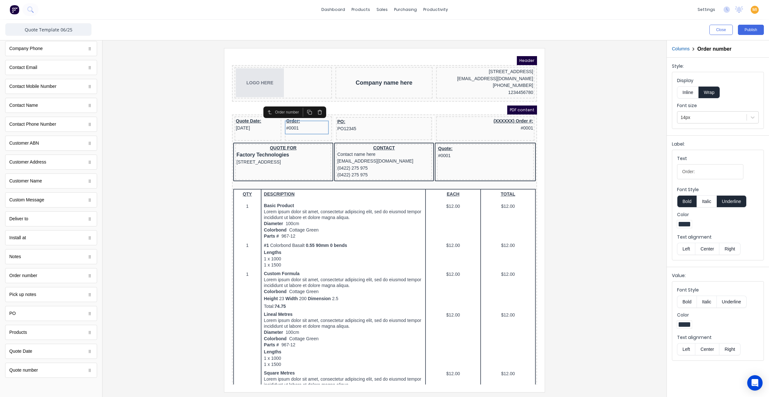
scroll to position [204, 0]
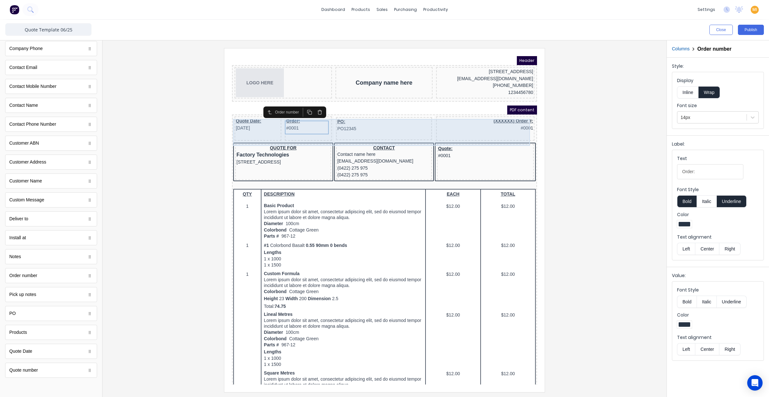
click at [450, 127] on div "(XXXXXX) Order #: #0001" at bounding box center [477, 121] width 98 height 24
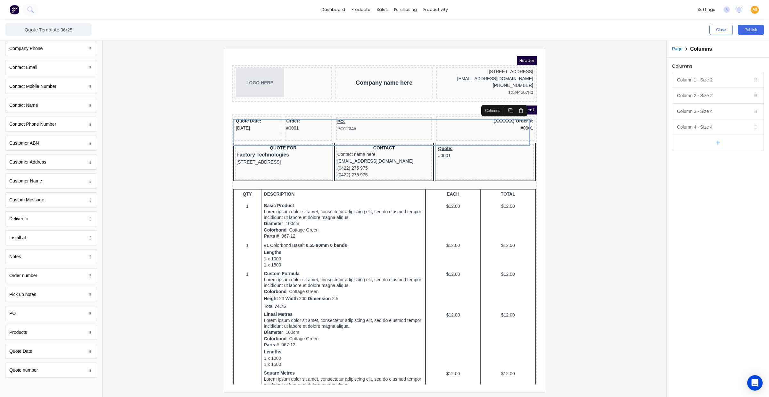
click at [719, 141] on icon "button" at bounding box center [718, 142] width 7 height 7
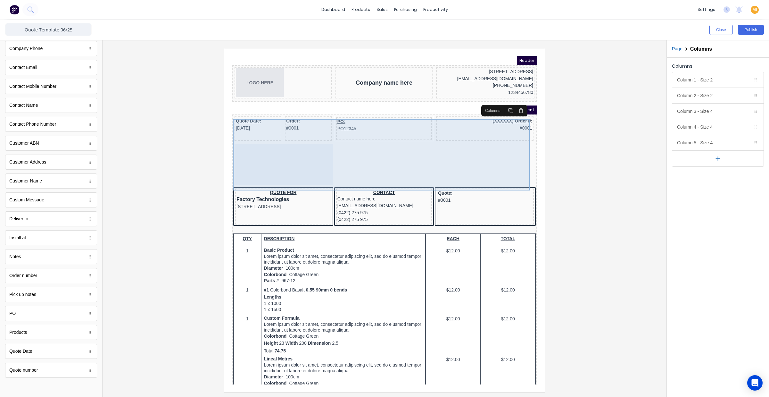
click at [453, 128] on div "(XXXXXX) Order #: #0001" at bounding box center [476, 121] width 97 height 24
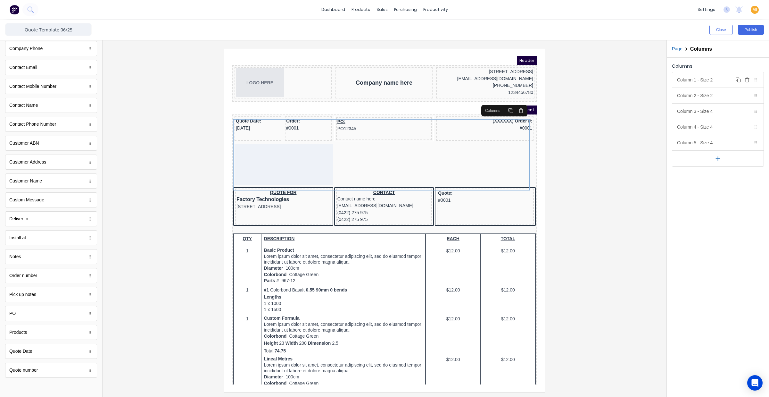
click at [685, 80] on div "Column 1 - Size 2 Duplicate Delete" at bounding box center [717, 79] width 91 height 15
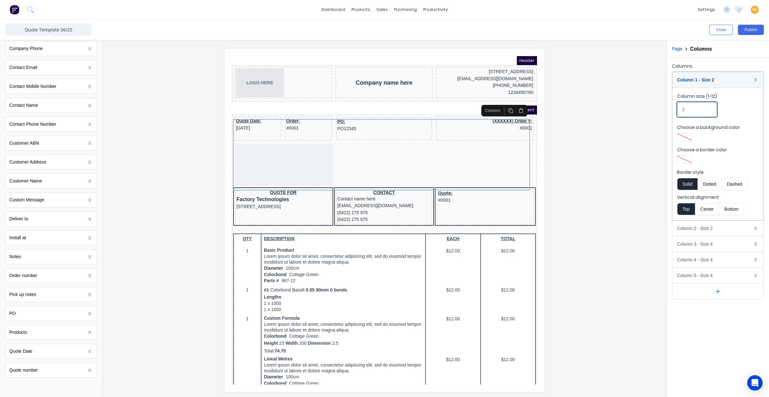
click at [688, 107] on input "2" at bounding box center [697, 109] width 40 height 15
click at [680, 226] on div "Column 2 - Size 2 Duplicate Delete" at bounding box center [717, 227] width 91 height 15
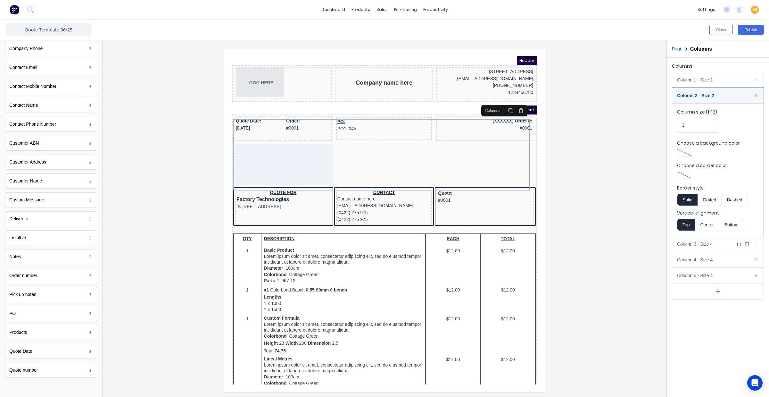
click at [684, 246] on div "Column 3 - Size 4 Duplicate Delete" at bounding box center [717, 243] width 91 height 15
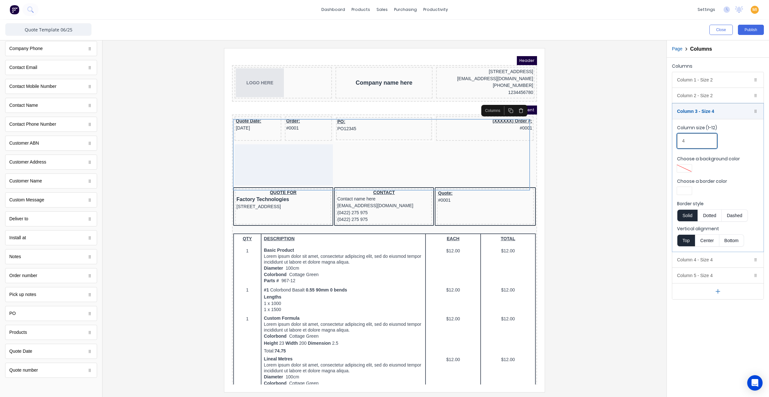
drag, startPoint x: 691, startPoint y: 141, endPoint x: 668, endPoint y: 141, distance: 22.4
click at [668, 141] on div "Columns Column 1 - Size 2 Duplicate Delete Column size (1-12) 2 Choose a backgr…" at bounding box center [718, 180] width 102 height 245
click at [691, 257] on div "Column 4 - Size 4 Duplicate Delete" at bounding box center [717, 259] width 91 height 15
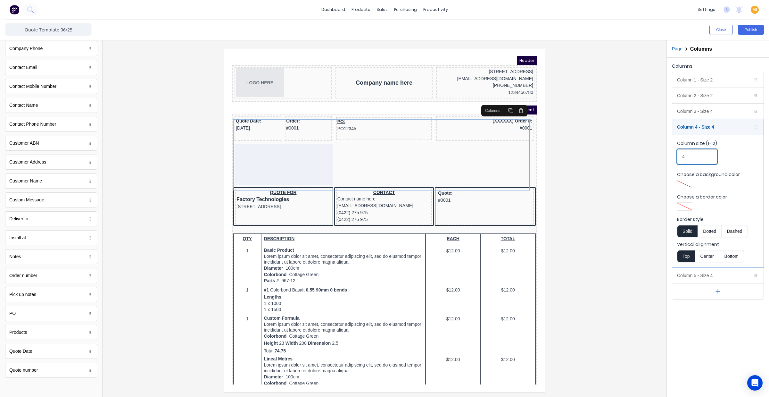
drag, startPoint x: 689, startPoint y: 158, endPoint x: 610, endPoint y: 159, distance: 78.8
click at [610, 159] on div "Close Publish Components standard fields Accounting number Accounting number Ba…" at bounding box center [384, 208] width 769 height 377
type input "2"
click at [694, 276] on div "Column 5 - Size 4 Duplicate Delete" at bounding box center [717, 275] width 91 height 15
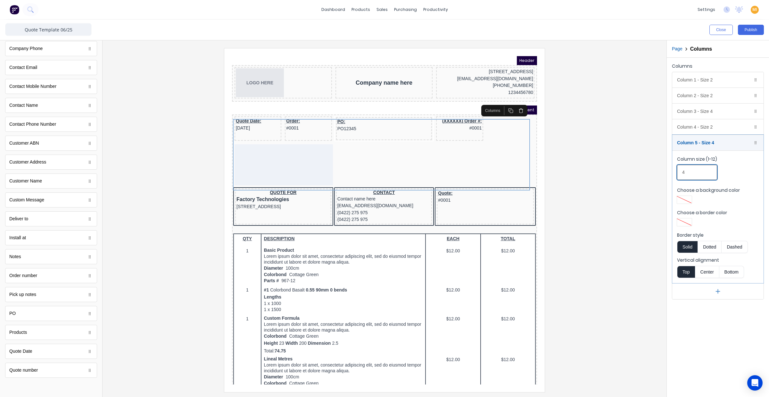
drag, startPoint x: 689, startPoint y: 171, endPoint x: 627, endPoint y: 177, distance: 61.8
click at [627, 177] on div "Close Publish Components standard fields Accounting number Accounting number Ba…" at bounding box center [384, 208] width 769 height 377
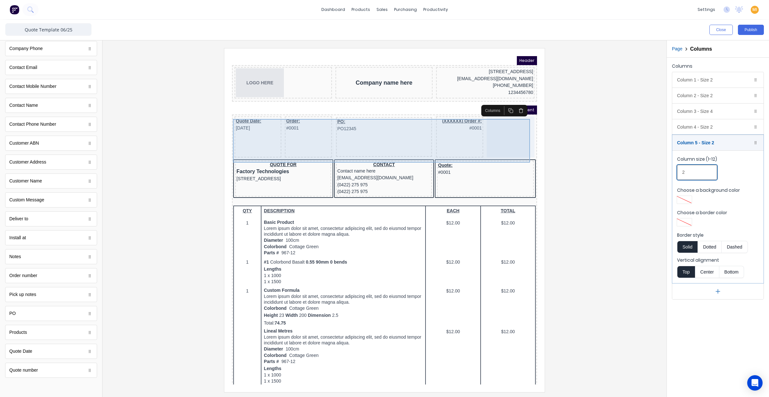
type input "2"
click at [501, 138] on div at bounding box center [503, 129] width 48 height 41
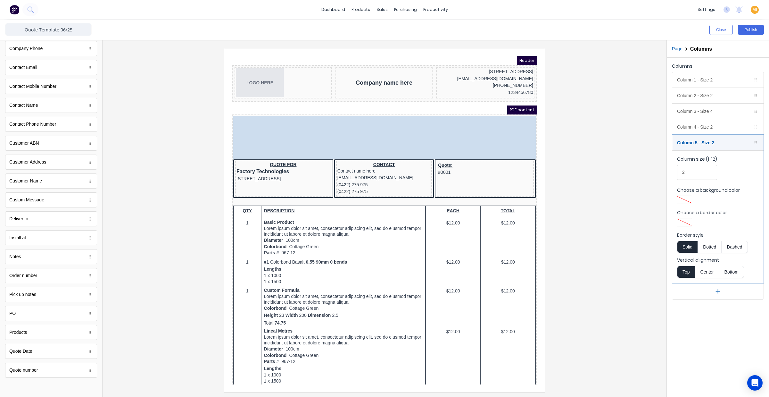
click at [501, 129] on body "Header LOGO HERE Company name here 234 Beach Road Gold Coast, Queensland, Austr…" at bounding box center [376, 212] width 305 height 328
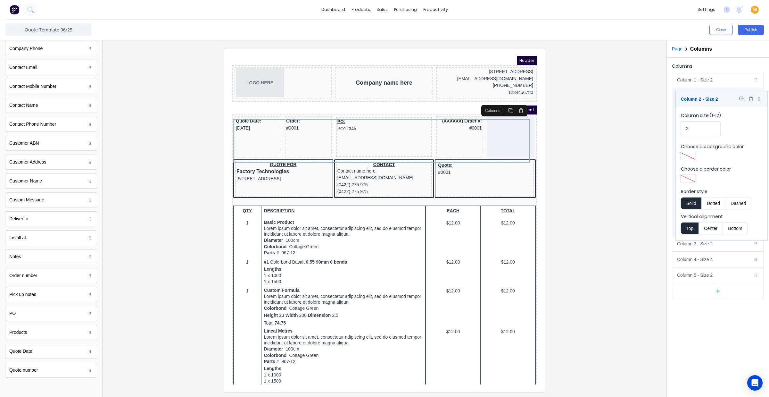
drag, startPoint x: 704, startPoint y: 141, endPoint x: 708, endPoint y: 98, distance: 43.7
click at [708, 98] on body "dashboard products sales purchasing productivity dashboard products Product Cat…" at bounding box center [384, 198] width 769 height 397
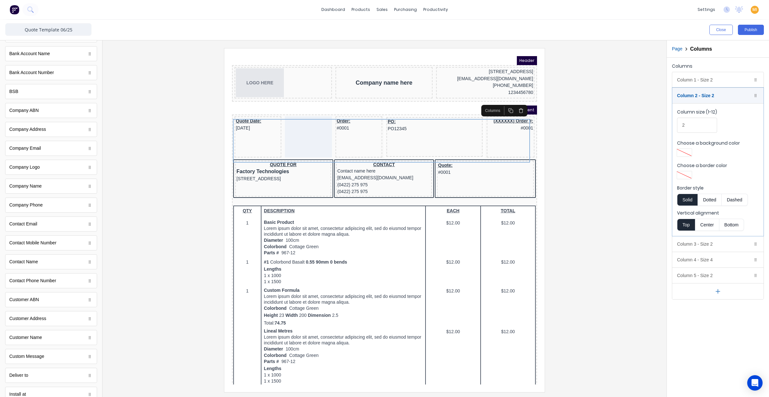
scroll to position [0, 0]
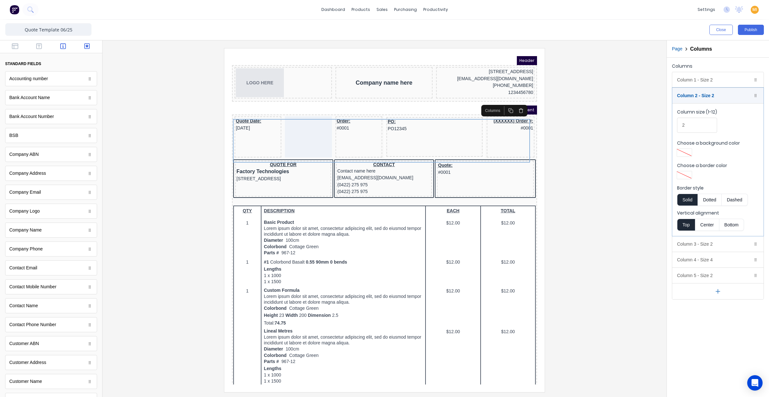
click at [84, 44] on icon "button" at bounding box center [87, 46] width 6 height 6
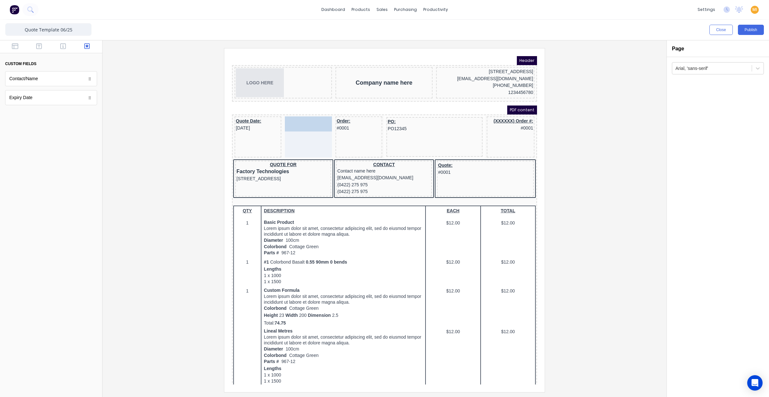
drag, startPoint x: 29, startPoint y: 102, endPoint x: 303, endPoint y: 134, distance: 275.9
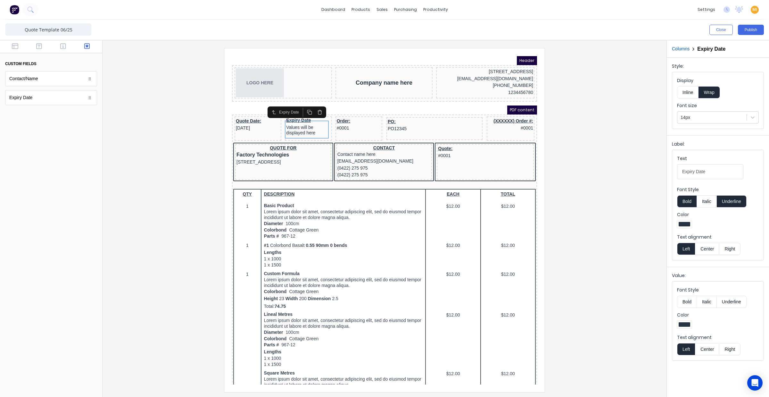
click at [590, 216] on div at bounding box center [385, 219] width 554 height 343
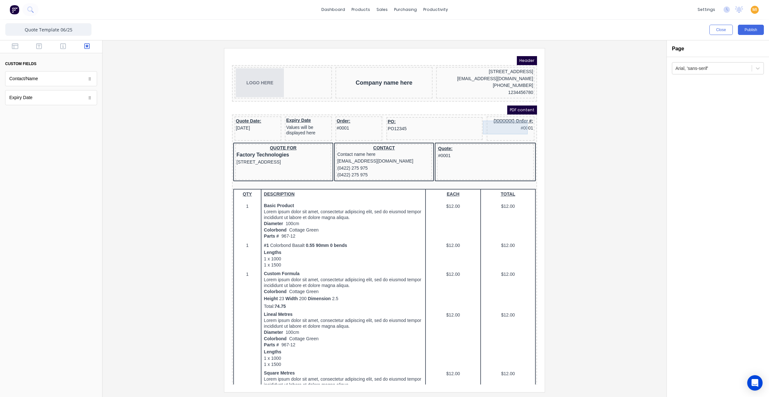
click at [488, 118] on div "(XXXXXX) Order #: #0001" at bounding box center [502, 117] width 45 height 14
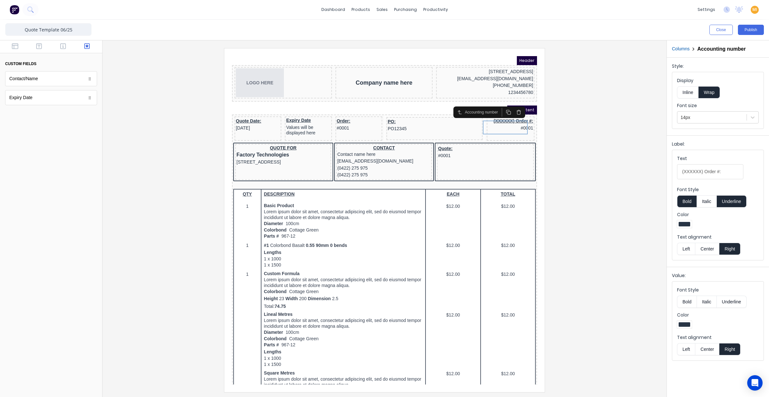
click at [705, 250] on button "Center" at bounding box center [707, 249] width 24 height 12
click at [705, 347] on button "Center" at bounding box center [707, 349] width 24 height 12
click at [394, 120] on div "PO: PO12345" at bounding box center [427, 118] width 94 height 14
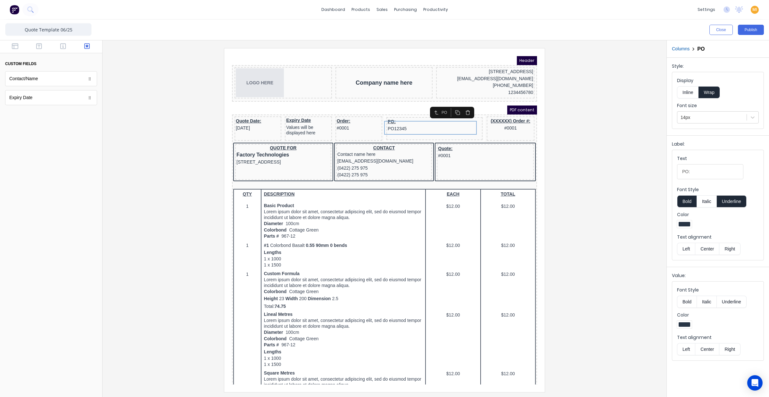
click at [702, 348] on button "Center" at bounding box center [707, 349] width 24 height 12
drag, startPoint x: 711, startPoint y: 248, endPoint x: 172, endPoint y: 160, distance: 546.1
click at [711, 248] on button "Center" at bounding box center [707, 249] width 24 height 12
click at [341, 117] on div "Order: #0001" at bounding box center [351, 117] width 44 height 14
click at [707, 348] on button "Center" at bounding box center [707, 349] width 24 height 12
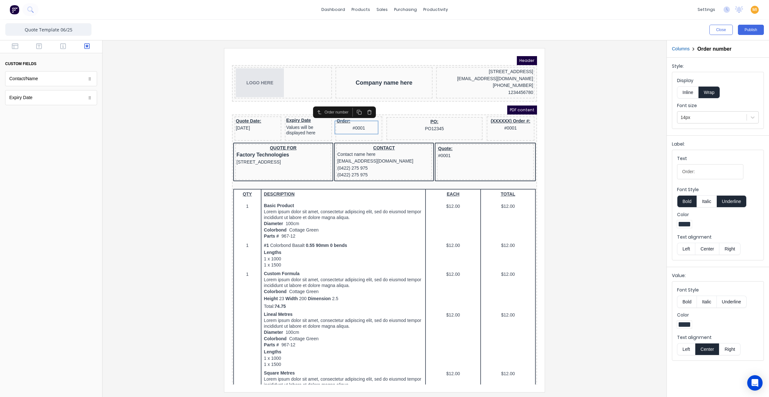
click at [706, 250] on button "Center" at bounding box center [707, 249] width 24 height 12
click at [305, 119] on div "Expiry Date Values will be displayed here" at bounding box center [300, 119] width 44 height 18
click at [709, 352] on button "Center" at bounding box center [707, 349] width 24 height 12
click at [710, 247] on button "Center" at bounding box center [707, 249] width 24 height 12
click at [236, 115] on div "Quote Date: 29/10/2024" at bounding box center [250, 117] width 44 height 14
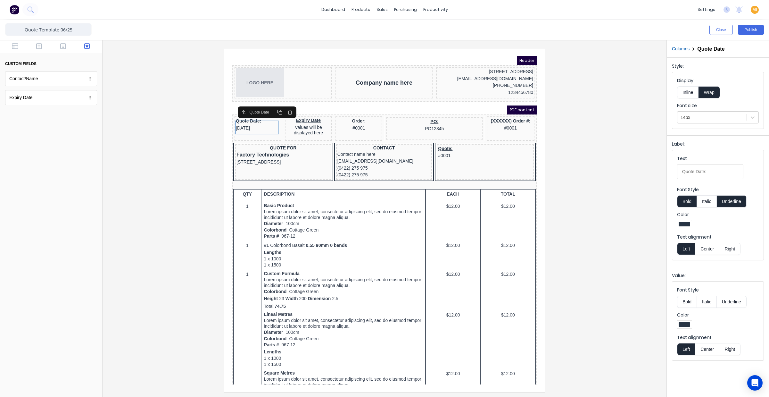
click at [706, 351] on button "Center" at bounding box center [707, 349] width 24 height 12
click at [708, 252] on button "Center" at bounding box center [707, 249] width 24 height 12
click at [593, 231] on div at bounding box center [385, 219] width 554 height 343
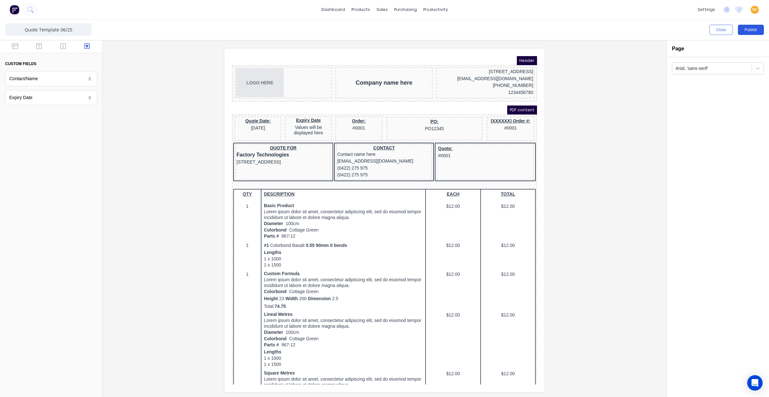
click at [750, 31] on button "Publish" at bounding box center [751, 30] width 26 height 10
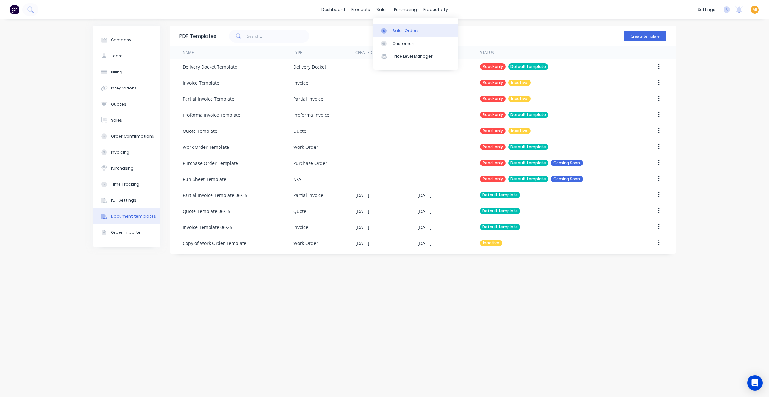
click at [395, 34] on link "Sales Orders" at bounding box center [415, 30] width 85 height 13
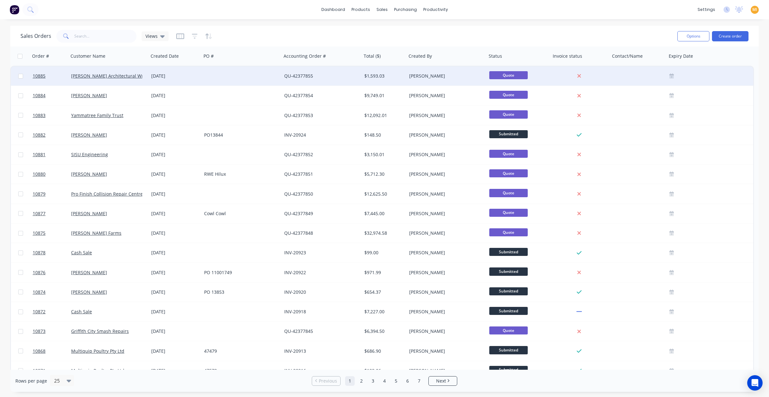
click at [206, 74] on div at bounding box center [242, 75] width 80 height 19
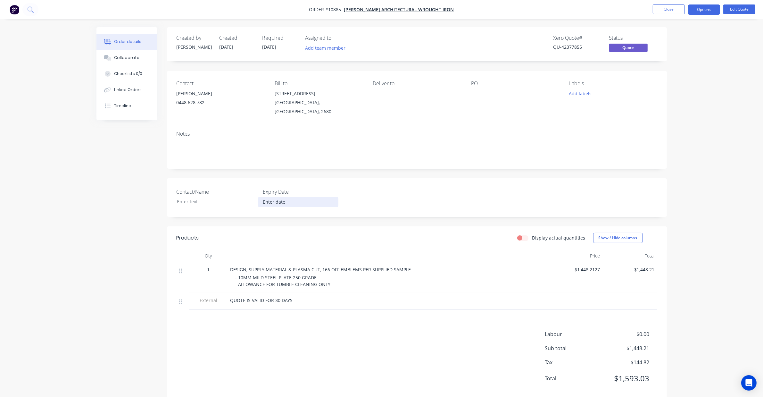
click at [273, 197] on input at bounding box center [298, 202] width 80 height 10
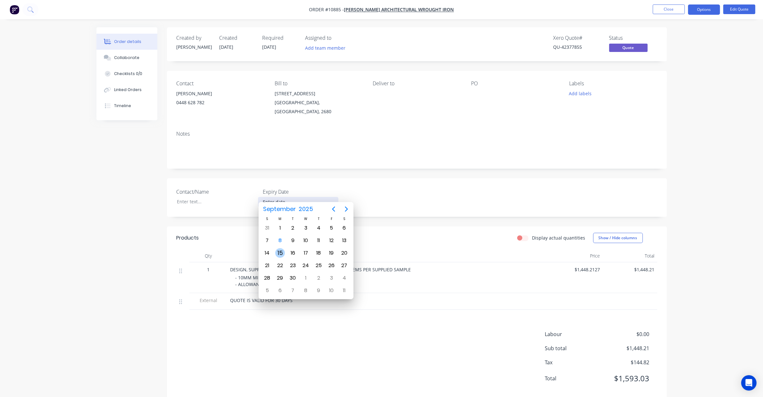
click at [278, 252] on div "15" at bounding box center [280, 253] width 10 height 10
type input "15/09/2025"
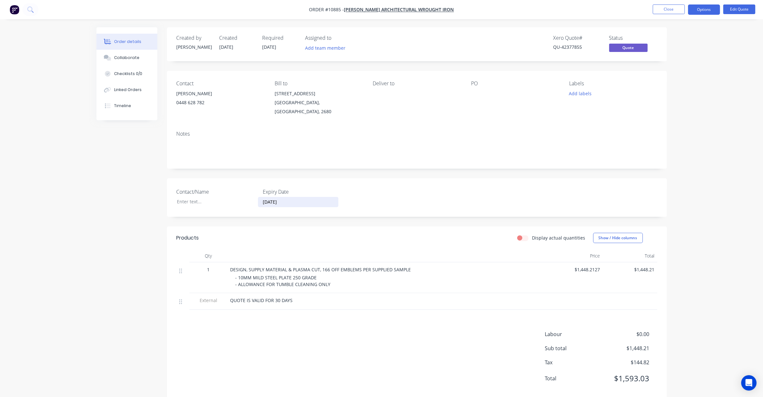
click at [702, 46] on div "Order details Collaborate Checklists 0/0 Linked Orders Timeline Order details C…" at bounding box center [381, 205] width 763 height 410
click at [702, 12] on button "Options" at bounding box center [704, 9] width 32 height 10
click at [682, 37] on div "Quote" at bounding box center [684, 38] width 59 height 9
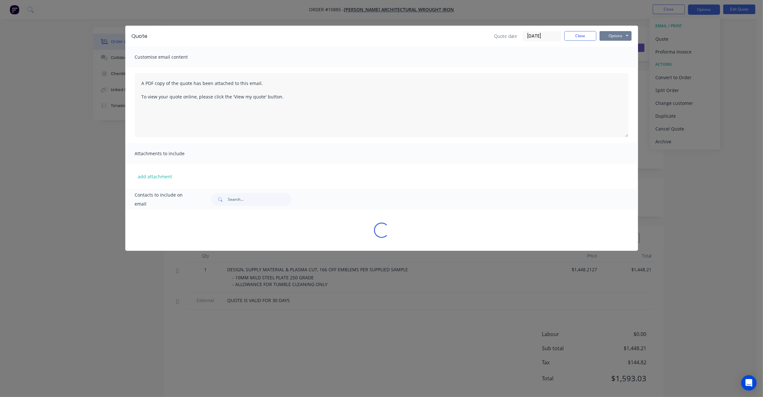
click at [609, 34] on button "Options" at bounding box center [616, 36] width 32 height 10
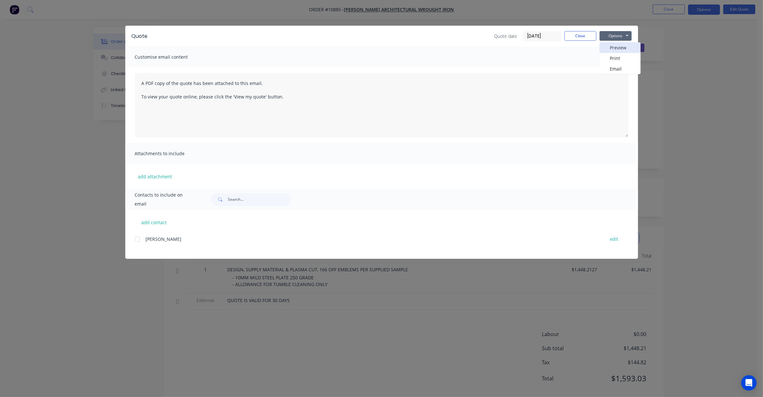
click at [612, 46] on button "Preview" at bounding box center [620, 47] width 41 height 11
click at [585, 33] on button "Close" at bounding box center [580, 36] width 32 height 10
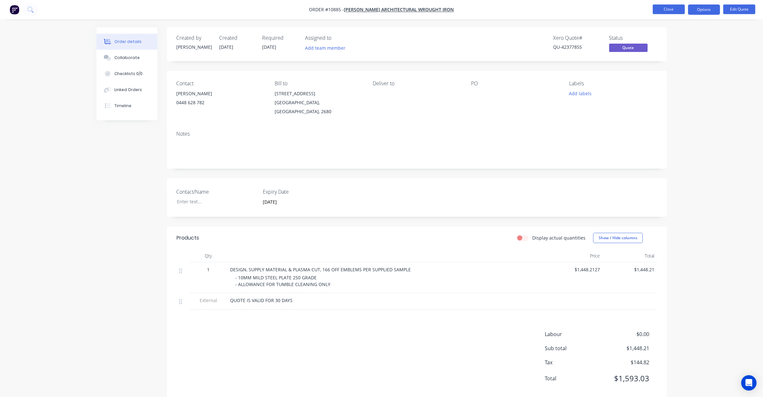
click at [672, 10] on button "Close" at bounding box center [669, 9] width 32 height 10
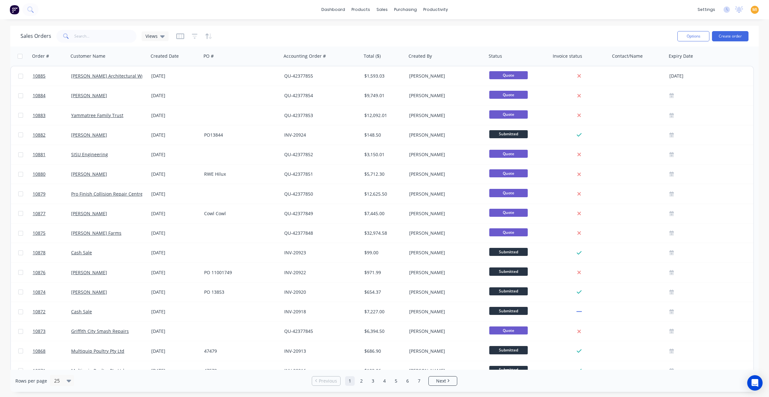
click at [13, 7] on img at bounding box center [15, 10] width 10 height 10
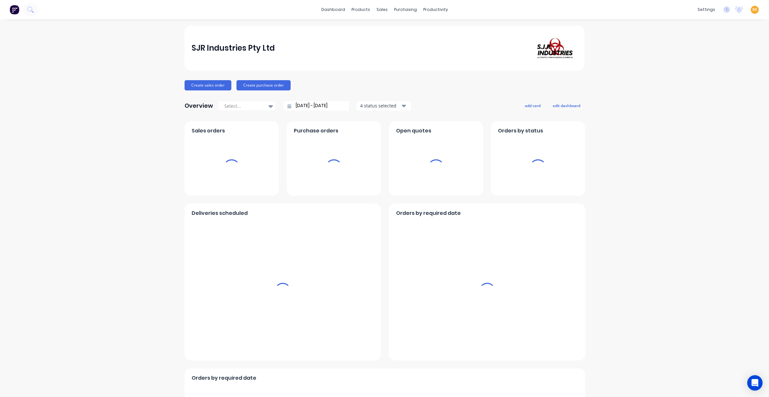
click at [752, 7] on span "MI" at bounding box center [754, 10] width 5 height 6
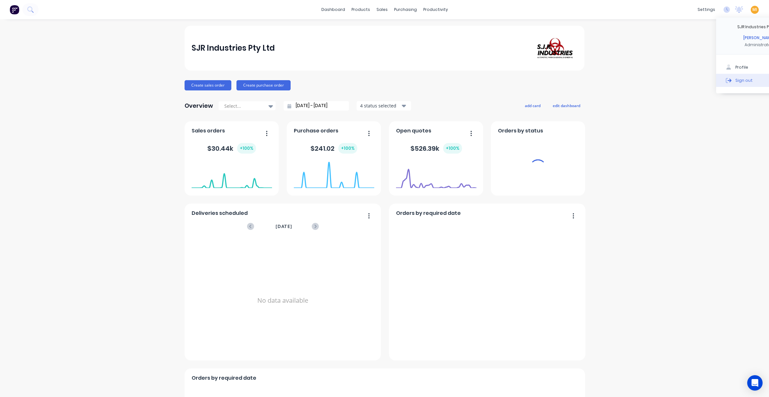
click at [716, 79] on button "Sign out" at bounding box center [758, 80] width 85 height 13
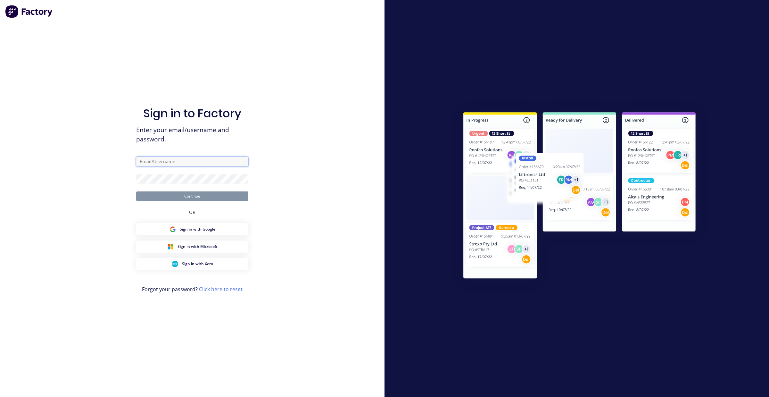
click at [184, 162] on input "text" at bounding box center [192, 162] width 112 height 10
type input "[EMAIL_ADDRESS][DOMAIN_NAME]"
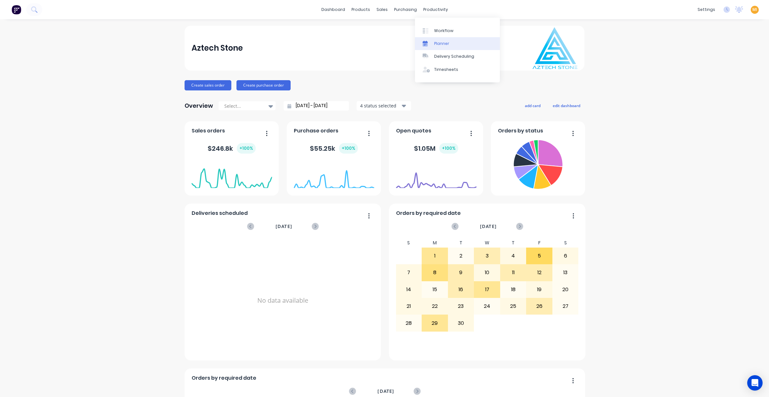
click at [437, 44] on div "Planner" at bounding box center [441, 44] width 15 height 6
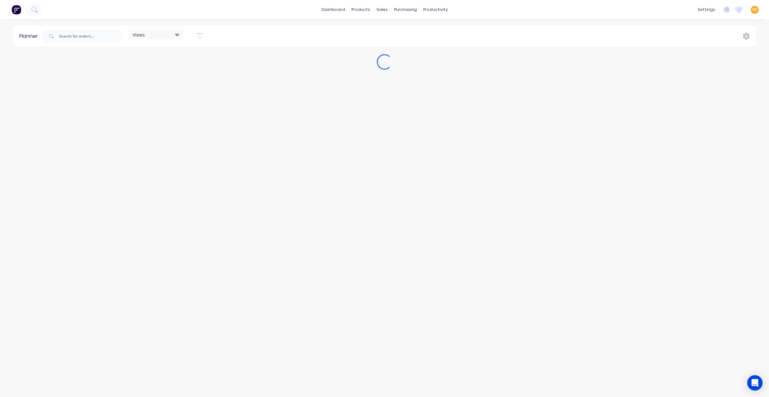
click at [166, 35] on div "Views" at bounding box center [156, 35] width 47 height 6
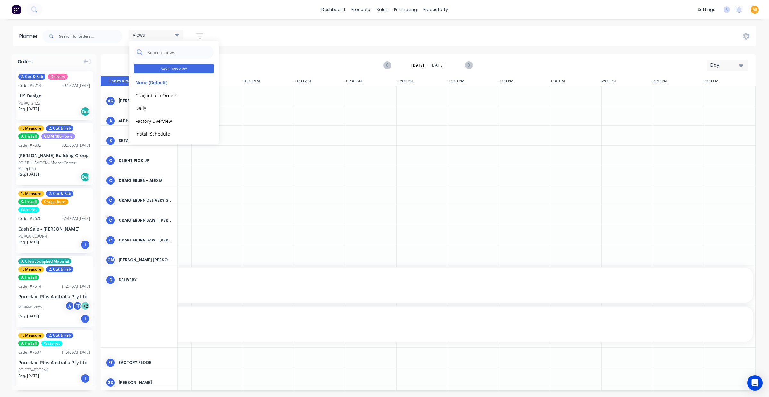
scroll to position [0, 398]
click at [156, 120] on button "Factory Overview" at bounding box center [168, 120] width 68 height 7
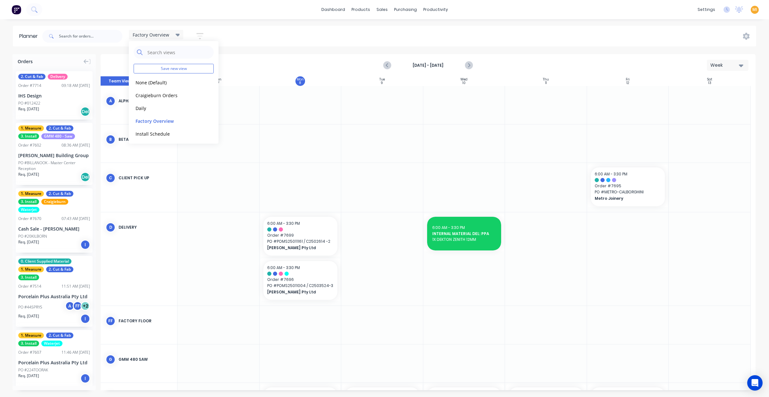
click at [204, 33] on button "button" at bounding box center [200, 36] width 21 height 12
click at [177, 61] on div "Show/Hide users" at bounding box center [166, 60] width 45 height 7
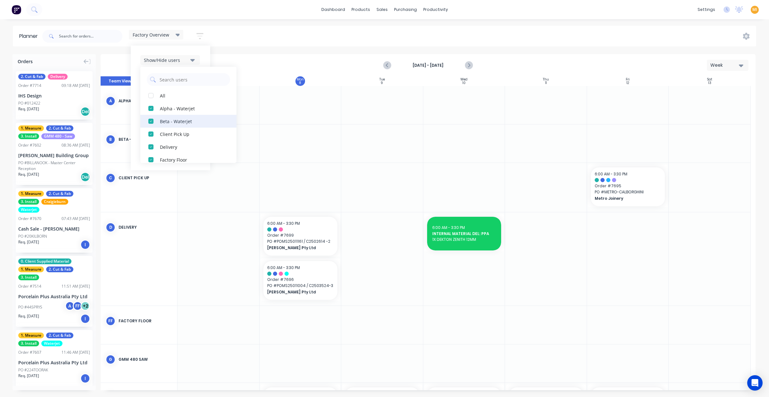
scroll to position [40, 0]
click at [255, 27] on div "Factory Overview Save new view None (Default) edit Craigieburn Orders edit Dail…" at bounding box center [398, 36] width 715 height 19
click at [14, 3] on button at bounding box center [16, 9] width 13 height 13
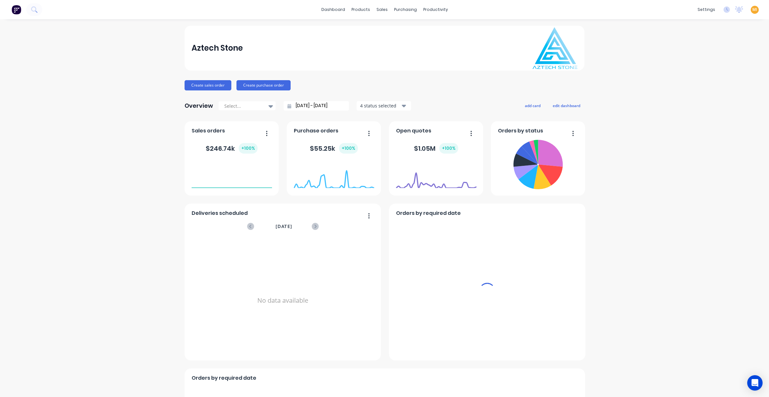
click at [751, 10] on div "MI Aztech Stone Maricar Infante Administrator Profile Sign out" at bounding box center [755, 10] width 8 height 8
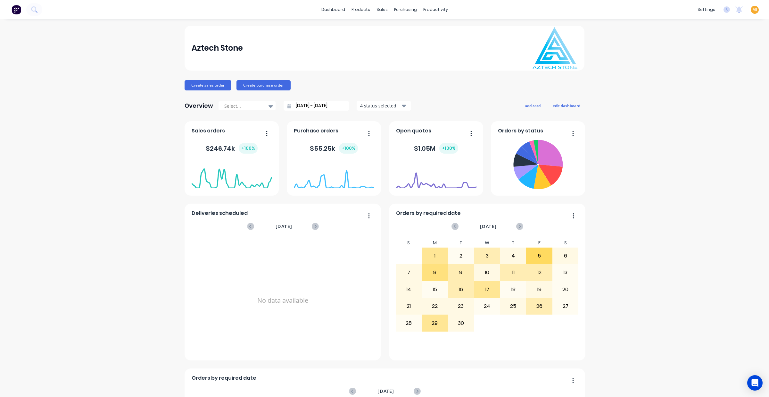
click at [752, 10] on span "MI" at bounding box center [754, 10] width 5 height 6
click at [703, 80] on button "Sign out" at bounding box center [714, 80] width 85 height 13
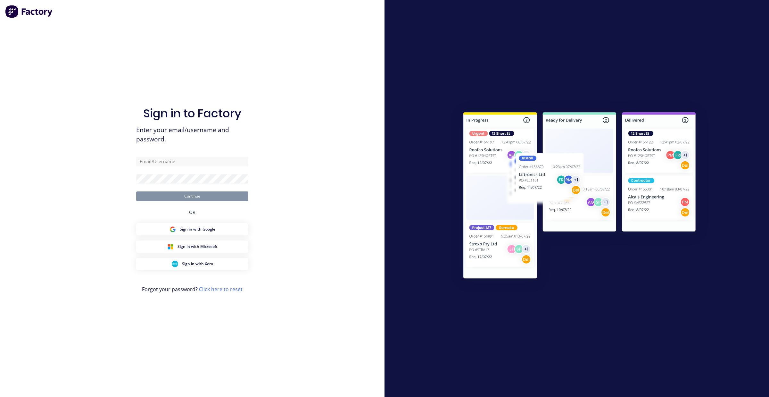
click at [214, 153] on div "Sign in to Factory Enter your email/username and password. Continue OR Sign in …" at bounding box center [192, 205] width 112 height 374
click at [208, 164] on input "text" at bounding box center [192, 162] width 112 height 10
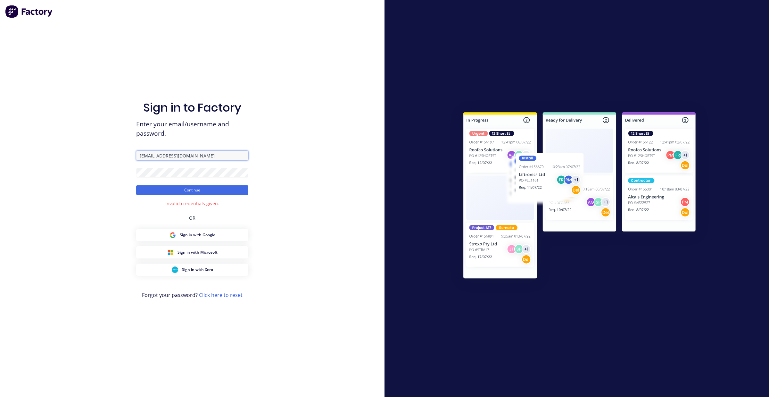
drag, startPoint x: 172, startPoint y: 153, endPoint x: 34, endPoint y: 151, distance: 138.8
click at [34, 151] on div "Sign in to Factory Enter your email/username and password. [EMAIL_ADDRESS][DOMA…" at bounding box center [192, 198] width 385 height 397
paste input "[EMAIL_ADDRESS][DOMAIN_NAME]"
drag, startPoint x: 146, startPoint y: 153, endPoint x: 52, endPoint y: 150, distance: 94.6
click at [52, 150] on div "Sign in to Factory Enter your email/username and password. [EMAIL_ADDRESS][DOMA…" at bounding box center [192, 198] width 385 height 397
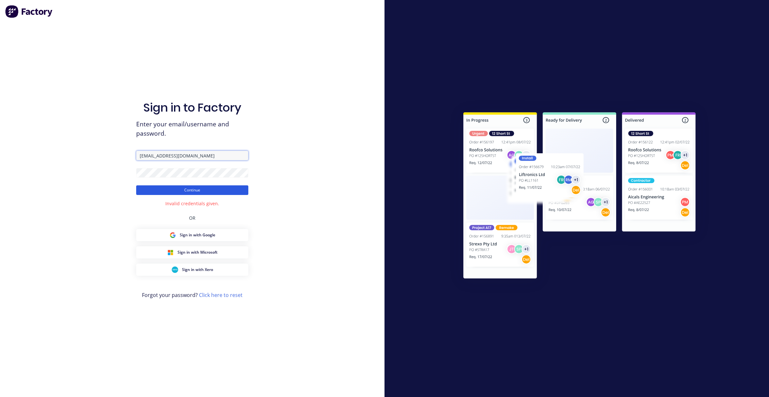
type input "[EMAIL_ADDRESS][DOMAIN_NAME]"
click at [143, 193] on button "Continue" at bounding box center [192, 190] width 112 height 10
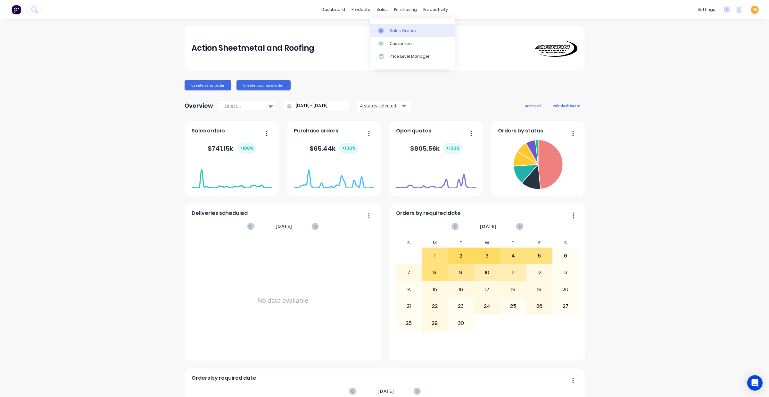
click at [387, 25] on link "Sales Orders" at bounding box center [412, 30] width 85 height 13
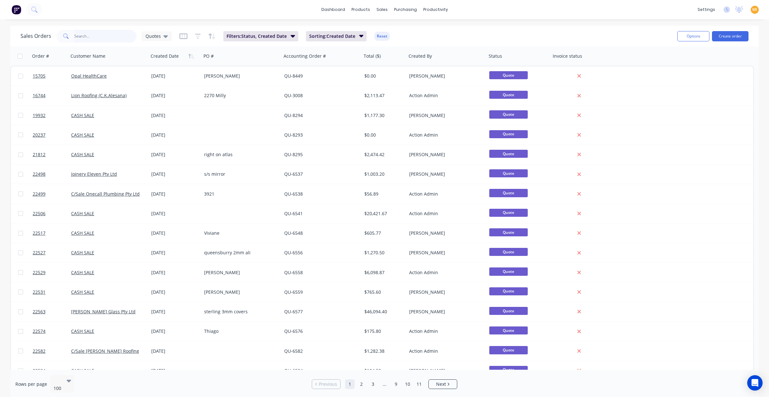
click at [84, 34] on input "text" at bounding box center [105, 36] width 62 height 13
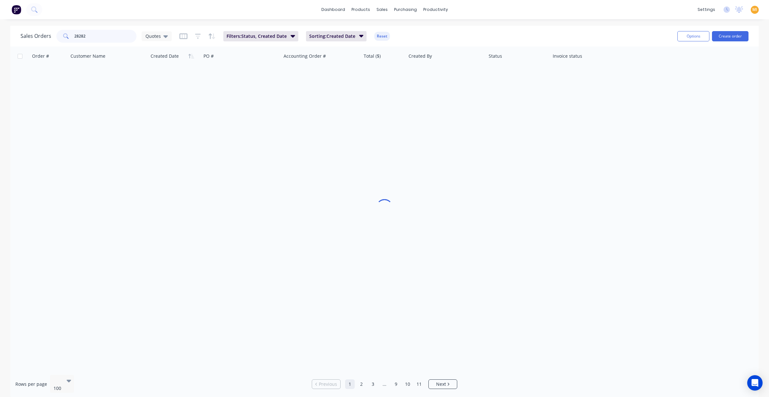
type input "28282"
click at [383, 35] on button "Reset" at bounding box center [382, 36] width 16 height 9
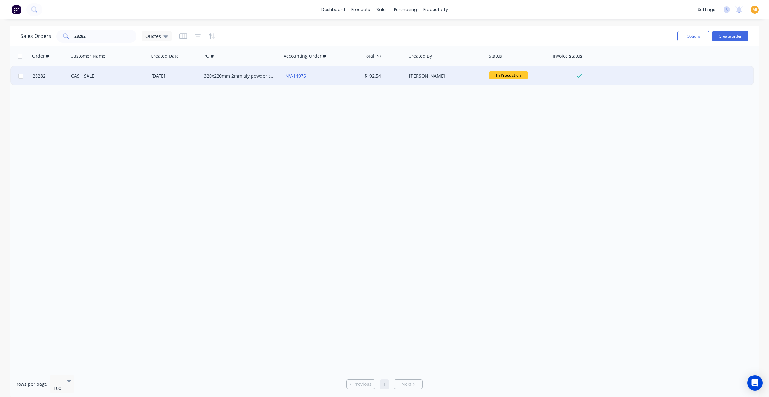
click at [111, 72] on div "CASH SALE" at bounding box center [109, 75] width 80 height 19
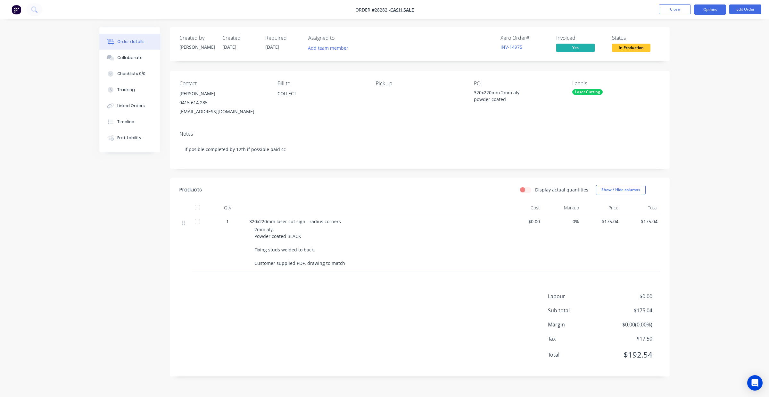
click at [711, 14] on button "Options" at bounding box center [710, 9] width 32 height 10
click at [691, 72] on button "Work Order" at bounding box center [691, 77] width 70 height 13
click at [662, 63] on div "Without pricing" at bounding box center [690, 64] width 59 height 9
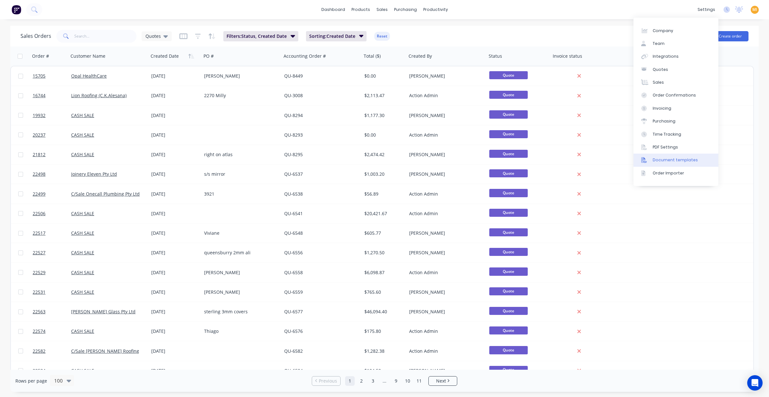
click at [670, 162] on div "Document templates" at bounding box center [675, 160] width 45 height 6
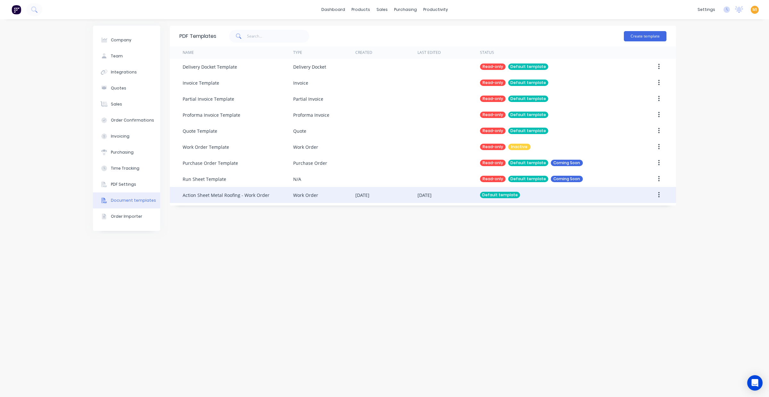
click at [314, 201] on div "Work Order" at bounding box center [324, 195] width 62 height 16
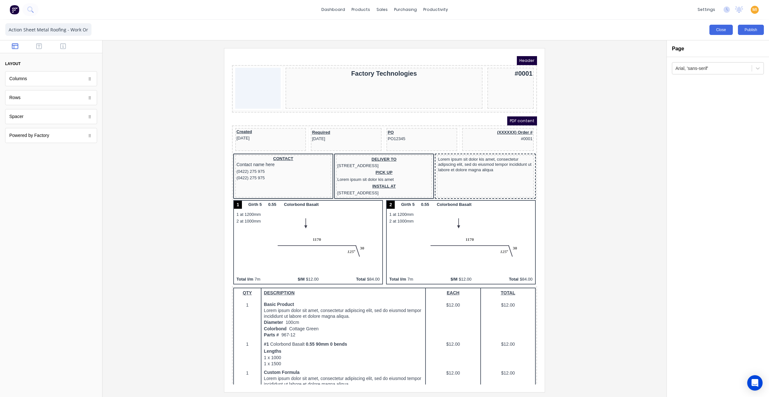
click at [728, 31] on button "Close" at bounding box center [720, 30] width 23 height 10
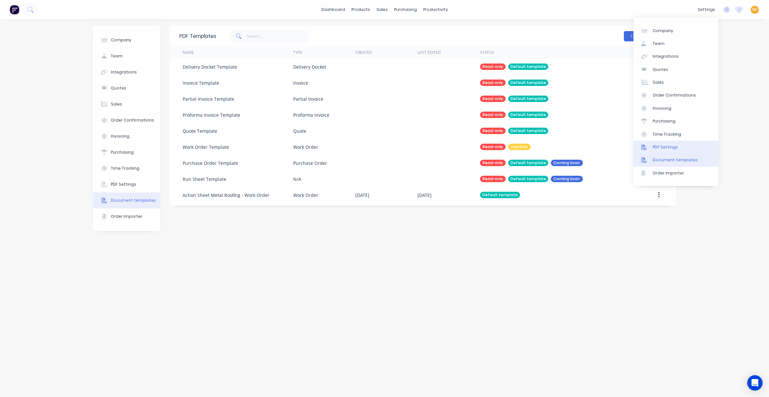
click at [671, 150] on div "PDF Settings" at bounding box center [665, 147] width 25 height 6
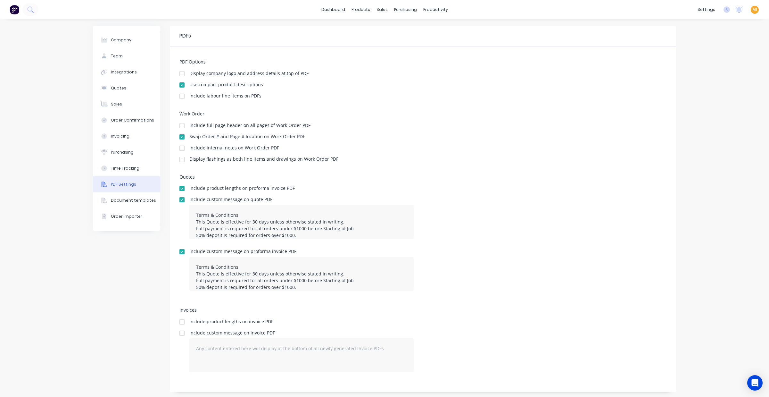
scroll to position [2, 0]
